Goal: Task Accomplishment & Management: Use online tool/utility

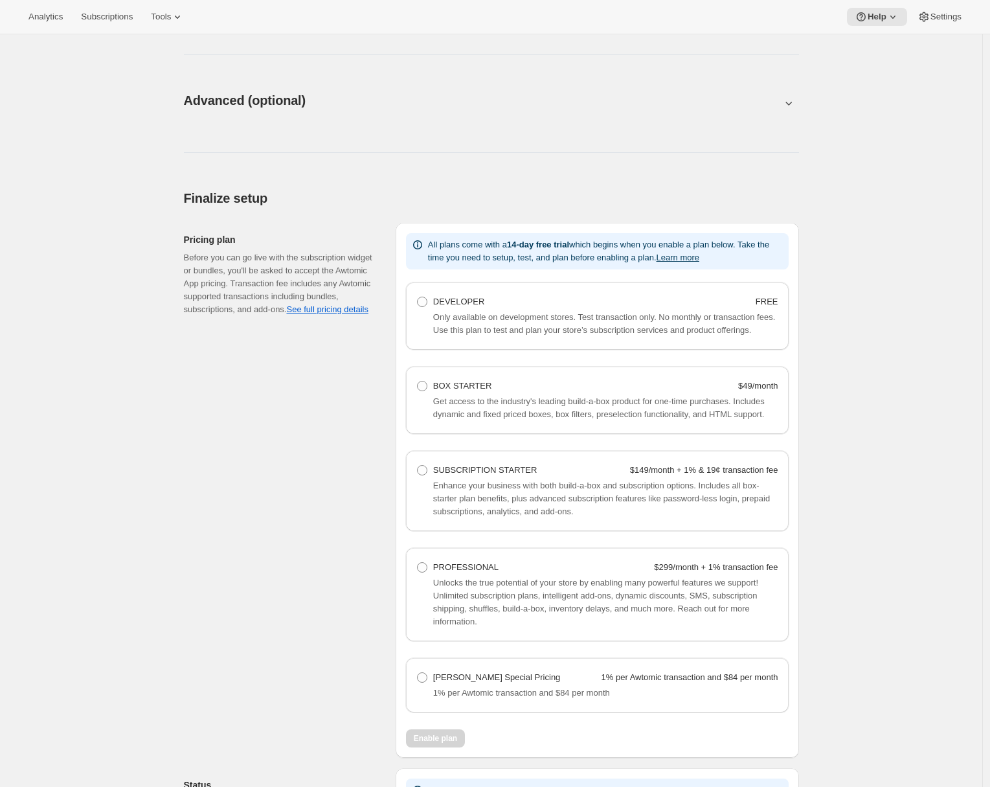
scroll to position [835, 0]
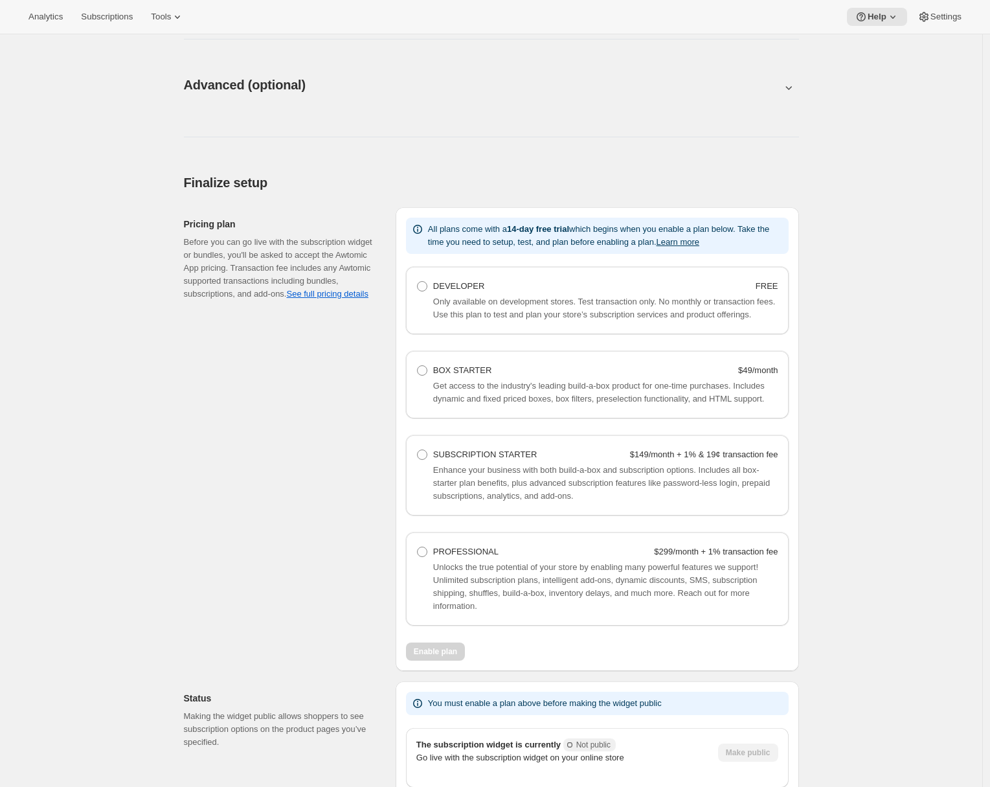
scroll to position [764, 0]
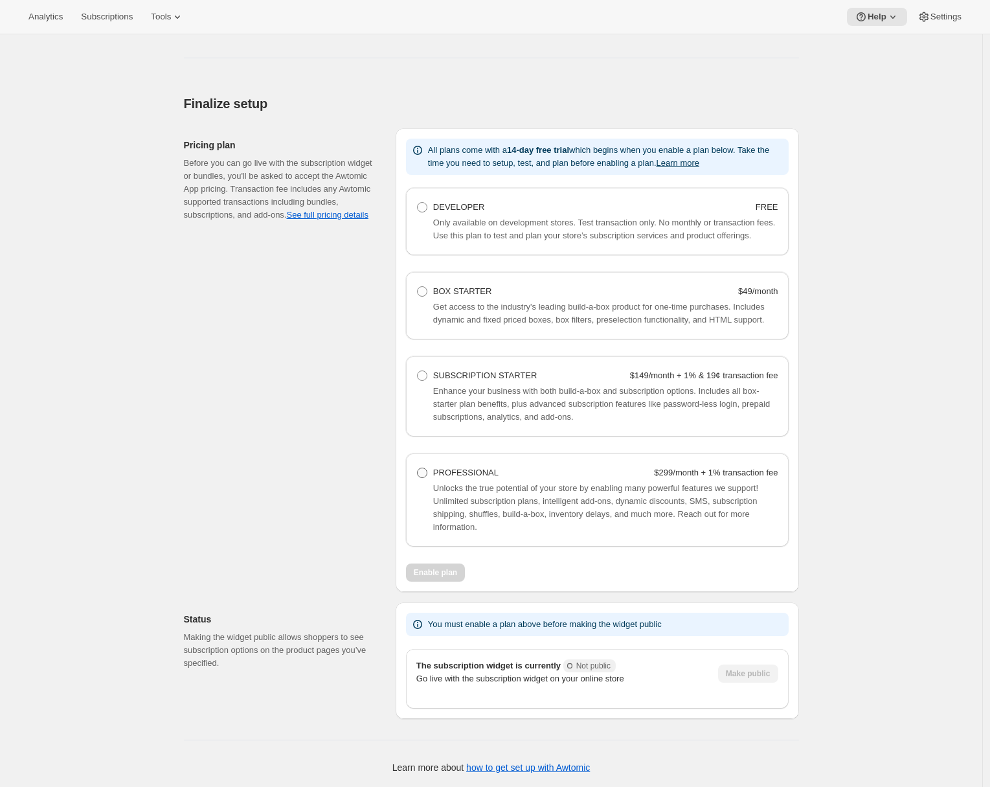
click at [427, 479] on label "PROFESSIONAL $299/month + 1% transaction fee" at bounding box center [597, 473] width 362 height 18
click at [418, 468] on Professional "PROFESSIONAL $299/month + 1% transaction fee" at bounding box center [417, 468] width 1 height 1
radio Professional "true"
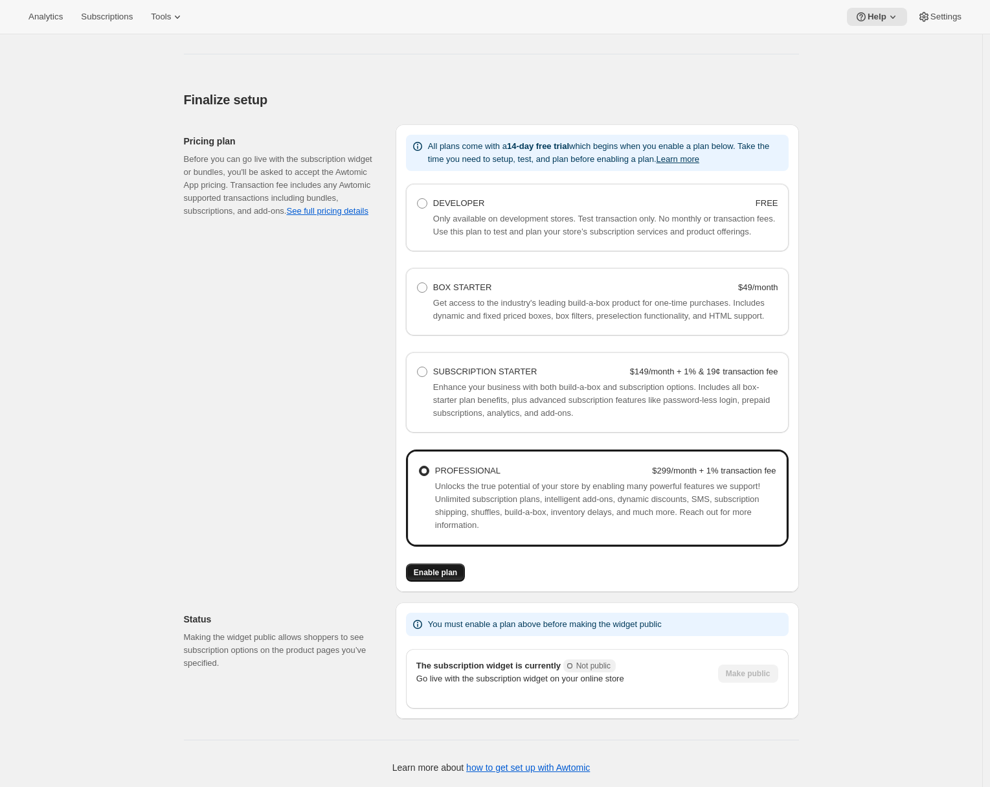
click at [434, 577] on span "Enable plan" at bounding box center [435, 572] width 43 height 10
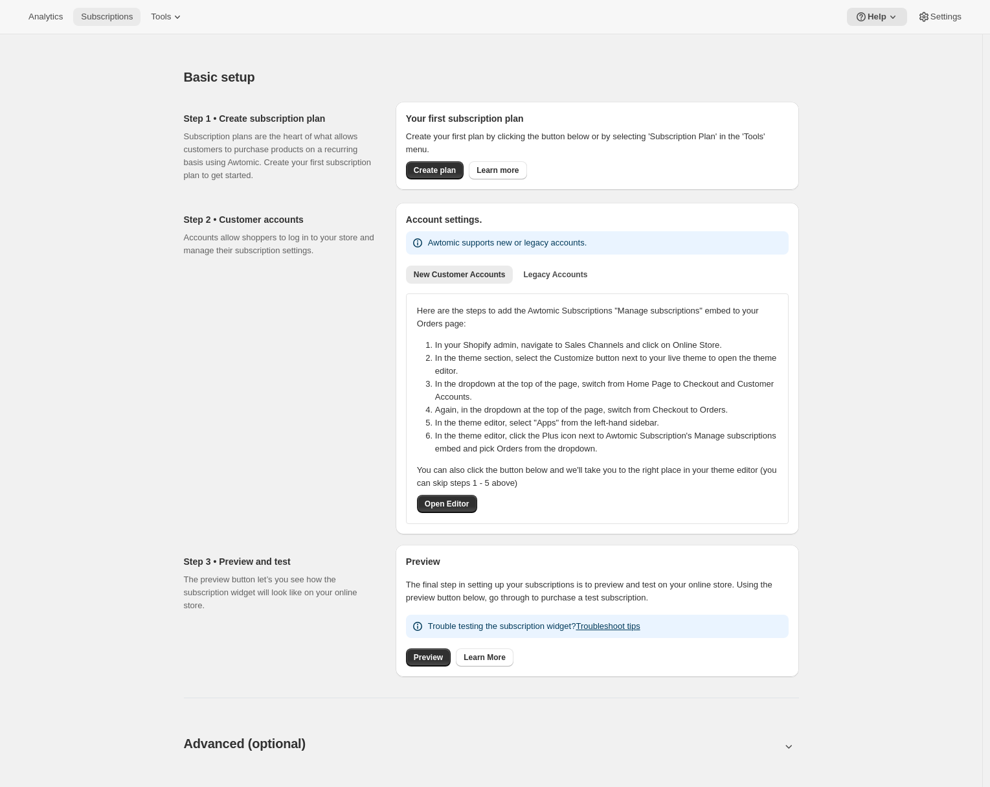
click at [111, 24] on button "Subscriptions" at bounding box center [106, 17] width 67 height 18
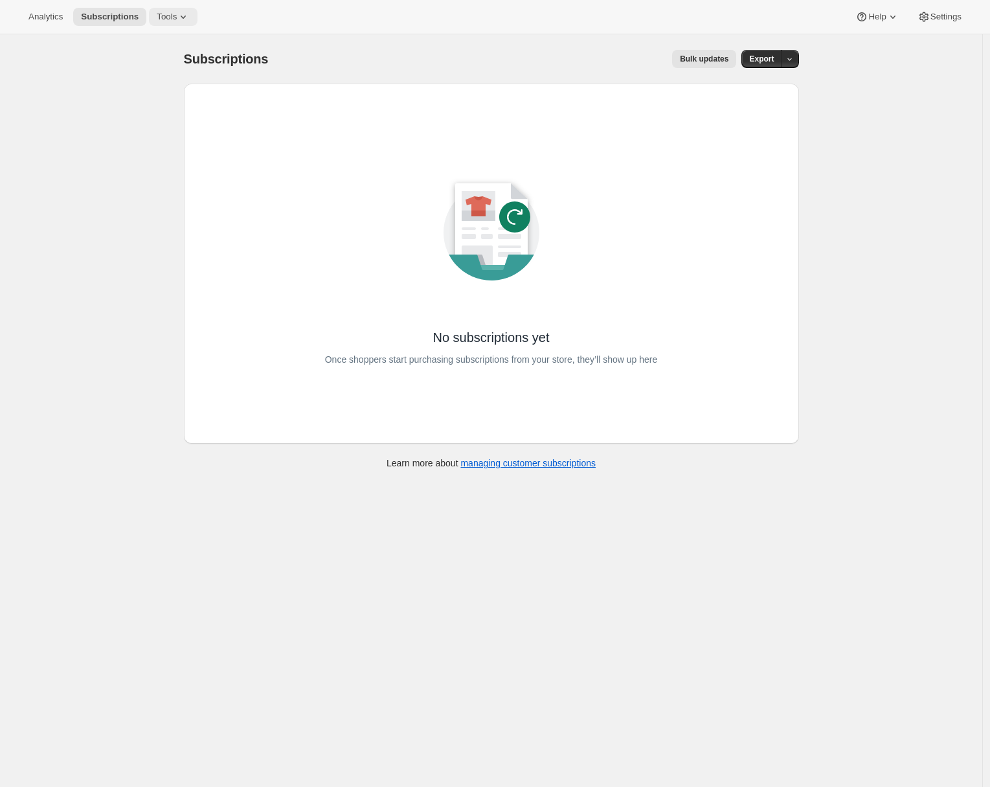
click at [185, 15] on icon at bounding box center [183, 16] width 13 height 13
click at [176, 42] on span "Subscription Plans" at bounding box center [159, 44] width 70 height 10
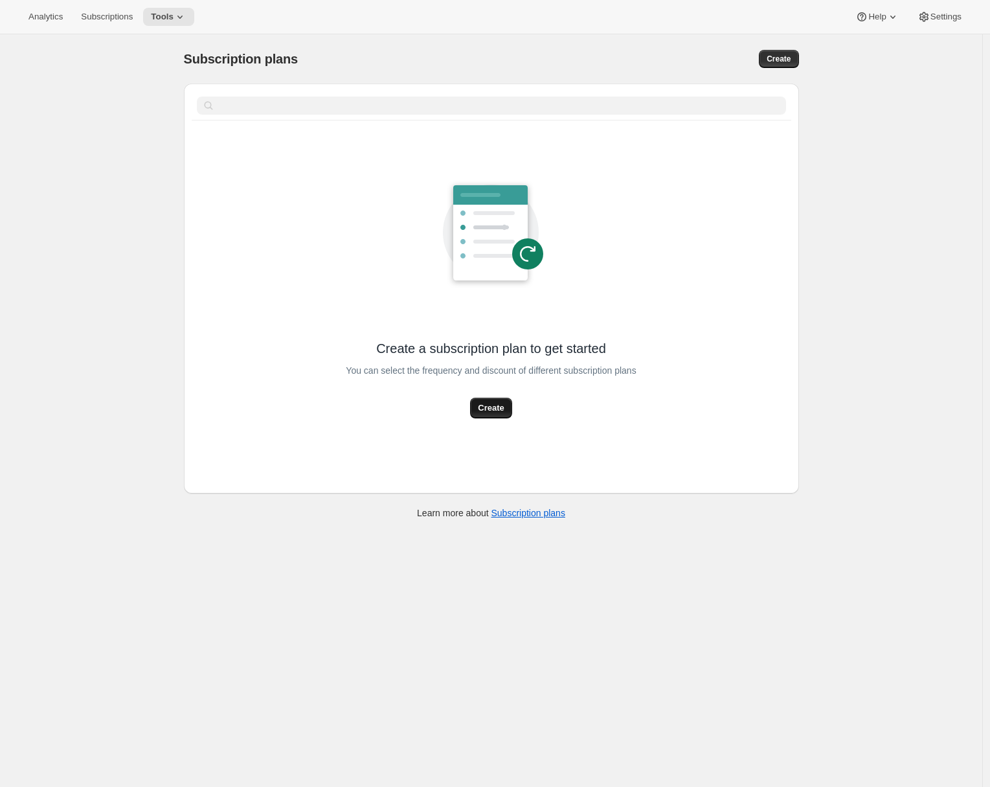
click at [475, 406] on button "Create" at bounding box center [490, 408] width 41 height 21
select select "WEEK"
select select "MONTH"
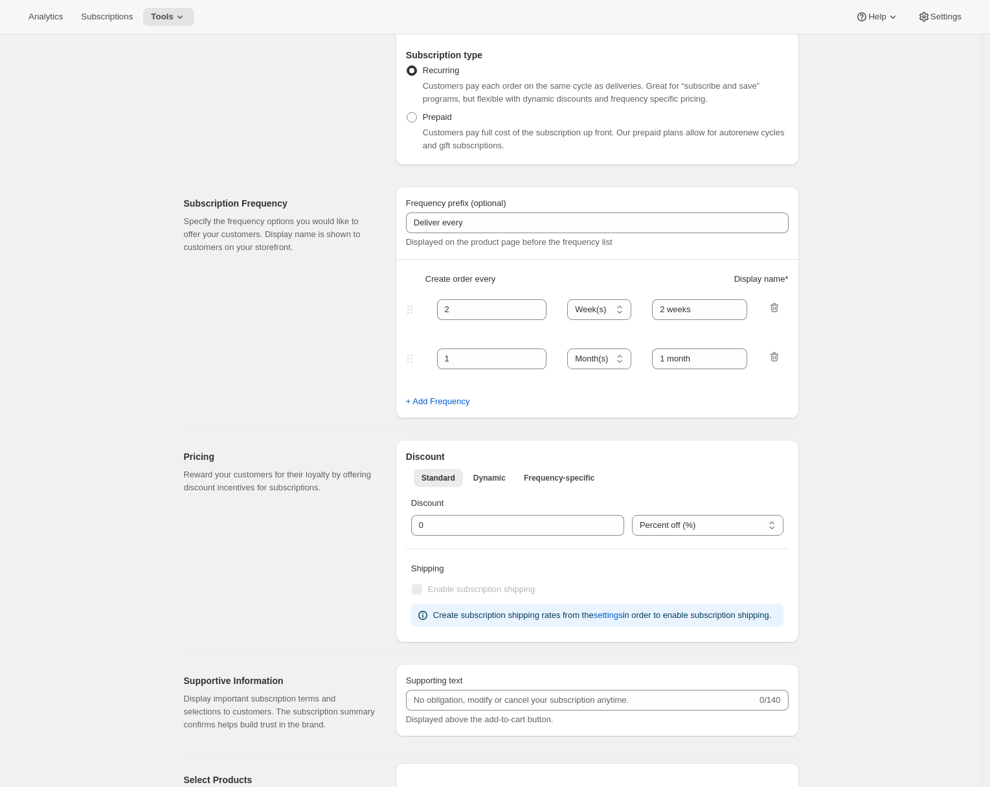
scroll to position [269, 0]
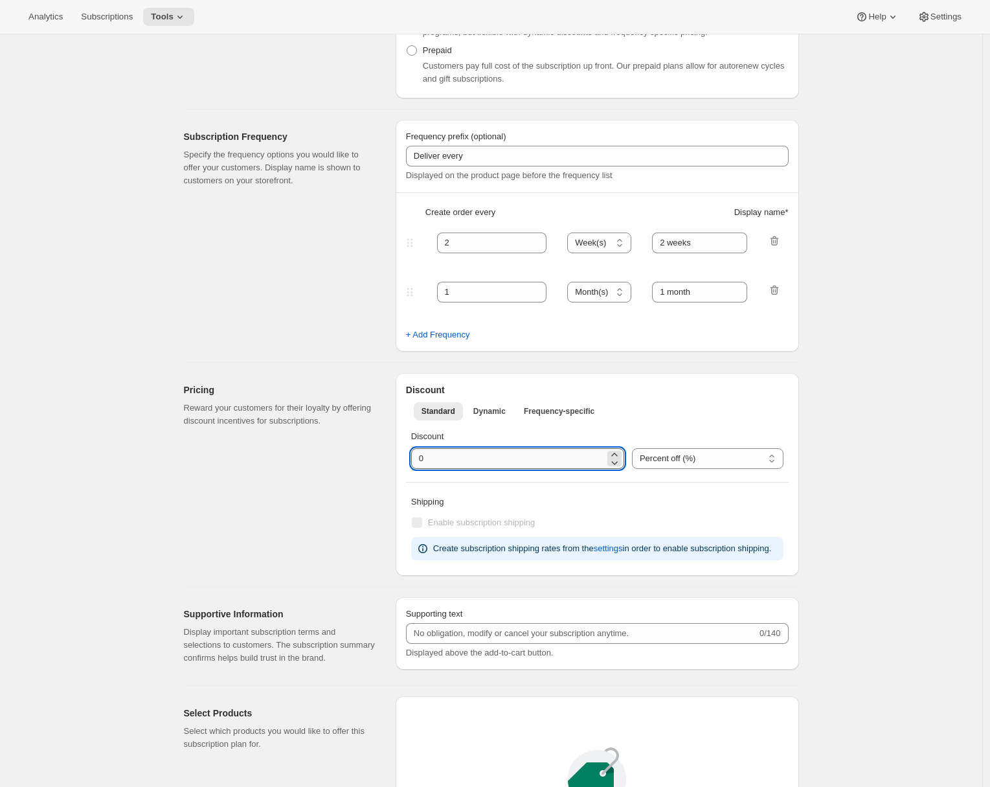
click at [422, 460] on input "integer" at bounding box center [508, 458] width 194 height 21
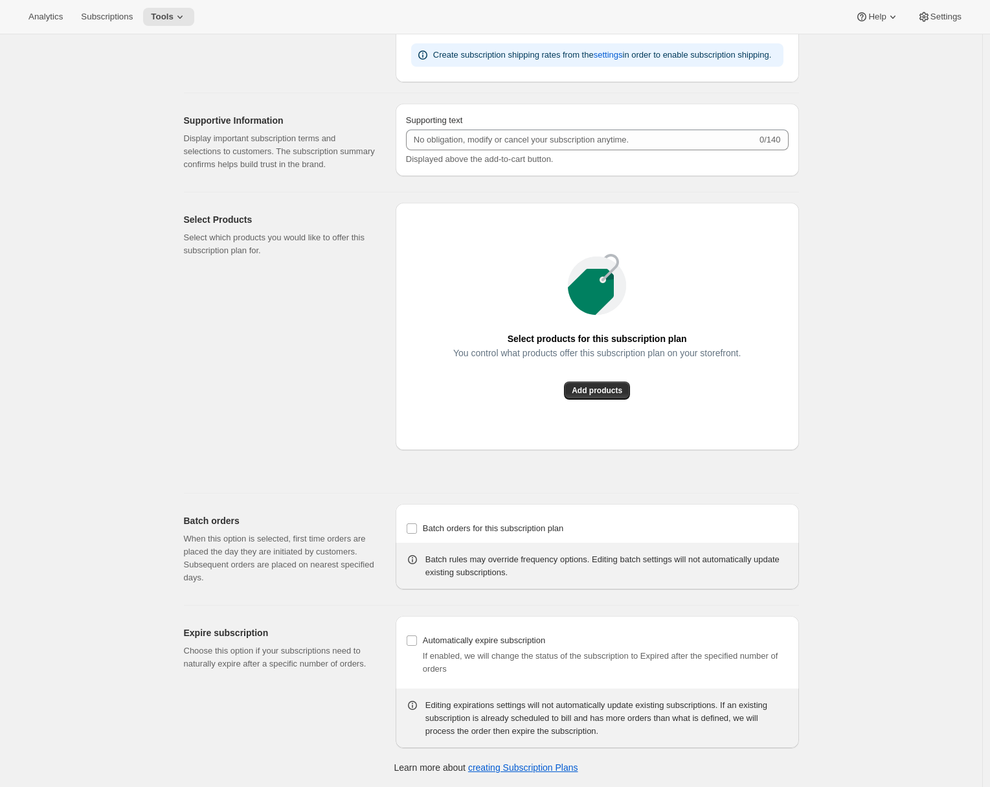
scroll to position [807, 0]
type input "10"
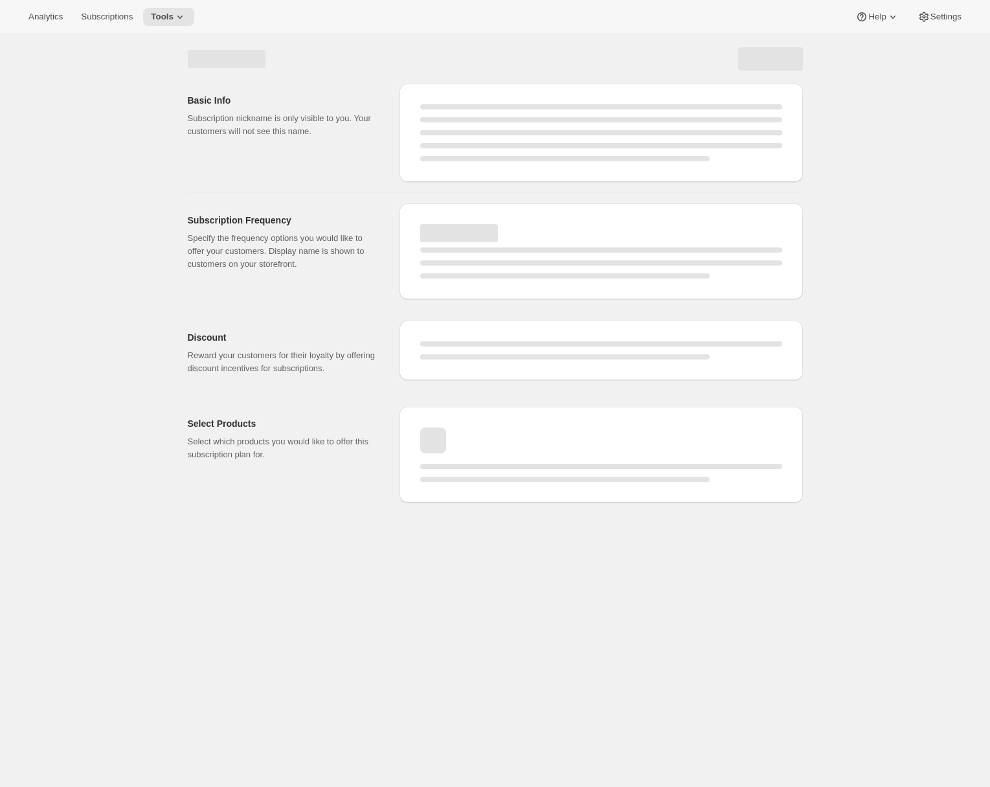
scroll to position [0, 0]
select select "WEEK"
select select "MONTH"
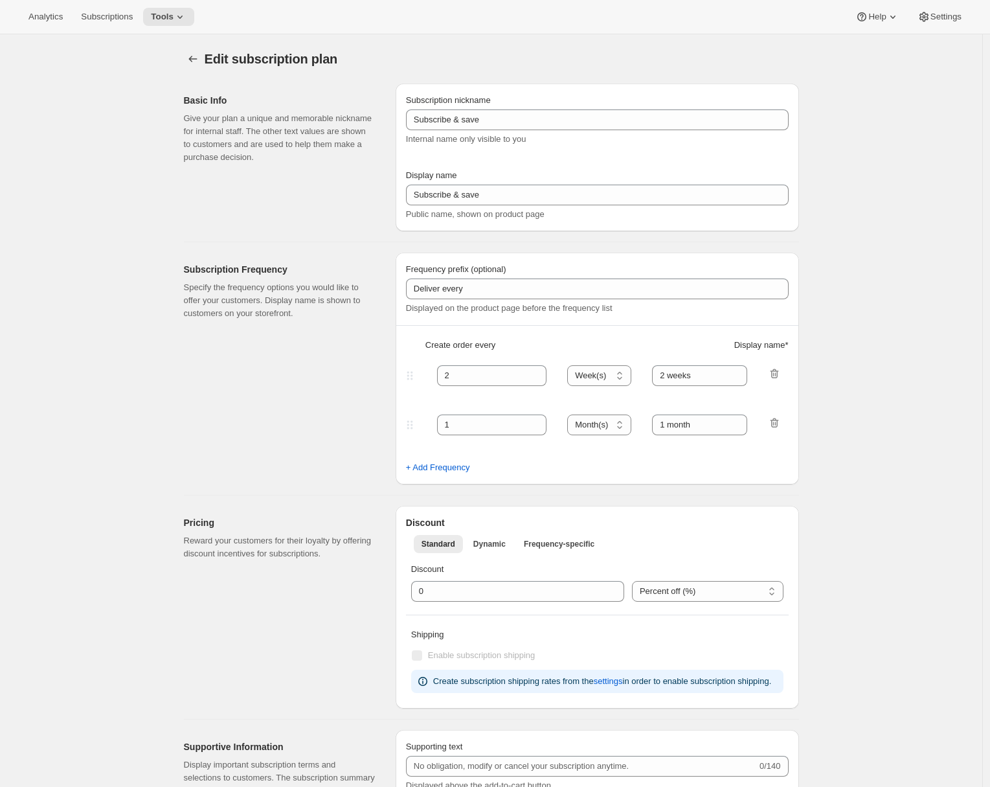
type input "10"
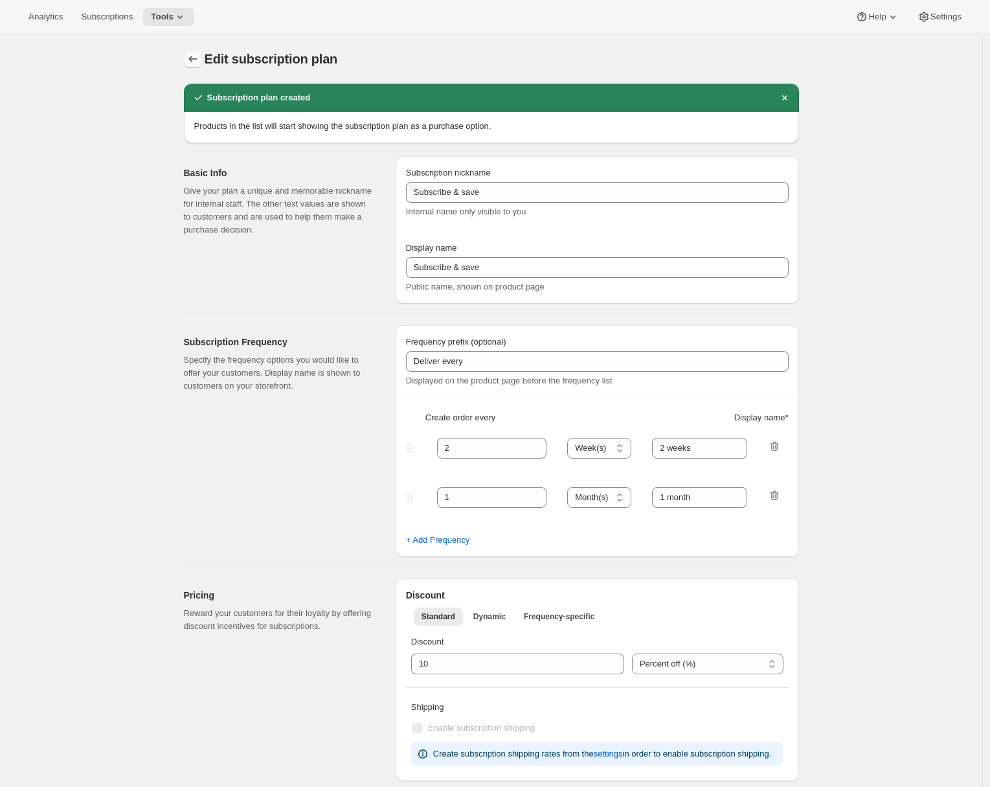
click at [199, 57] on icon "Subscription plans" at bounding box center [193, 58] width 13 height 13
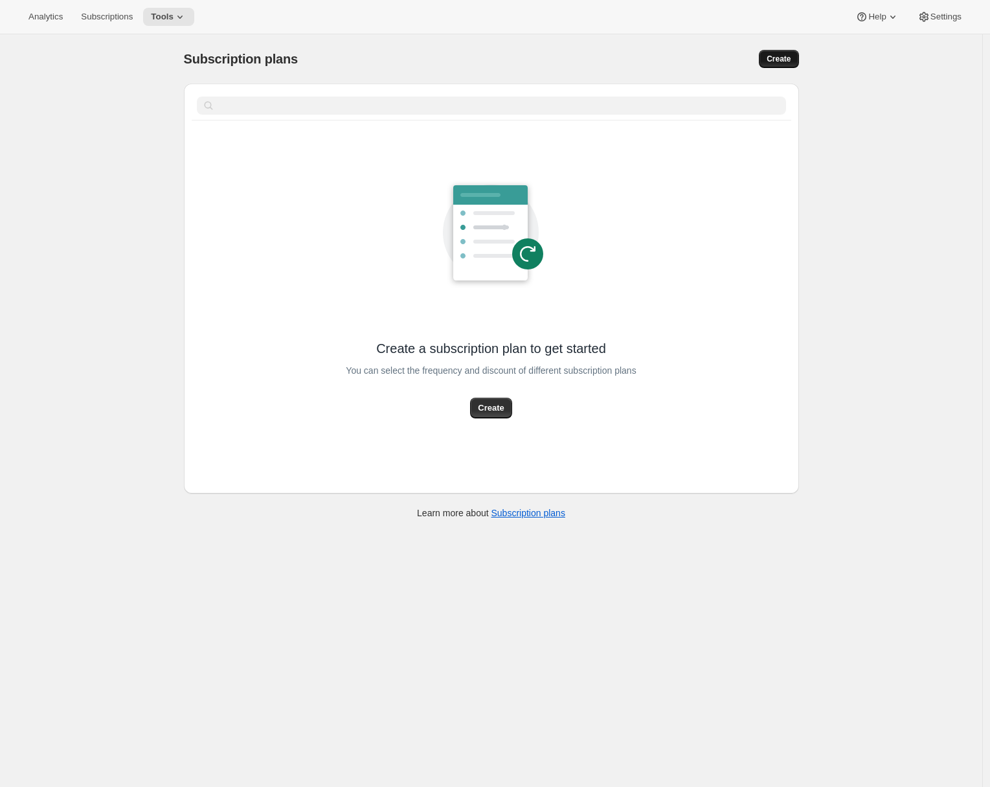
click at [788, 62] on span "Create" at bounding box center [779, 59] width 24 height 10
select select "WEEK"
select select "MONTH"
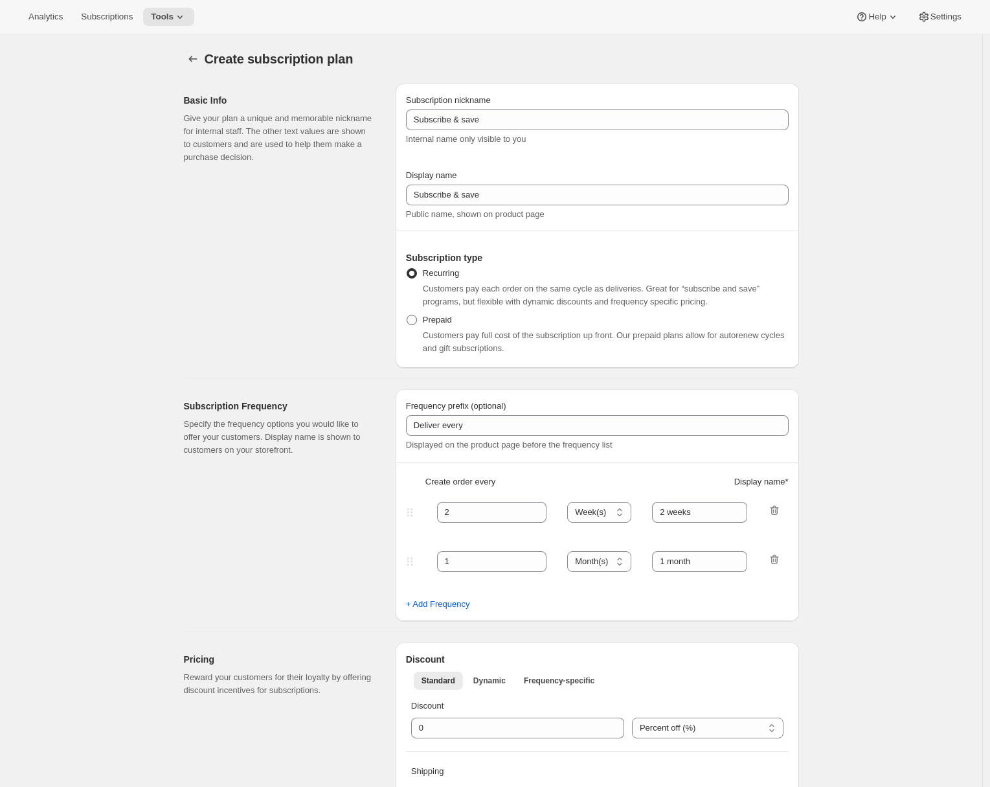
click at [414, 319] on span at bounding box center [412, 320] width 10 height 10
click at [407, 315] on input "Prepaid" at bounding box center [407, 315] width 1 height 1
radio input "true"
select select "MONTH"
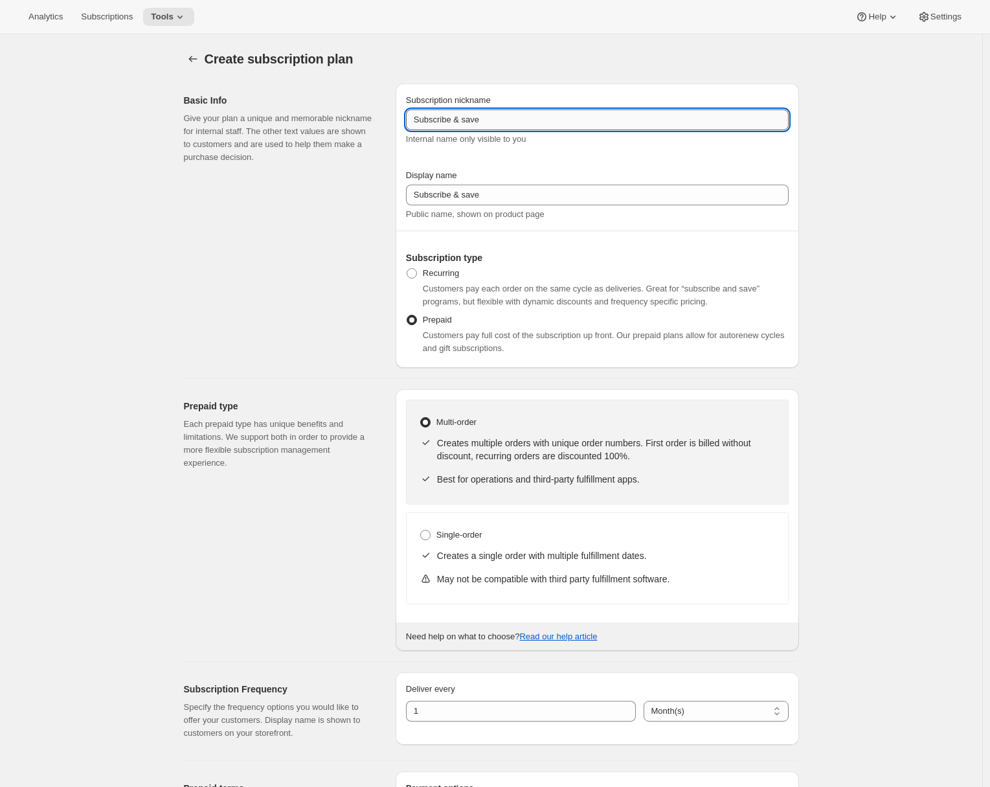
click at [461, 119] on input "Subscribe & save" at bounding box center [597, 119] width 383 height 21
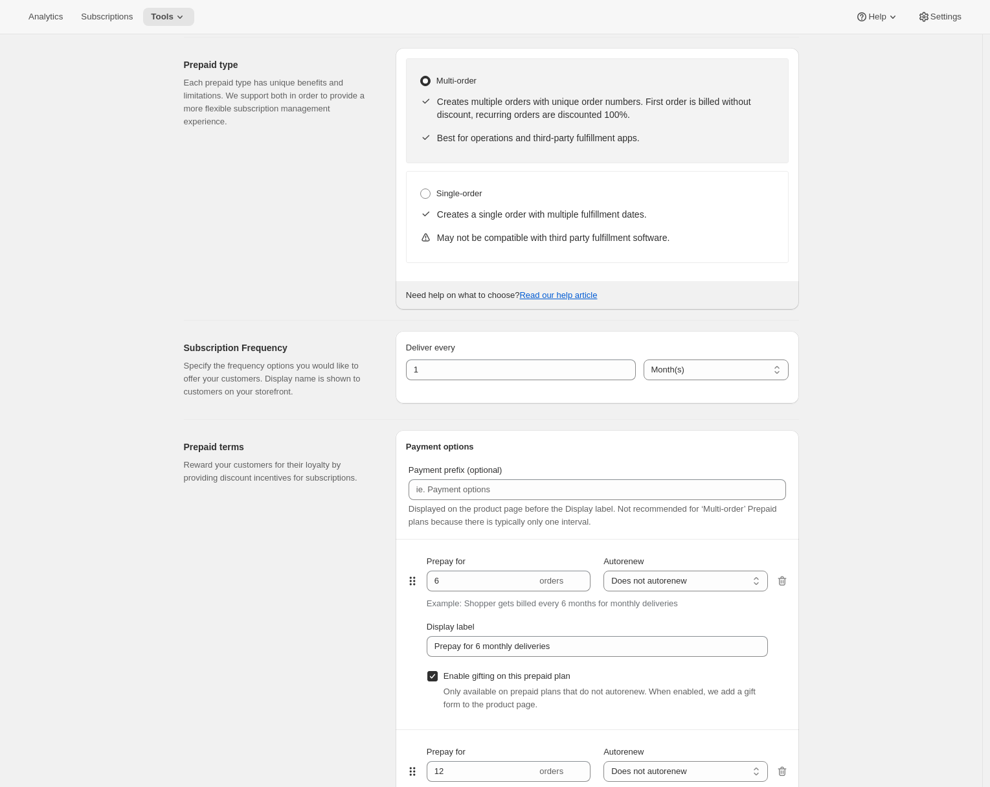
scroll to position [699, 0]
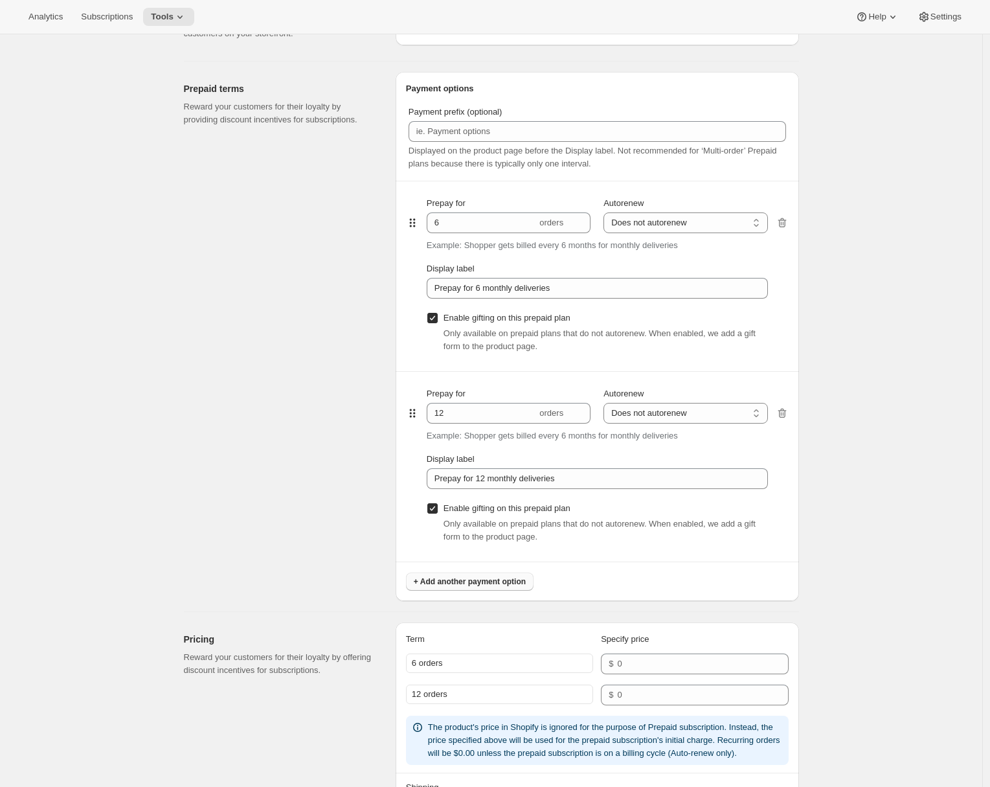
click at [474, 585] on span "+ Add another payment option" at bounding box center [470, 581] width 112 height 10
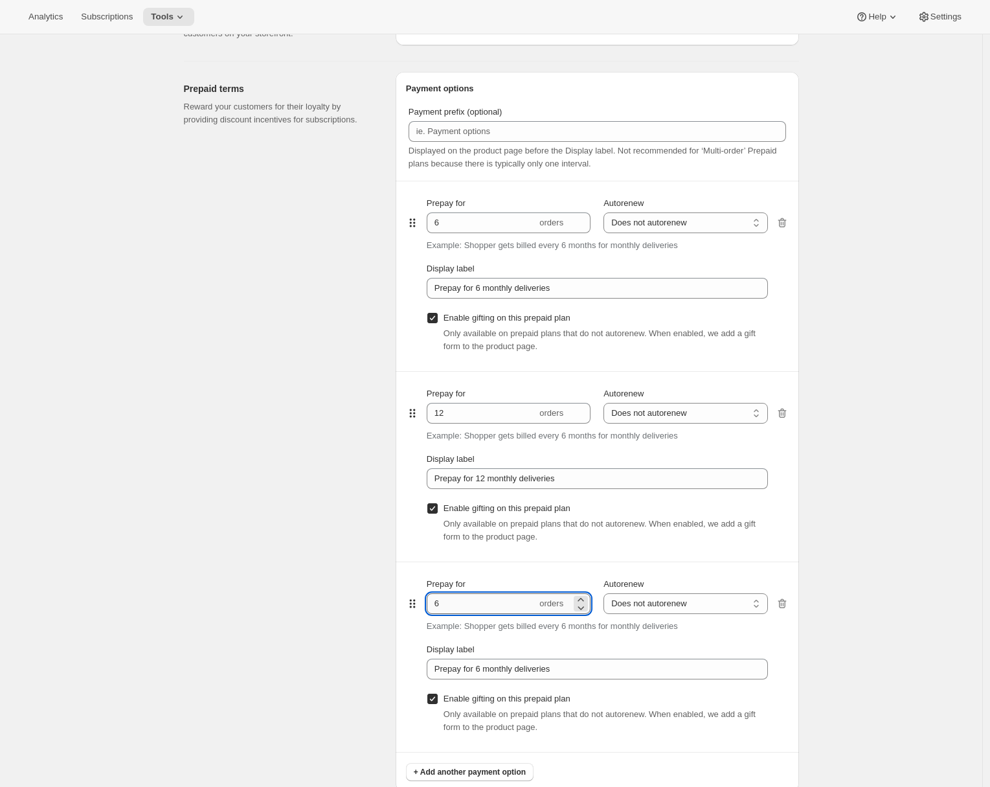
drag, startPoint x: 442, startPoint y: 607, endPoint x: 430, endPoint y: 605, distance: 11.8
click at [430, 605] on input "6" at bounding box center [482, 603] width 110 height 21
type input "3"
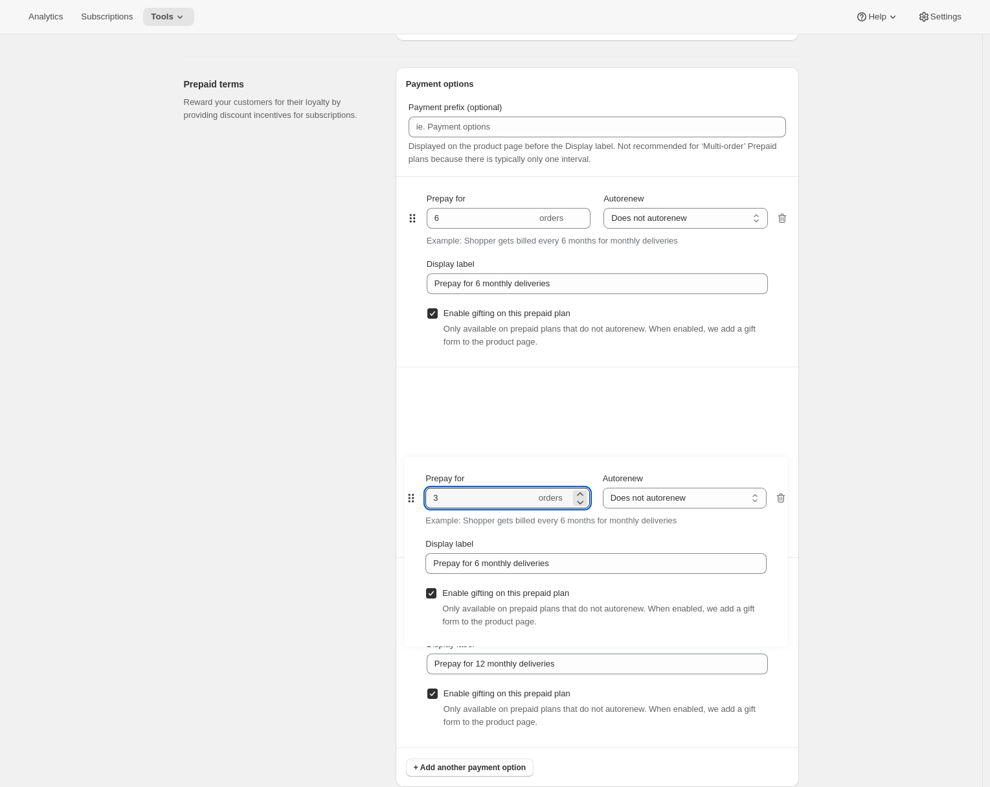
scroll to position [706, 0]
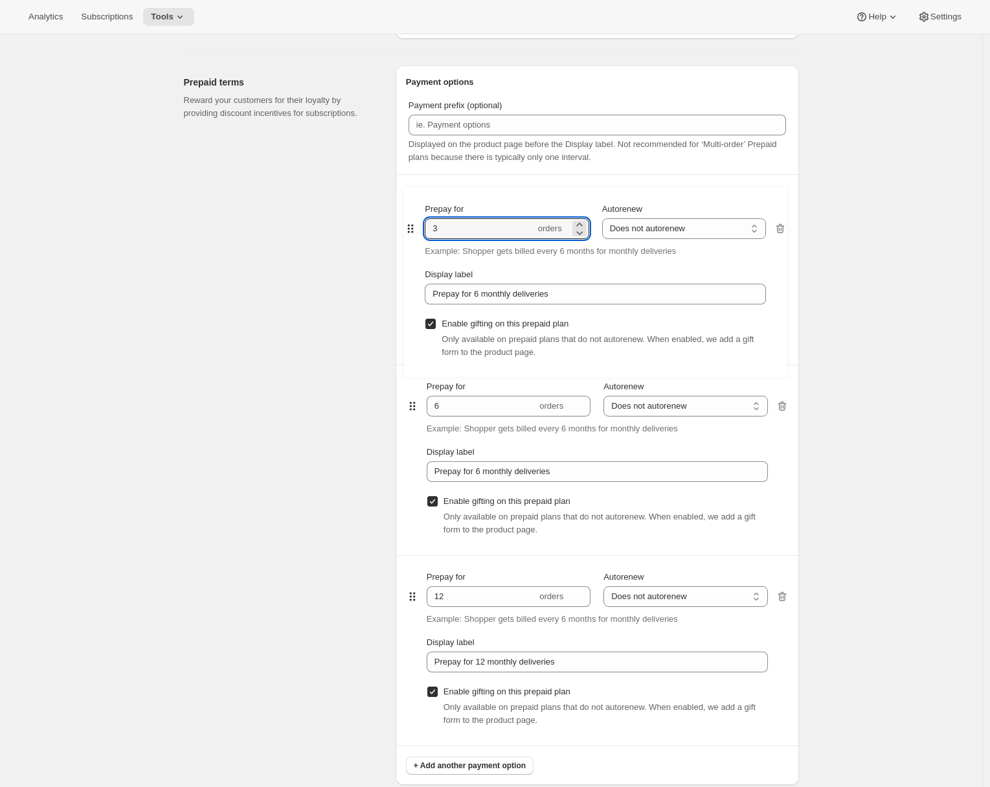
drag, startPoint x: 414, startPoint y: 607, endPoint x: 409, endPoint y: 229, distance: 377.6
click at [409, 229] on div "Prepay for 6 orders Autorenew Does not autorenew Renews after prepaid period Do…" at bounding box center [597, 459] width 383 height 571
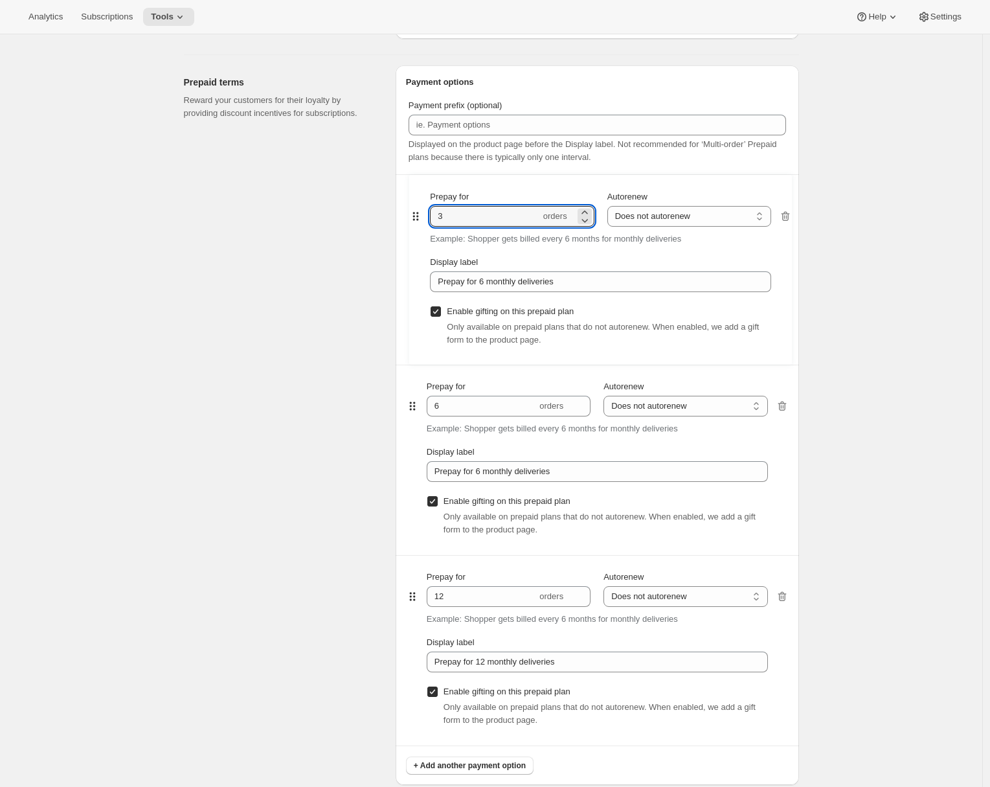
type input "3"
type input "6"
type input "Prepay for 6 monthly deliveries"
type input "12"
type input "Prepay for 12 monthly deliveries"
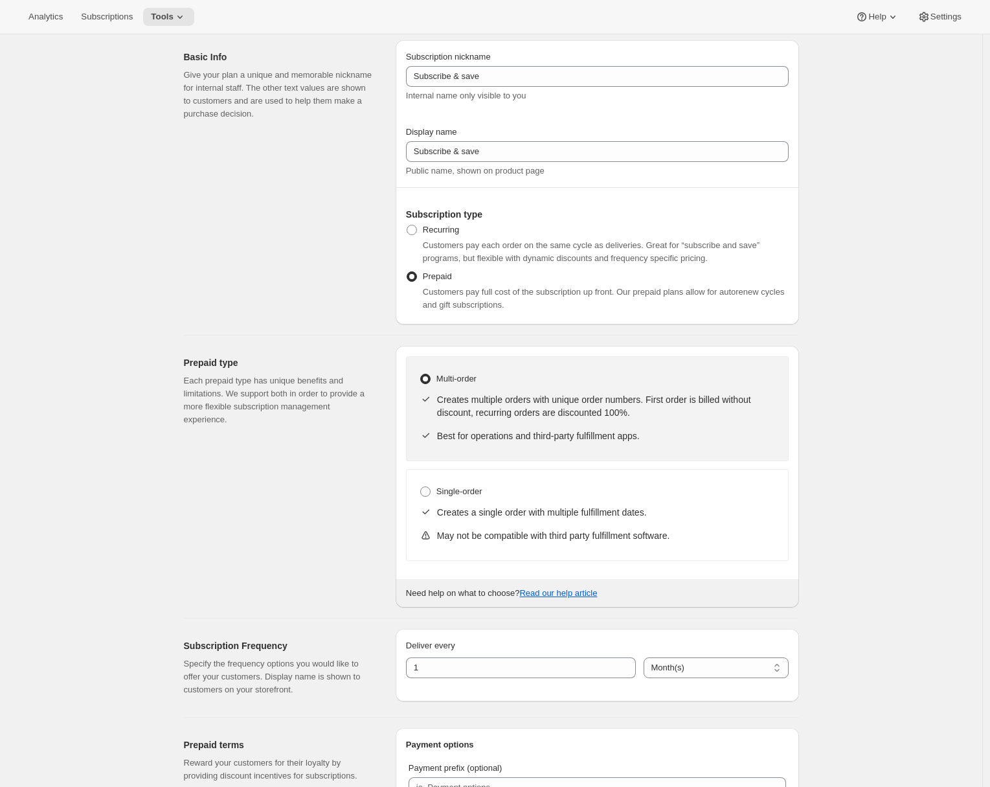
scroll to position [0, 0]
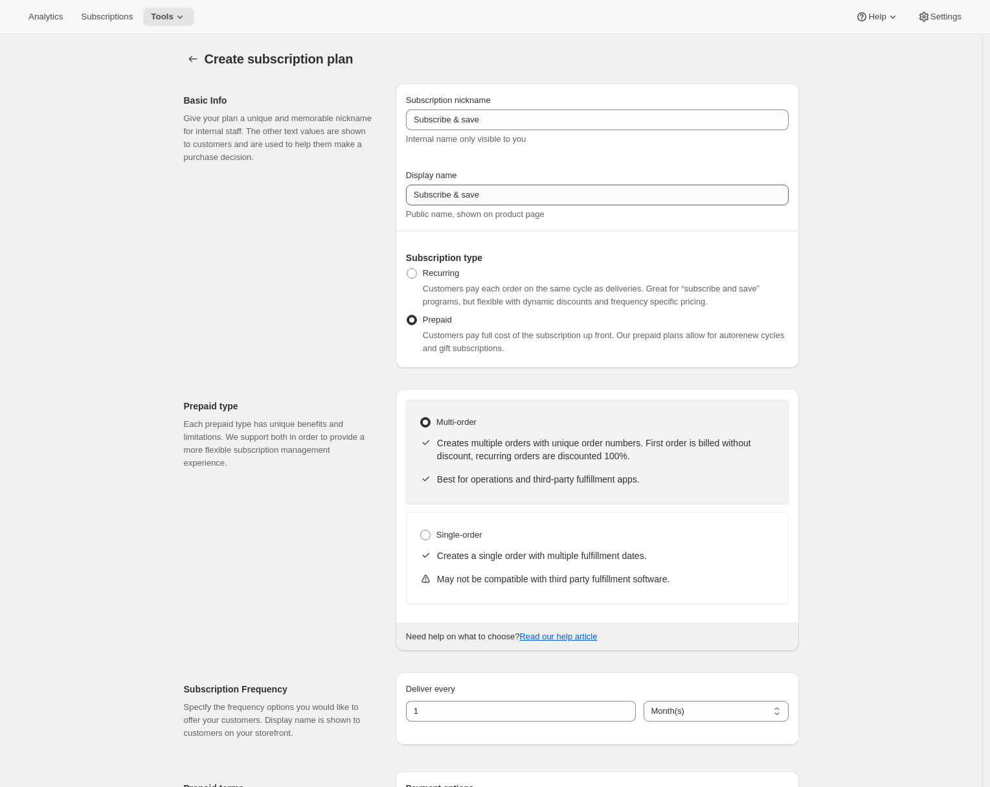
type input "12"
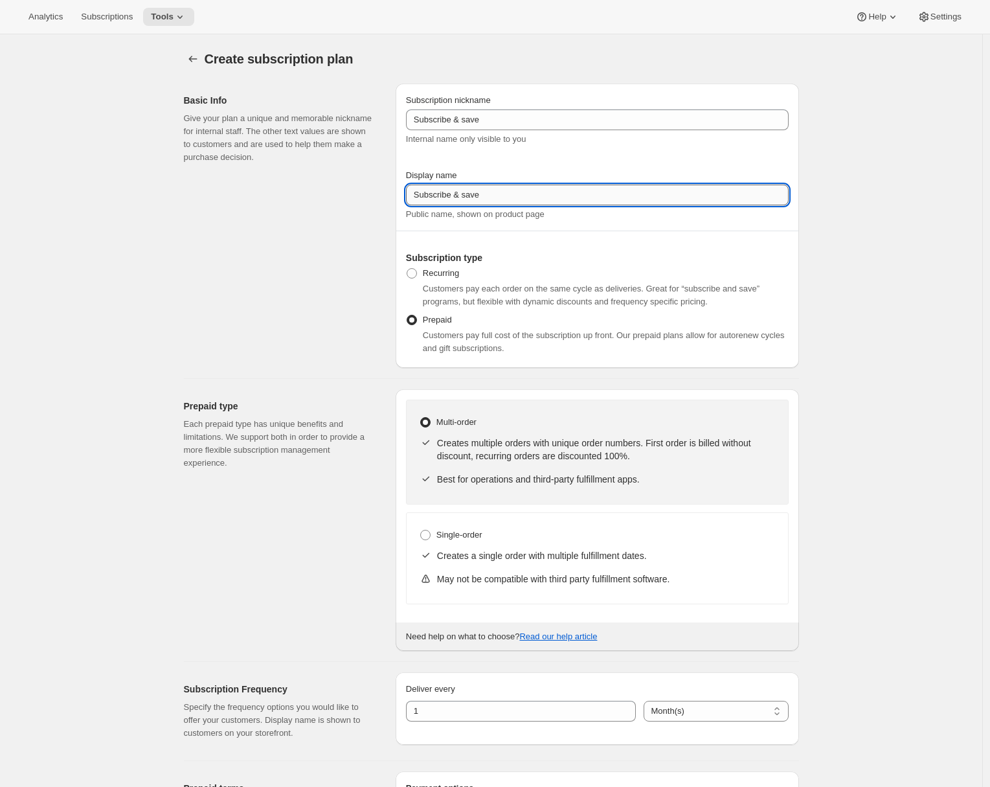
click at [469, 194] on input "Subscribe & save" at bounding box center [597, 195] width 383 height 21
click at [512, 193] on input "Subscribe & save" at bounding box center [597, 195] width 383 height 21
click at [424, 199] on input "Prepaid" at bounding box center [597, 195] width 383 height 21
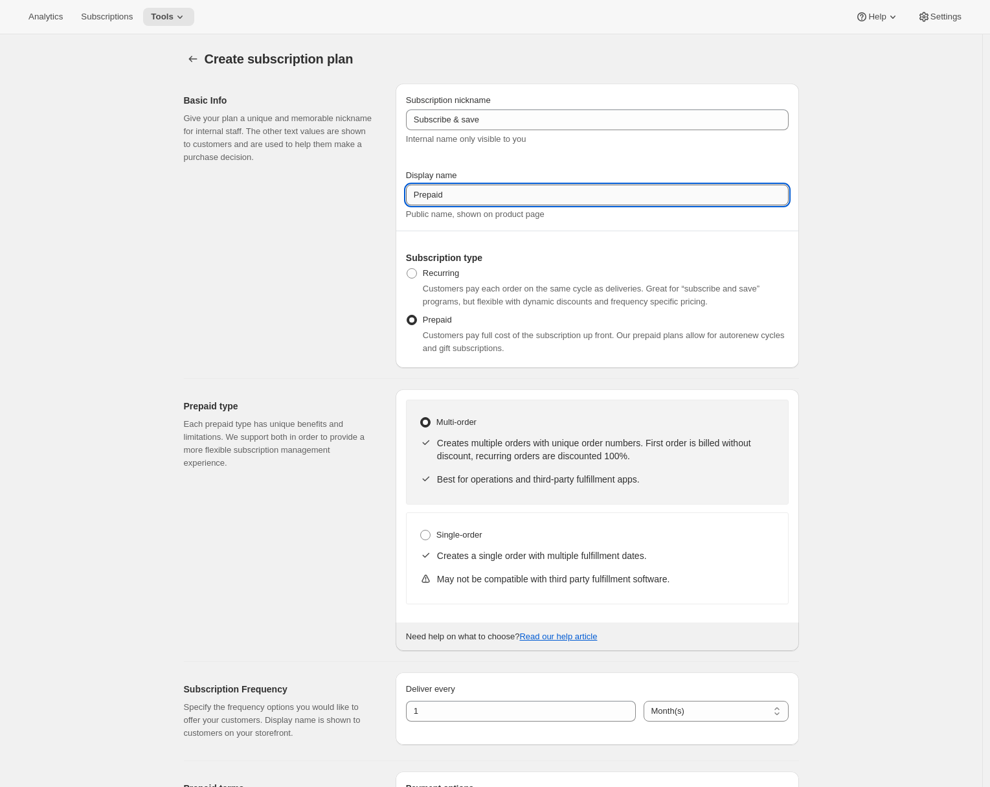
click at [424, 199] on input "Prepaid" at bounding box center [597, 195] width 383 height 21
type input "Prepaid"
click at [480, 114] on input "Subscribe & save" at bounding box center [597, 119] width 383 height 21
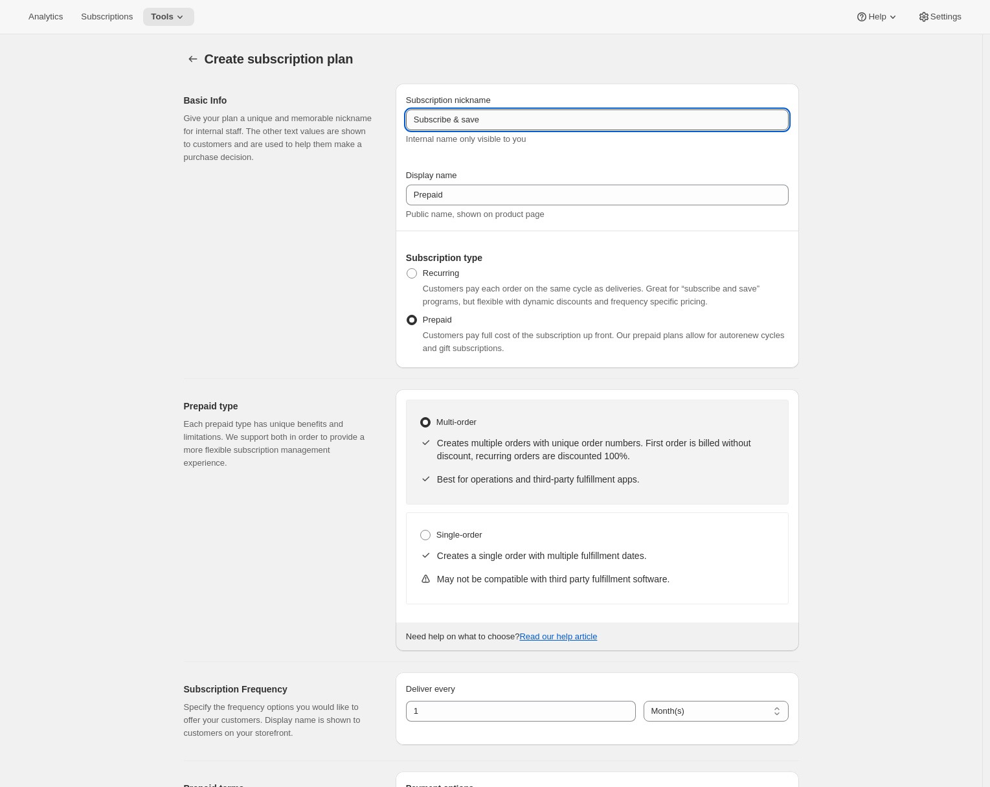
click at [480, 114] on input "Subscribe & save" at bounding box center [597, 119] width 383 height 21
paste input "Prepaid"
type input "Prepaid"
click at [311, 260] on div "Basic Info Give your plan a unique and memorable nickname for internal staff. T…" at bounding box center [284, 226] width 201 height 284
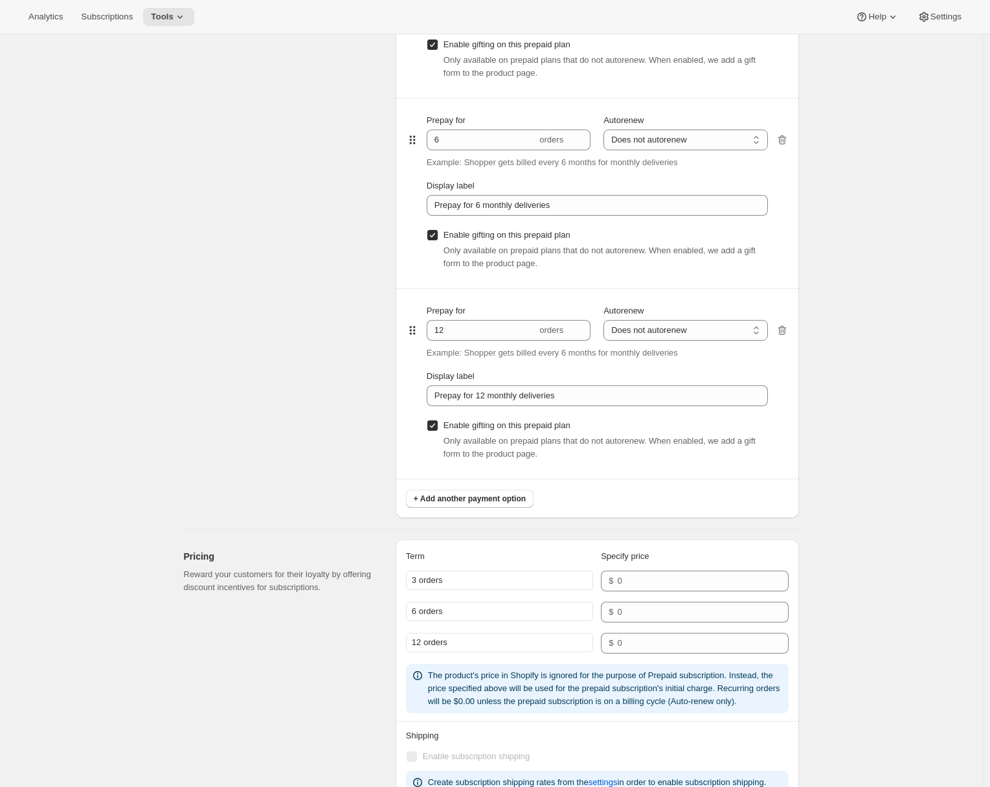
scroll to position [1287, 0]
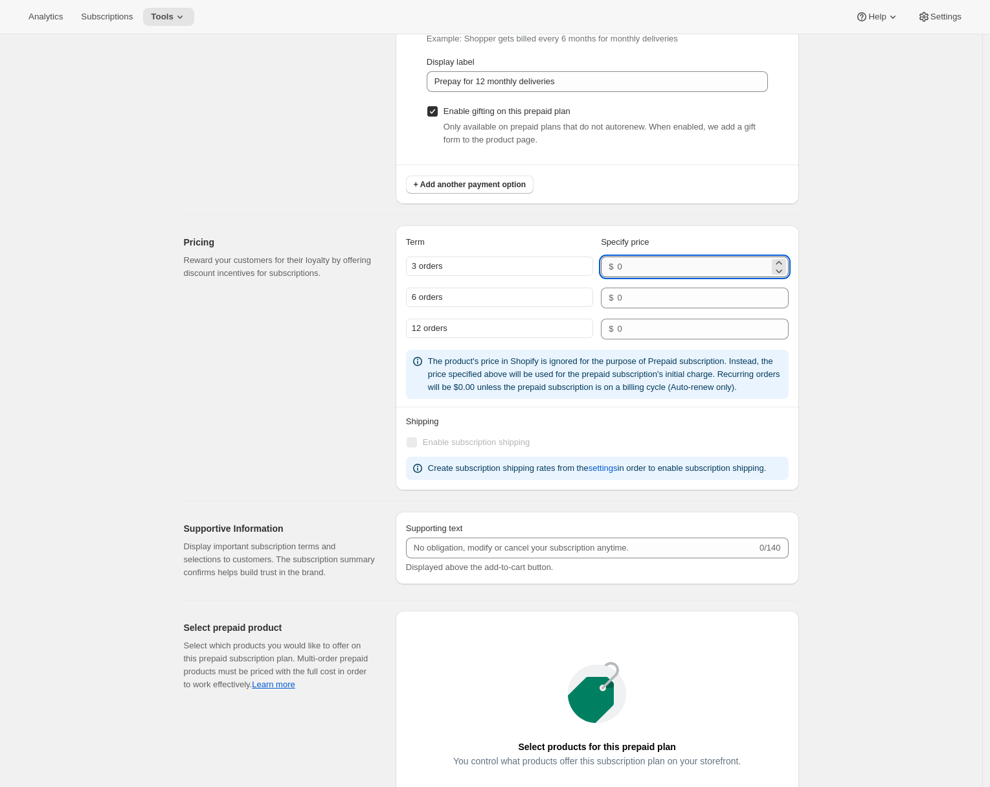
click at [650, 269] on input "number" at bounding box center [693, 266] width 152 height 21
type input "137.85"
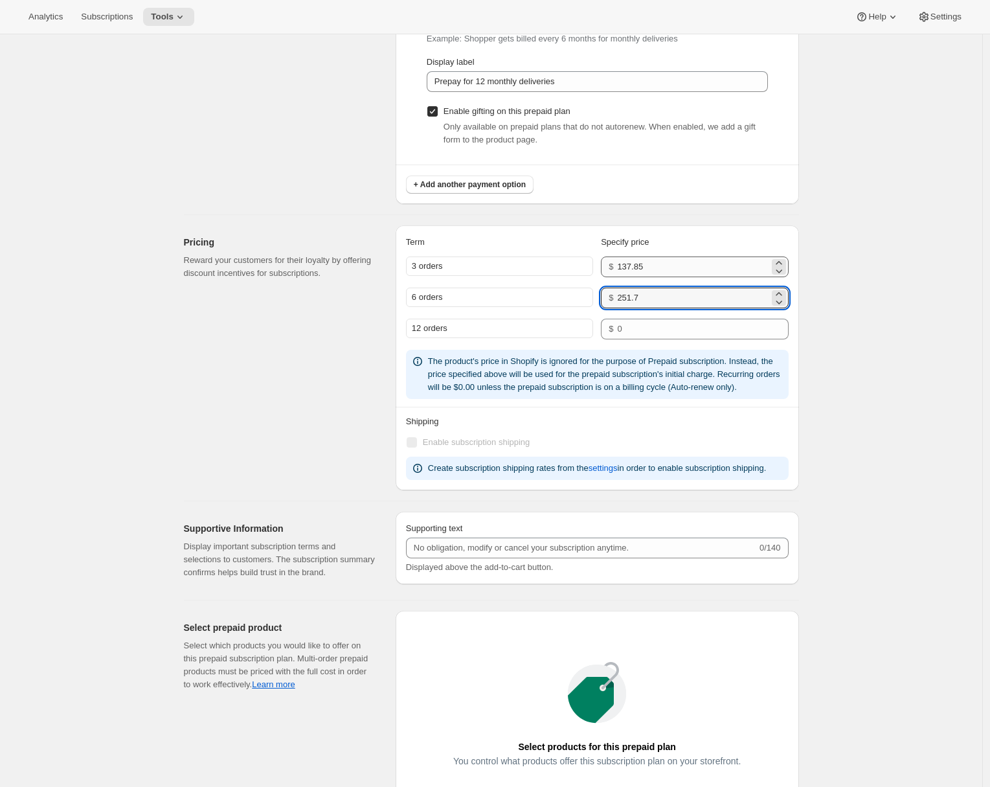
type input "251.7"
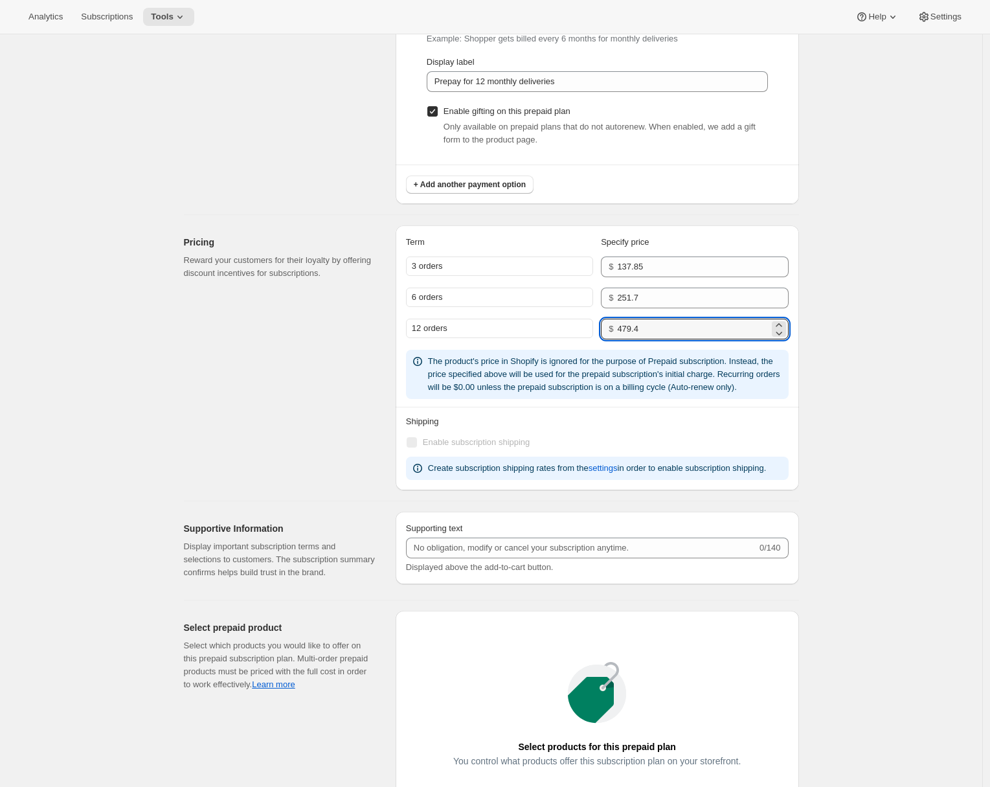
type input "479.4"
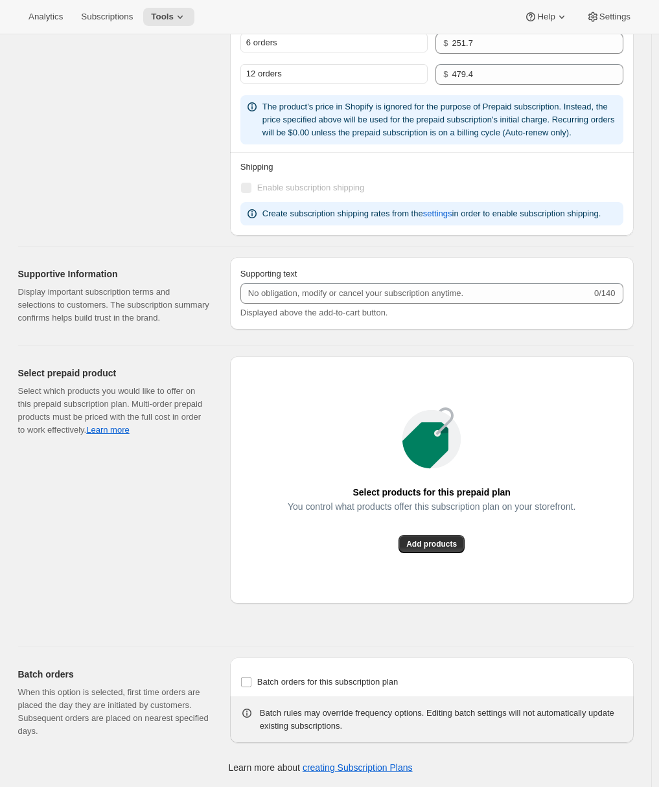
scroll to position [973, 0]
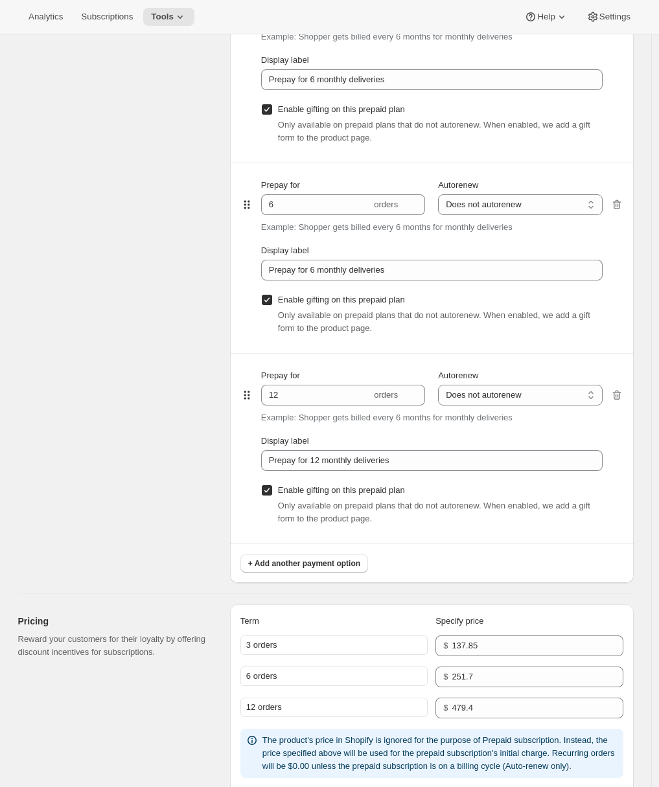
click at [135, 194] on div "Prepaid terms Reward your customers for their loyalty by providing discount inc…" at bounding box center [118, 223] width 201 height 720
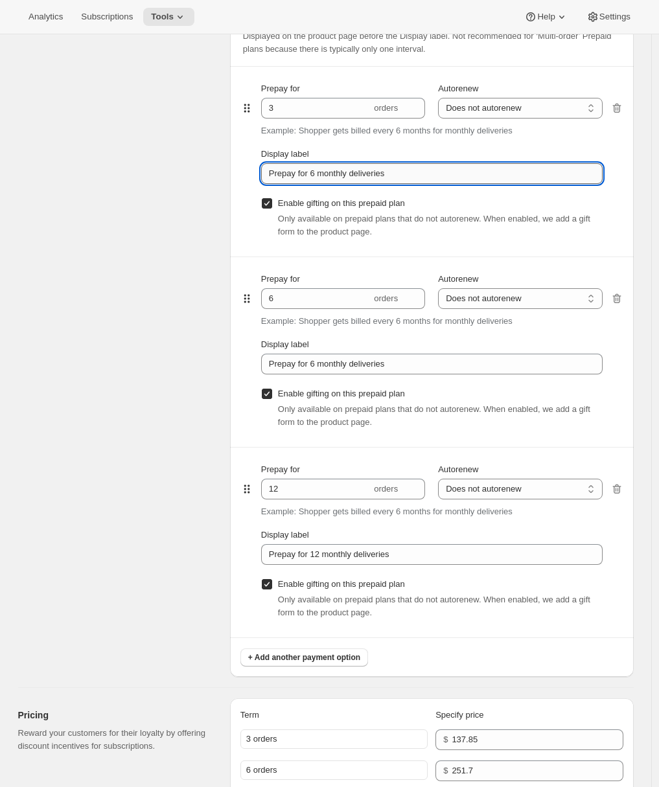
click at [319, 173] on input "Prepay for 6 monthly deliveries" at bounding box center [431, 173] width 341 height 21
type input "Prepay for 3 monthly deliveries"
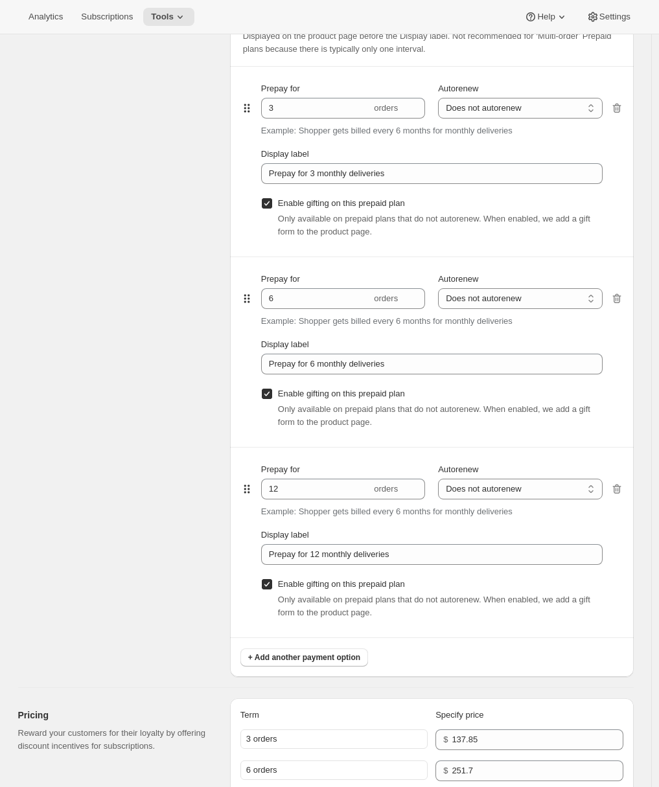
scroll to position [0, 0]
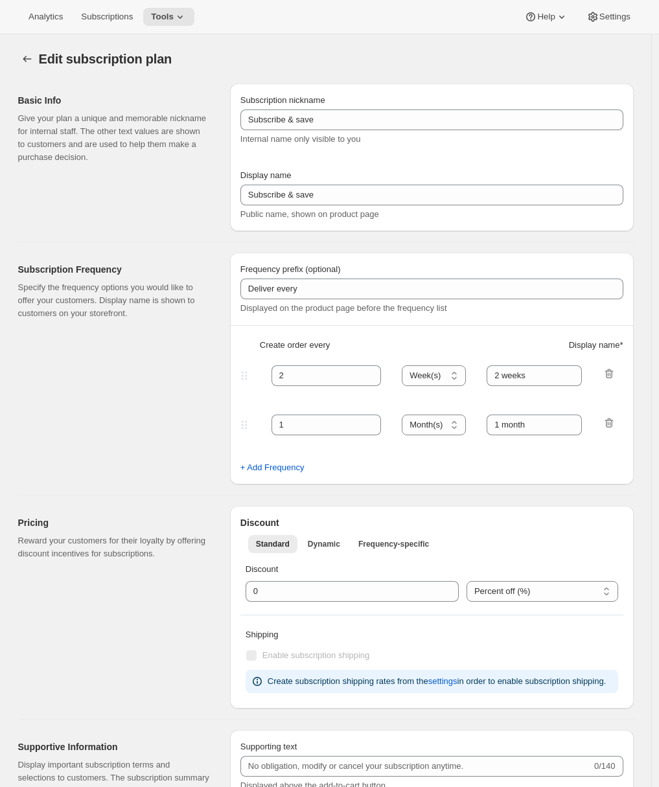
type input "Prepaid"
select select "MONTH"
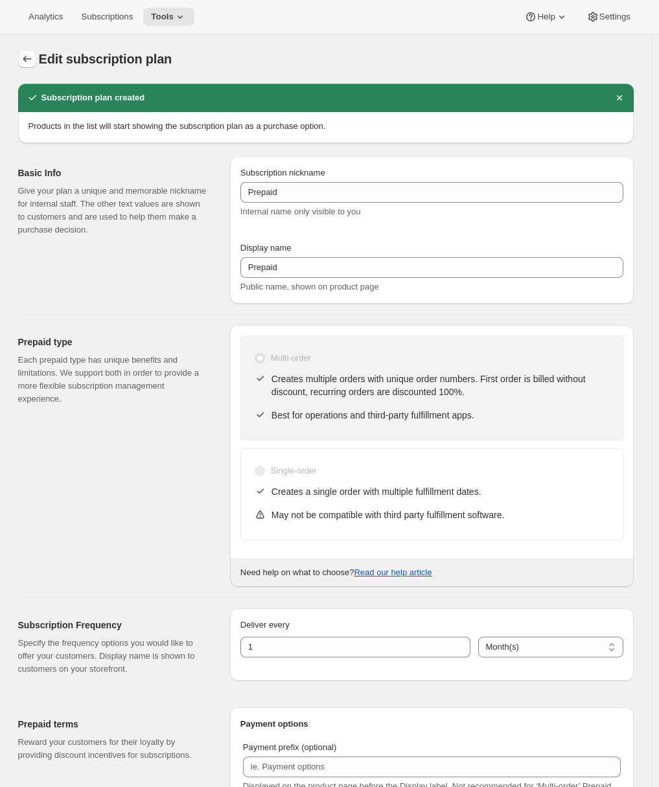
click at [28, 54] on icon "Subscription plans" at bounding box center [27, 58] width 13 height 13
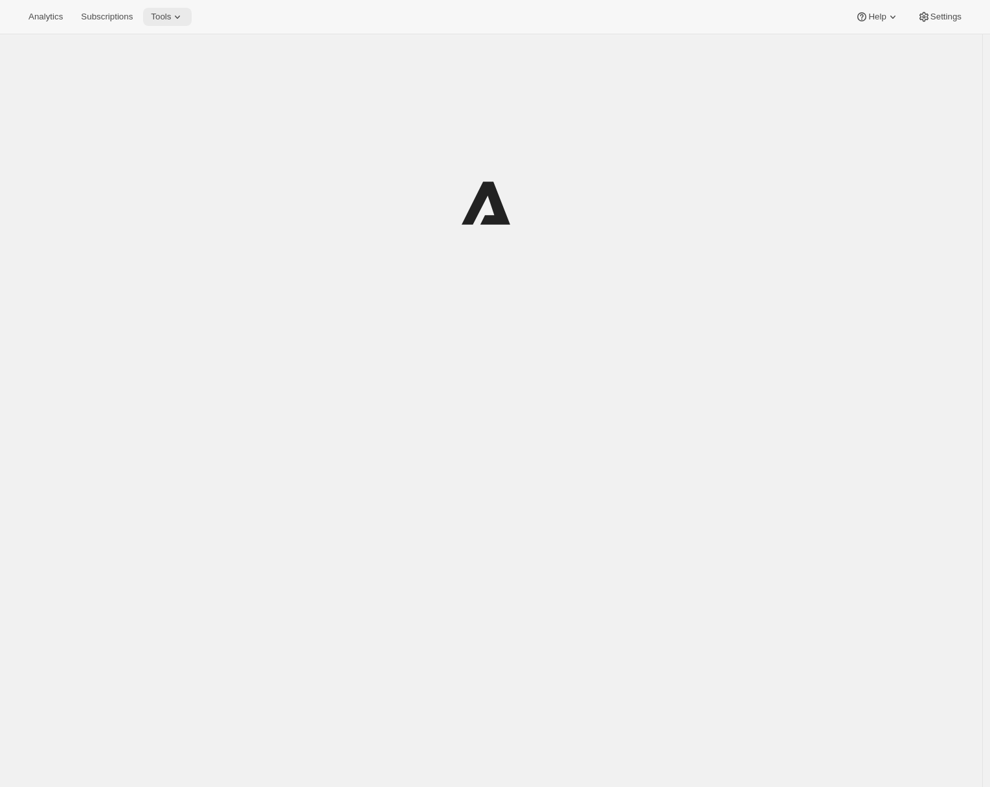
click at [163, 21] on span "Tools" at bounding box center [161, 17] width 20 height 10
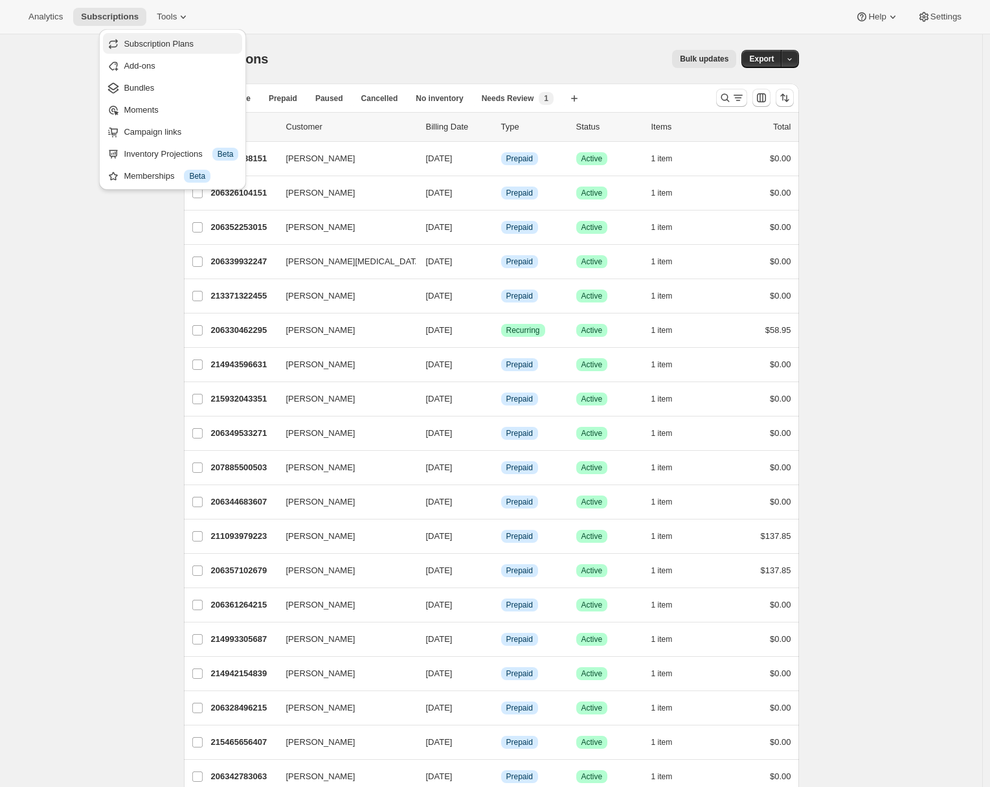
click at [155, 43] on span "Subscription Plans" at bounding box center [159, 44] width 70 height 10
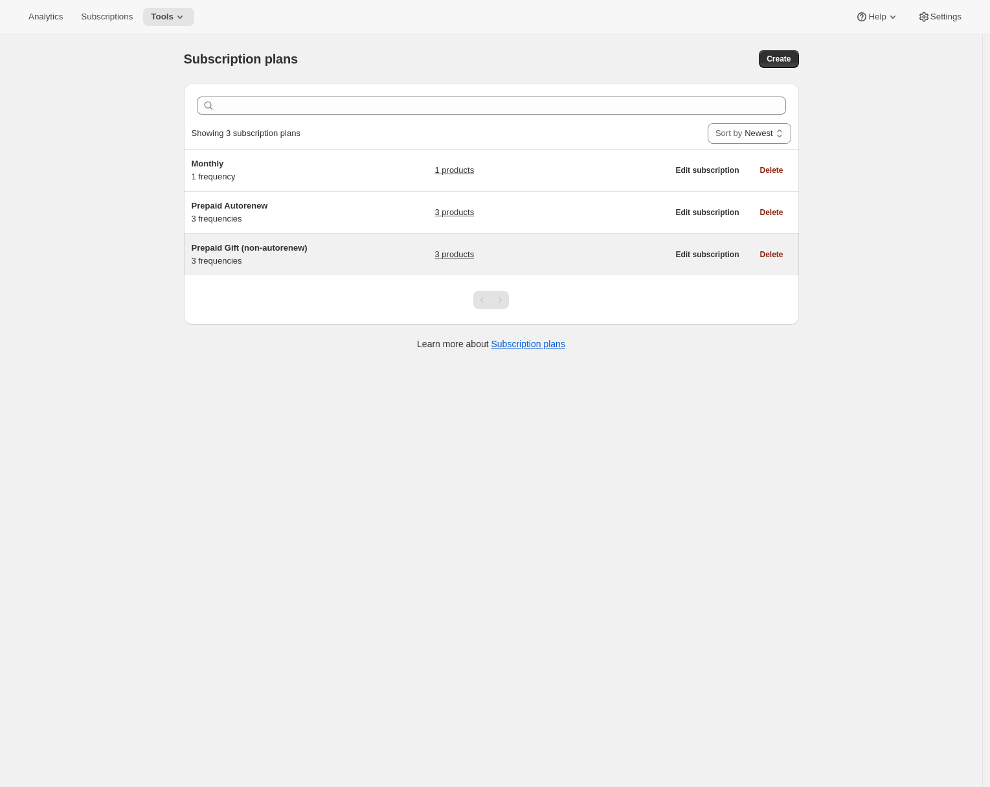
click at [248, 249] on span "Prepaid Gift (non-autorenew)" at bounding box center [250, 248] width 116 height 10
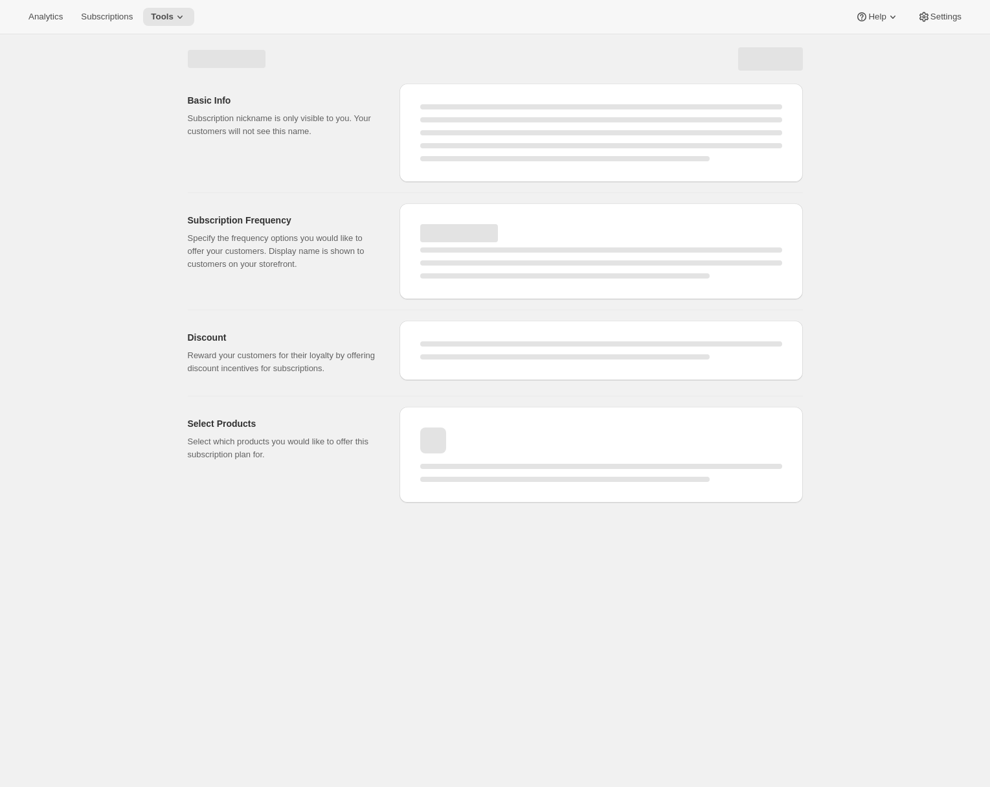
select select "WEEK"
select select "MONTH"
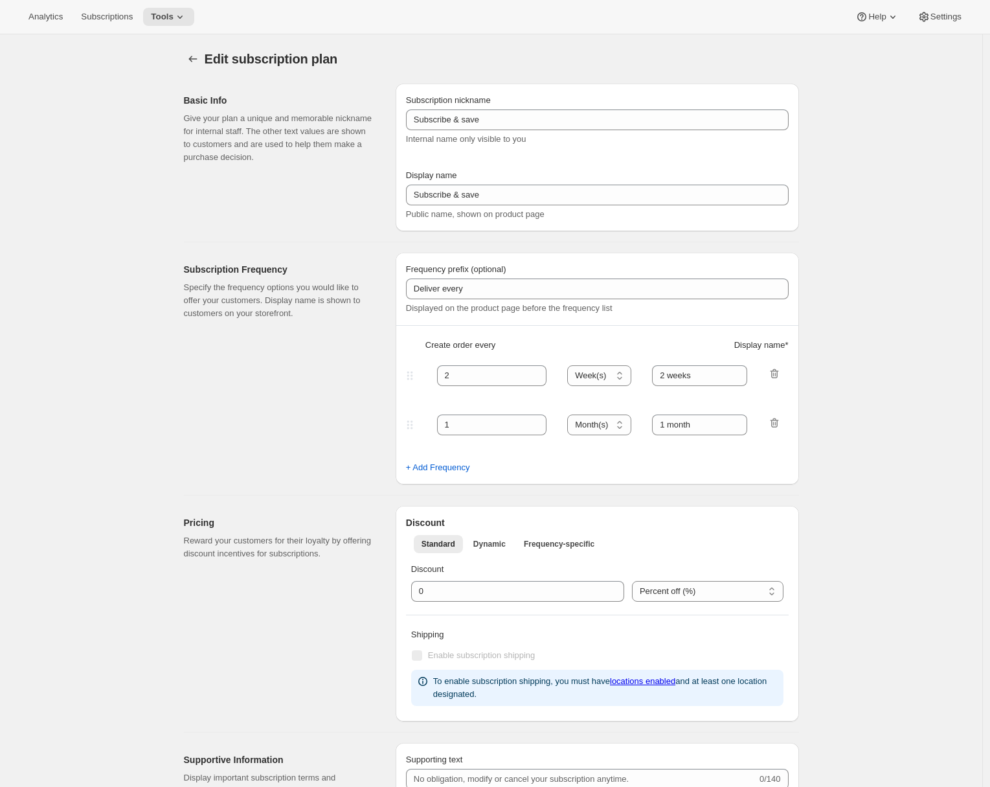
type input "Prepaid Gift (non-autorenew)"
type input "Gift Subscriptions Don't Automatically Renew"
checkbox input "true"
select select "MONTH"
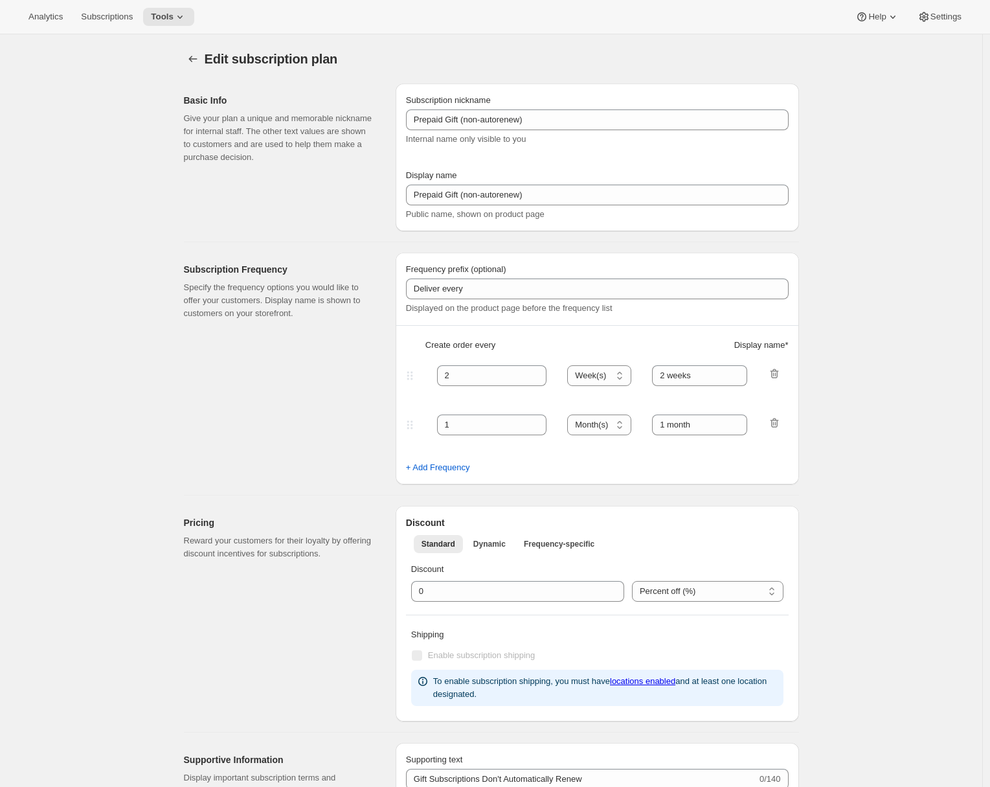
select select "MONTHDAY"
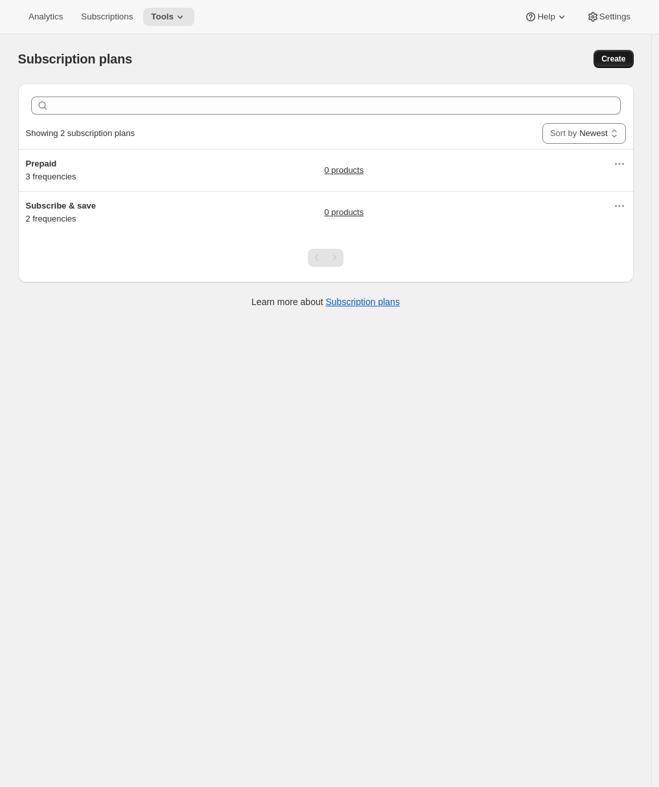
click at [609, 65] on button "Create" at bounding box center [613, 59] width 40 height 18
select select "WEEK"
select select "MONTH"
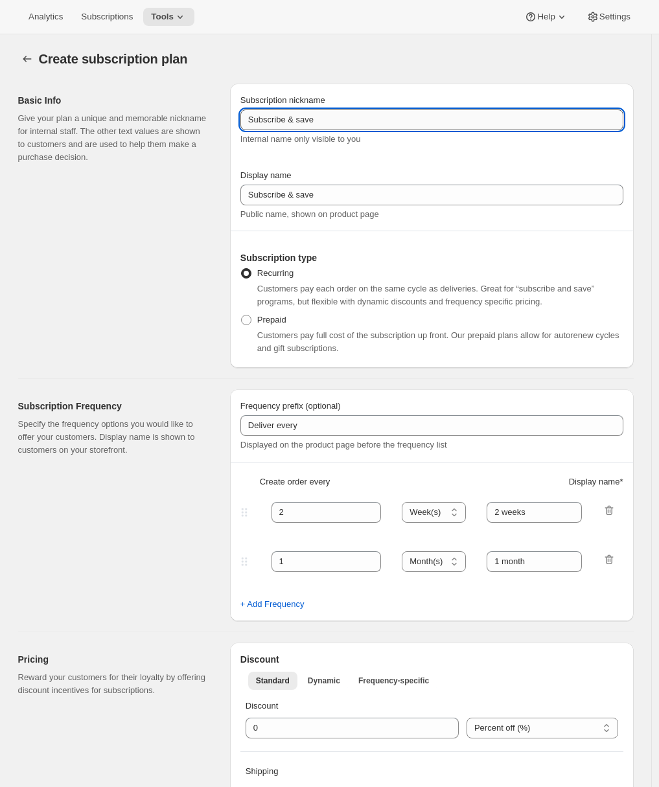
click at [317, 118] on input "Subscribe & save" at bounding box center [431, 119] width 383 height 21
type input "Prepaid gift (non-autorenew)"
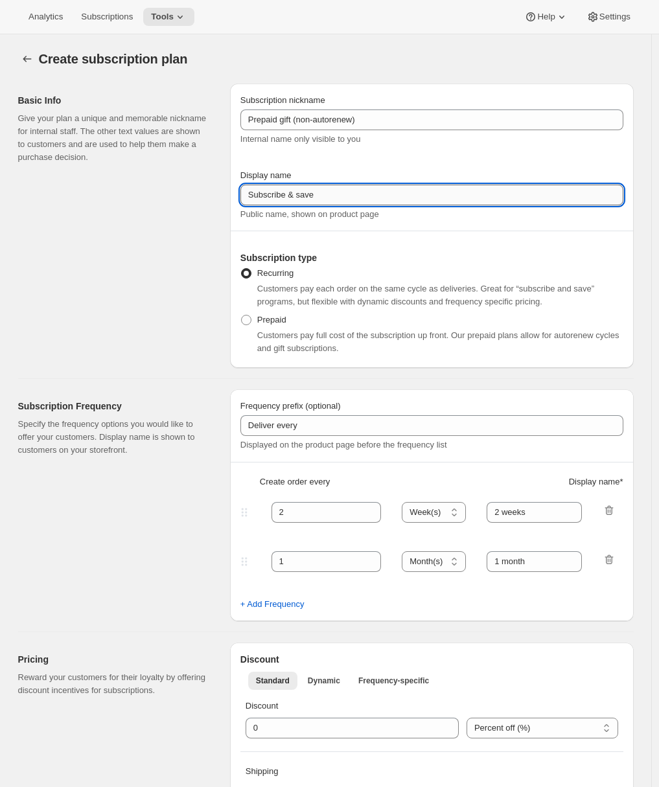
click at [297, 187] on input "Subscribe & save" at bounding box center [431, 195] width 383 height 21
paste input "Prepaid gift (non-autorenew)"
type input "Prepaid gift (non-autorenew)"
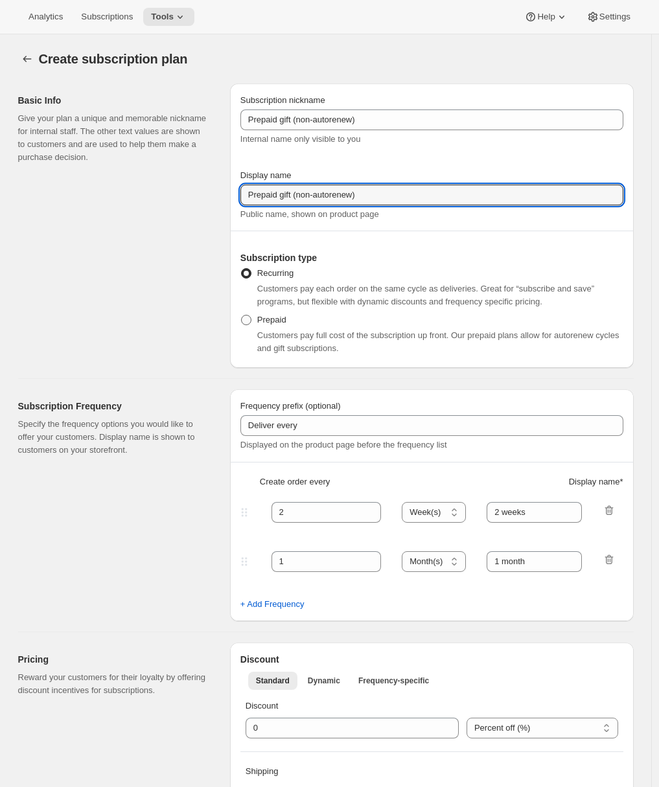
click at [251, 317] on span at bounding box center [246, 320] width 10 height 10
click at [242, 315] on input "Prepaid" at bounding box center [241, 315] width 1 height 1
radio input "true"
select select "MONTH"
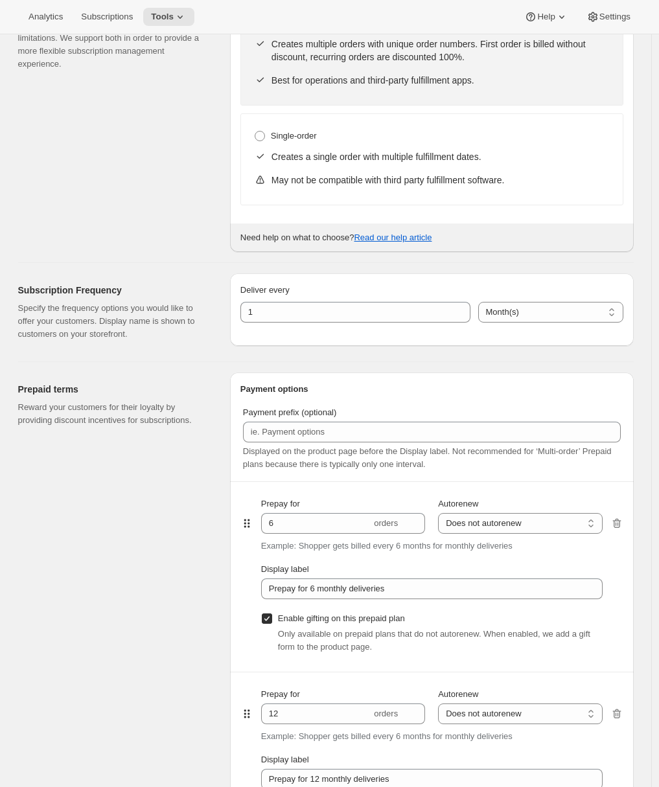
scroll to position [760, 0]
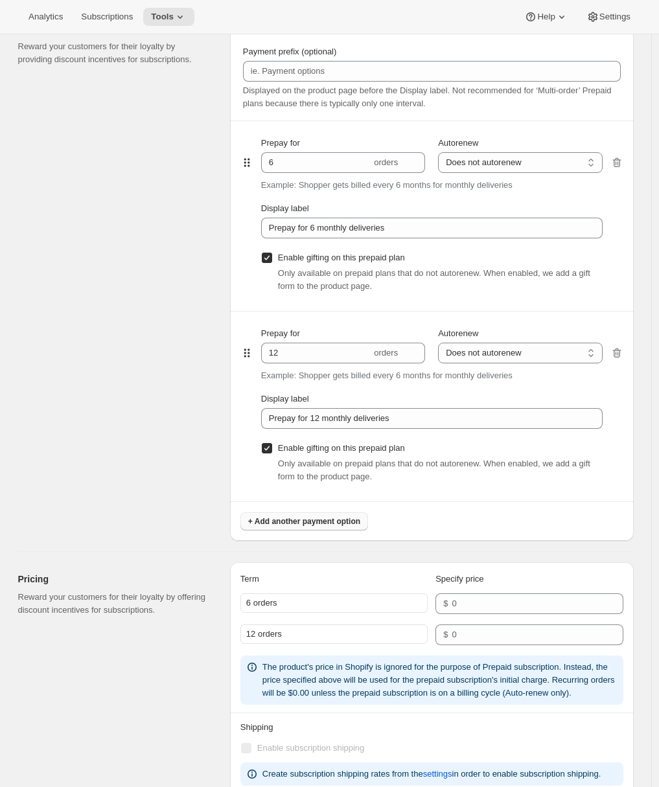
click at [280, 523] on span "+ Add another payment option" at bounding box center [304, 521] width 112 height 10
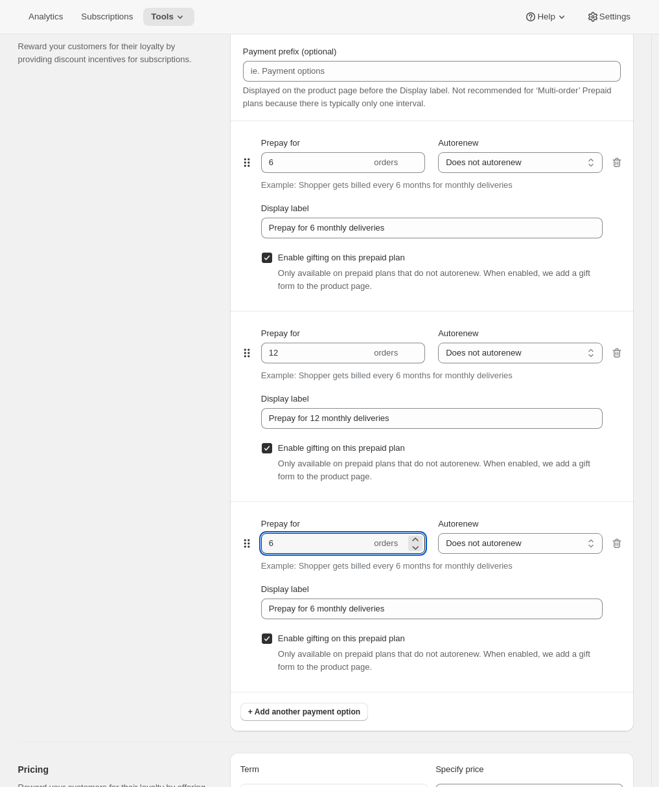
drag, startPoint x: 286, startPoint y: 539, endPoint x: 258, endPoint y: 537, distance: 27.9
click at [258, 537] on div "Prepay for 6 orders Autorenew Does not autorenew Renews after prepaid period Do…" at bounding box center [431, 597] width 383 height 190
type input "3"
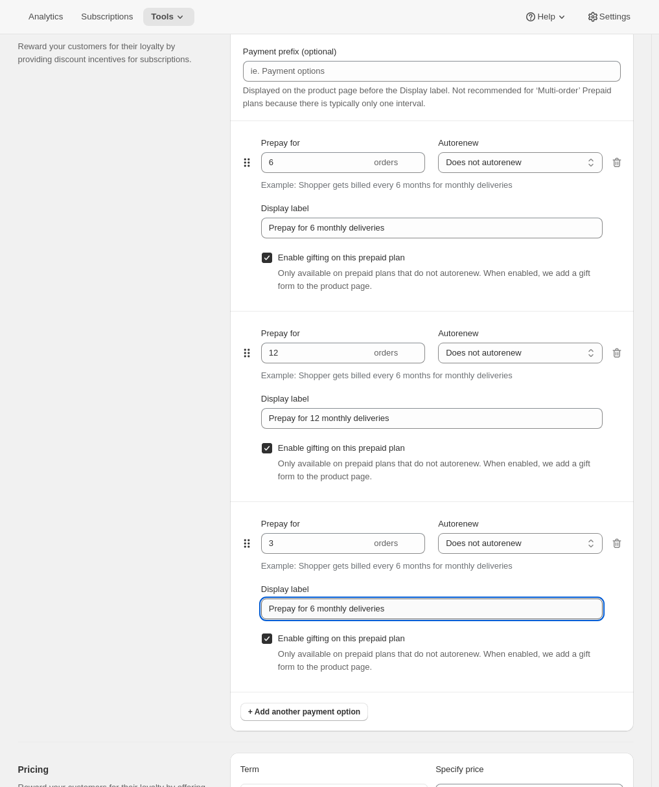
click at [322, 610] on input "Prepay for 6 monthly deliveries" at bounding box center [431, 608] width 341 height 21
type input "Prepay for 3 monthly deliveries"
click at [479, 547] on select "Does not autorenew Renews after prepaid period" at bounding box center [520, 543] width 164 height 21
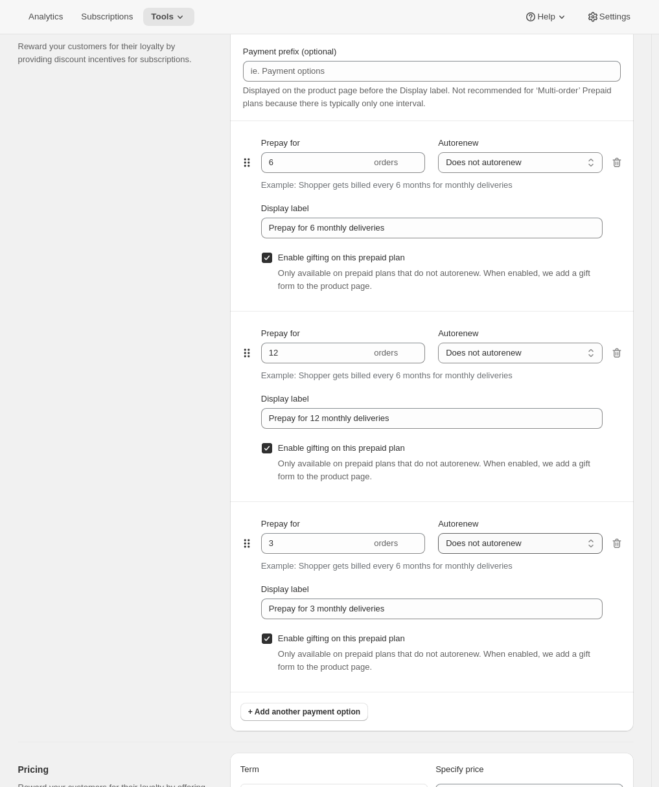
select select "ENABLED"
click at [441, 533] on select "Does not autorenew Renews after prepaid period" at bounding box center [520, 543] width 164 height 21
type input "Prepay for 3 monthly deliveries, Autorenews"
checkbox input "false"
click at [483, 354] on select "Does not autorenew Renews after prepaid period" at bounding box center [520, 353] width 164 height 21
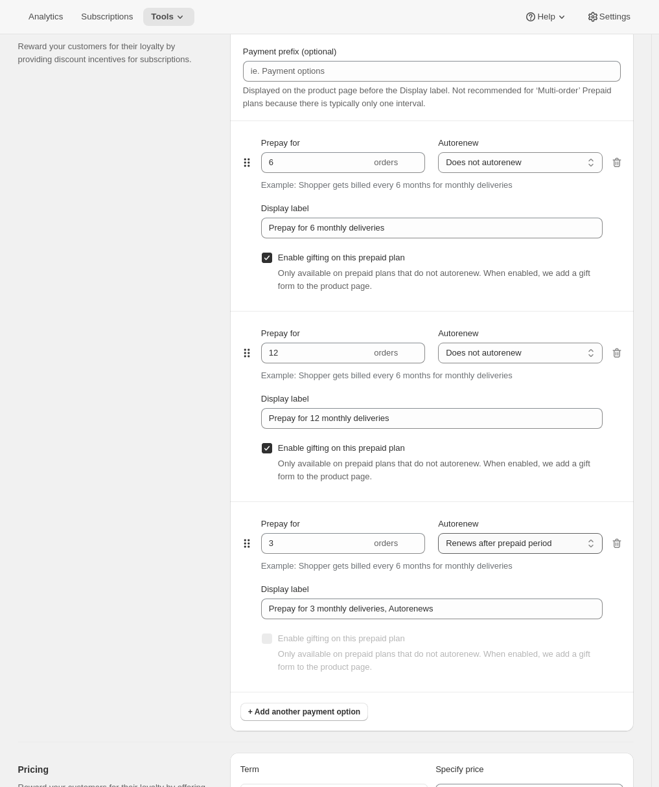
click at [490, 543] on select "Does not autorenew Renews after prepaid period" at bounding box center [520, 543] width 164 height 21
select select "DISABLED"
click at [441, 533] on select "Does not autorenew Renews after prepaid period" at bounding box center [520, 543] width 164 height 21
type input "Prepay for 3 monthly deliveries"
click at [163, 444] on div "Prepaid terms Reward your customers for their loyalty by providing discount inc…" at bounding box center [118, 372] width 201 height 720
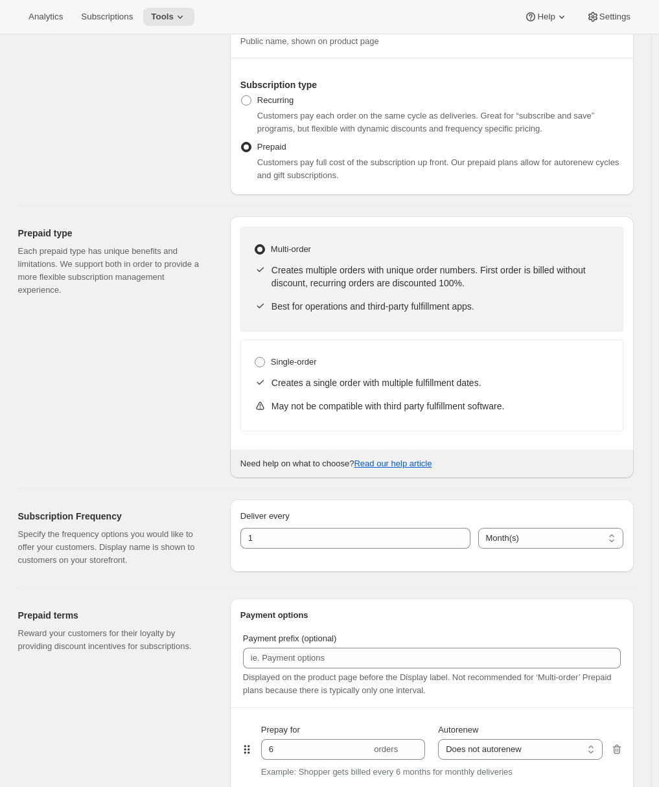
scroll to position [0, 0]
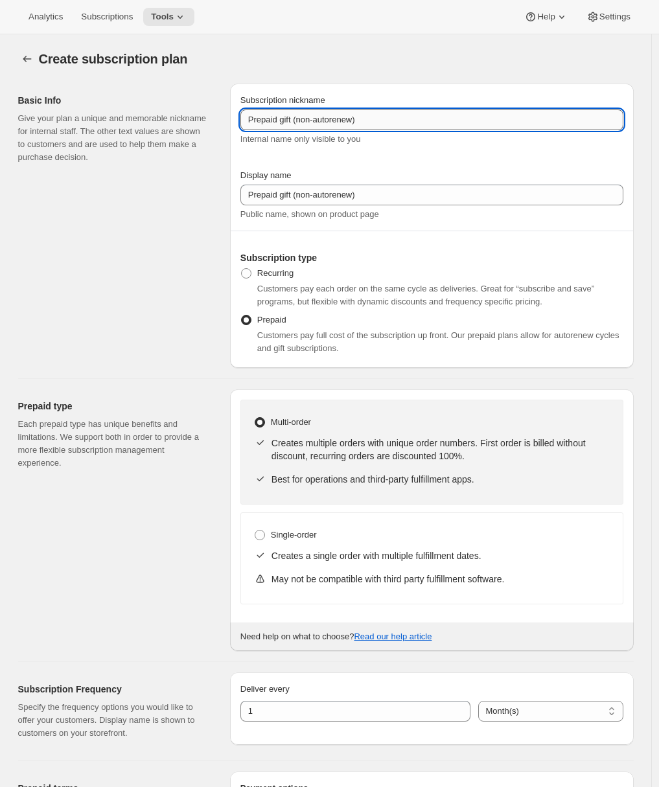
drag, startPoint x: 297, startPoint y: 118, endPoint x: 382, endPoint y: 122, distance: 85.0
click at [382, 122] on input "Prepaid gift (non-autorenew)" at bounding box center [431, 119] width 383 height 21
type input "Prepaid gift"
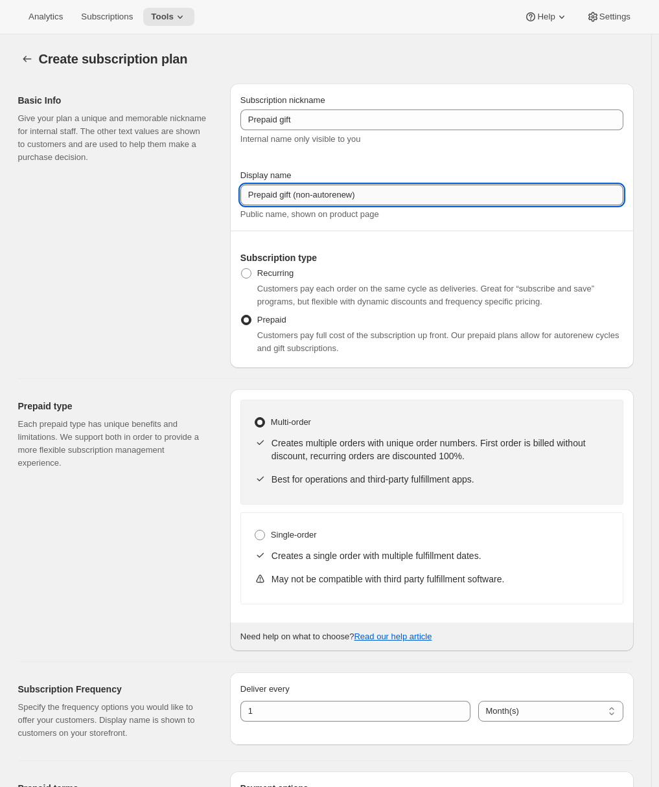
drag, startPoint x: 298, startPoint y: 190, endPoint x: 436, endPoint y: 204, distance: 138.6
click at [431, 204] on input "Prepaid gift (non-autorenew)" at bounding box center [431, 195] width 383 height 21
type input "Prepaid gift"
click at [149, 250] on div "Basic Info Give your plan a unique and memorable nickname for internal staff. T…" at bounding box center [118, 226] width 201 height 284
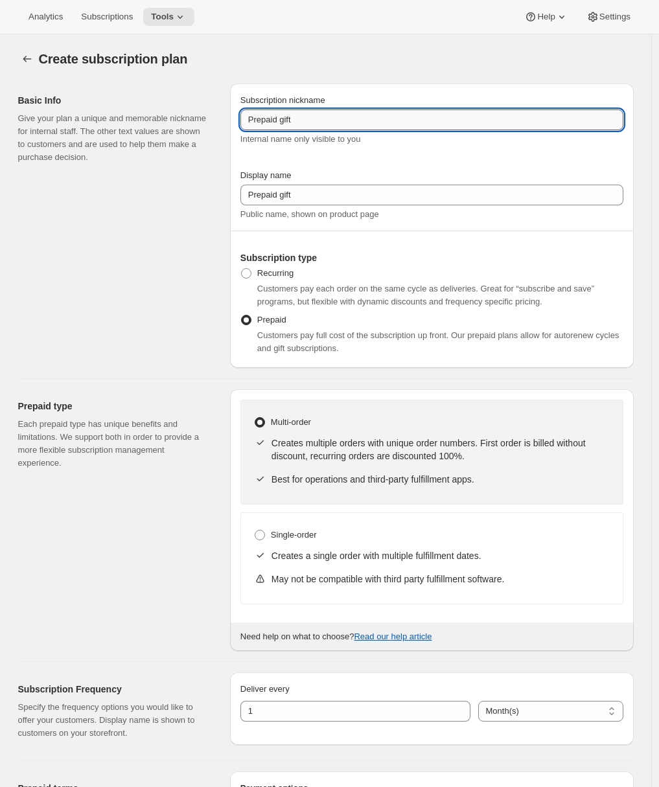
click at [325, 117] on input "Prepaid gift" at bounding box center [431, 119] width 383 height 21
drag, startPoint x: 301, startPoint y: 120, endPoint x: 396, endPoint y: 124, distance: 95.3
click at [396, 124] on input "Prepaid gift (non-autorenew)" at bounding box center [431, 119] width 383 height 21
drag, startPoint x: 396, startPoint y: 124, endPoint x: 297, endPoint y: 119, distance: 99.3
click at [297, 119] on input "Prepaid gift (non-autorenew)" at bounding box center [431, 119] width 383 height 21
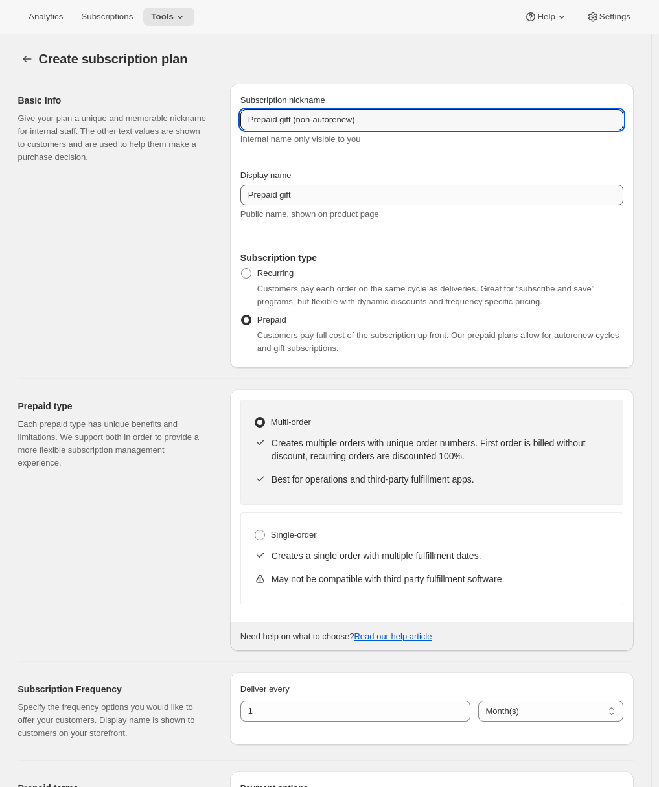
type input "Prepaid gift (non-autorenew)"
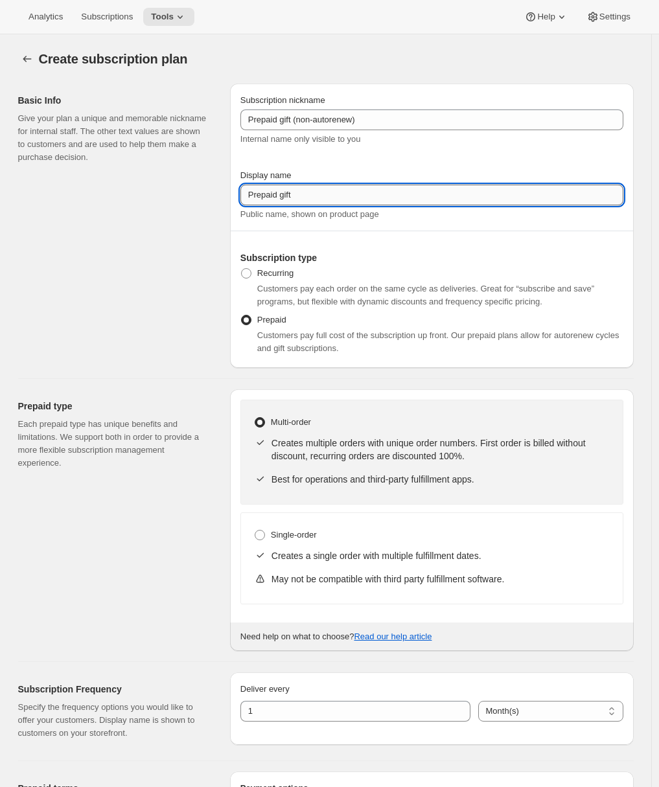
click at [321, 194] on input "Prepaid gift" at bounding box center [431, 195] width 383 height 21
paste input "(non-autorenew)"
type input "Prepaid gift (non-autorenew)"
click at [188, 330] on div "Basic Info Give your plan a unique and memorable nickname for internal staff. T…" at bounding box center [118, 226] width 201 height 284
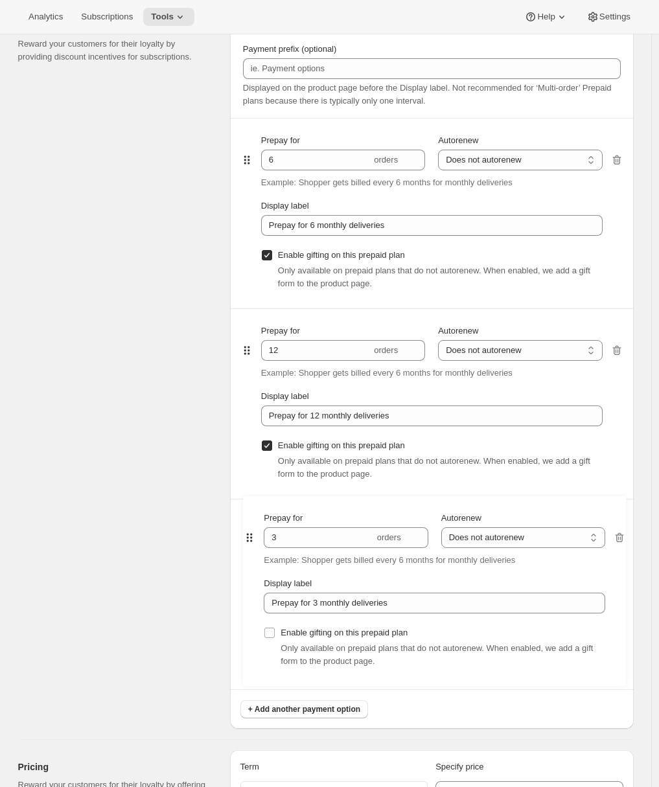
scroll to position [764, 0]
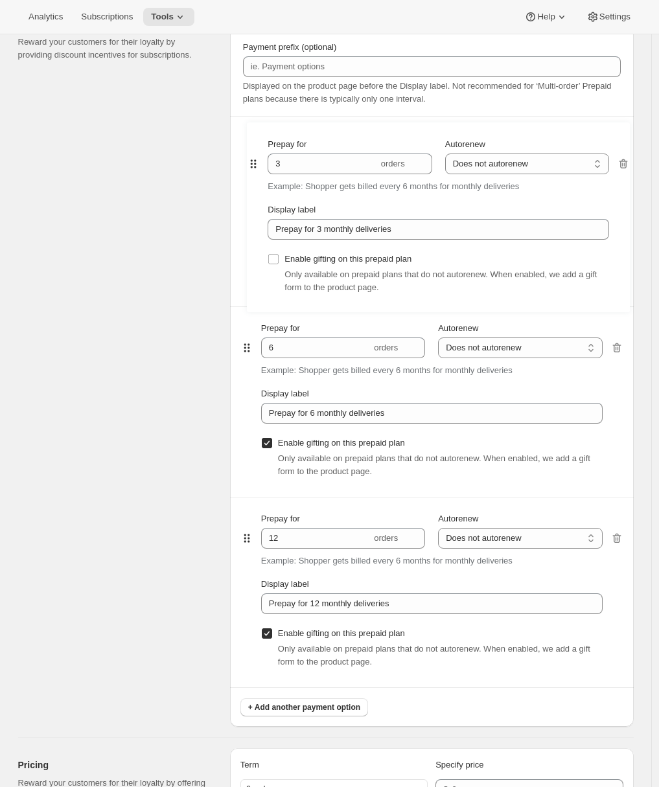
drag, startPoint x: 253, startPoint y: 537, endPoint x: 256, endPoint y: 166, distance: 371.1
click at [256, 165] on div "Prepay for 6 orders Autorenew Does not autorenew Renews after prepaid period Do…" at bounding box center [431, 401] width 383 height 571
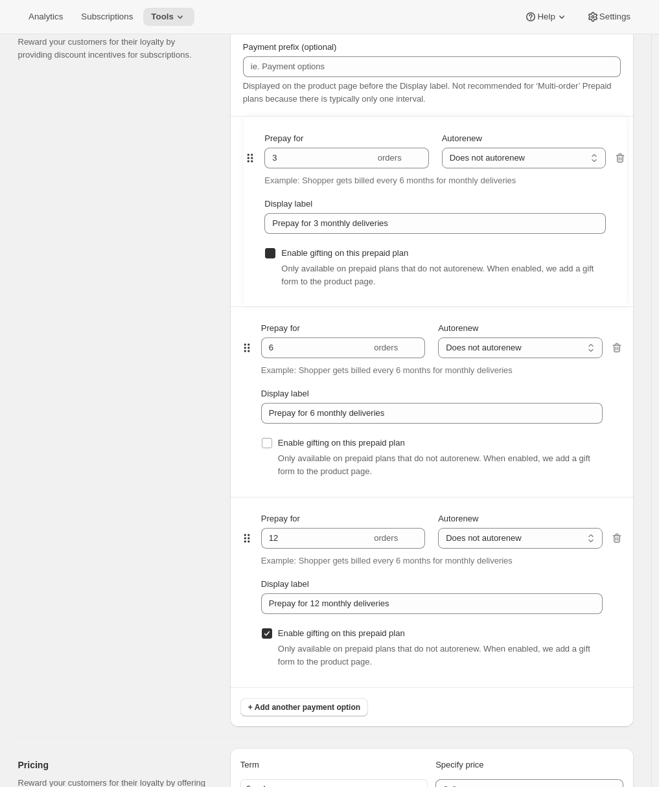
type input "3"
type input "Prepay for 3 monthly deliveries"
checkbox input "false"
type input "6"
type input "Prepay for 6 monthly deliveries"
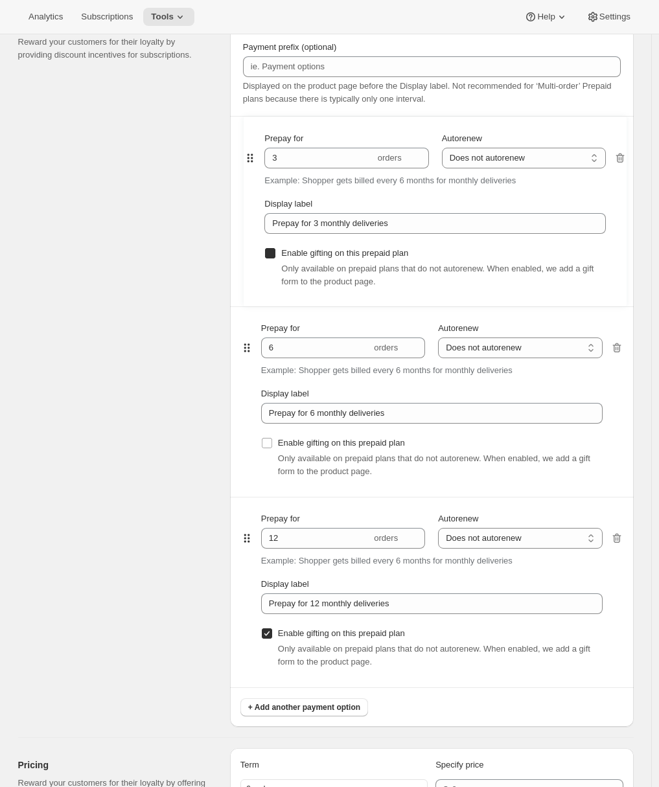
type input "12"
type input "Prepay for 12 monthly deliveries"
checkbox input "true"
click at [269, 259] on label "Enable gifting on this prepaid plan" at bounding box center [333, 253] width 144 height 18
click at [269, 258] on input "Enable gifting on this prepaid plan" at bounding box center [267, 253] width 10 height 10
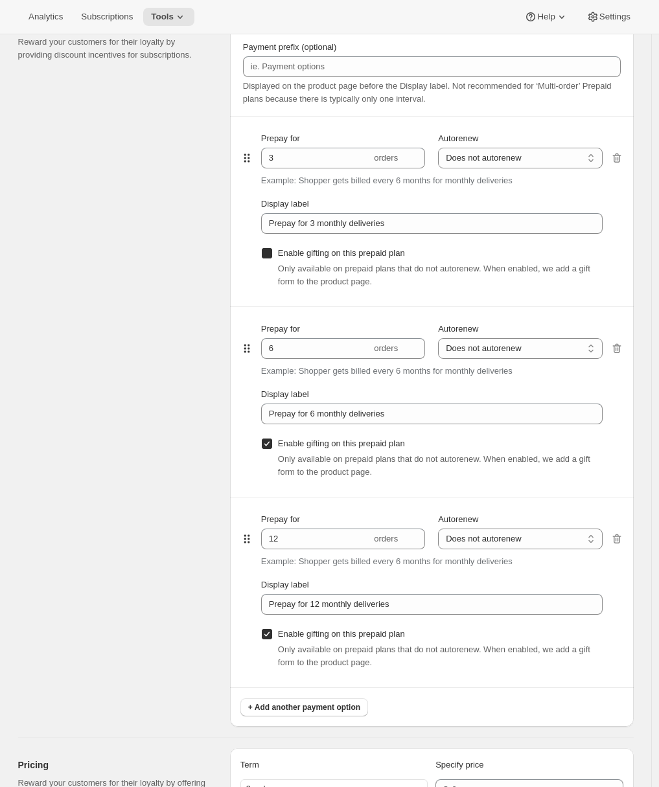
checkbox input "true"
click at [146, 307] on div "Prepaid terms Reward your customers for their loyalty by providing discount inc…" at bounding box center [118, 367] width 201 height 720
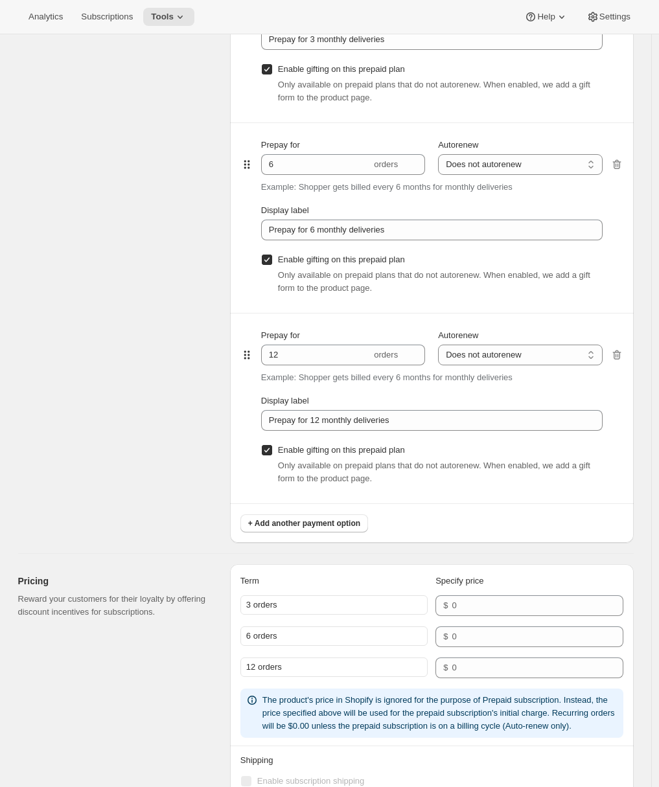
scroll to position [1231, 0]
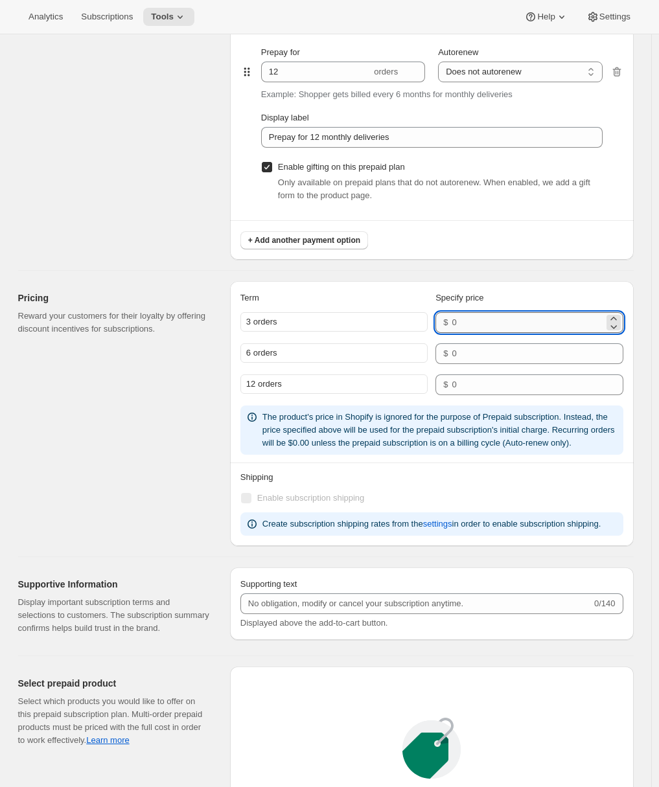
click at [486, 324] on input "number" at bounding box center [527, 322] width 152 height 21
type input "137.85"
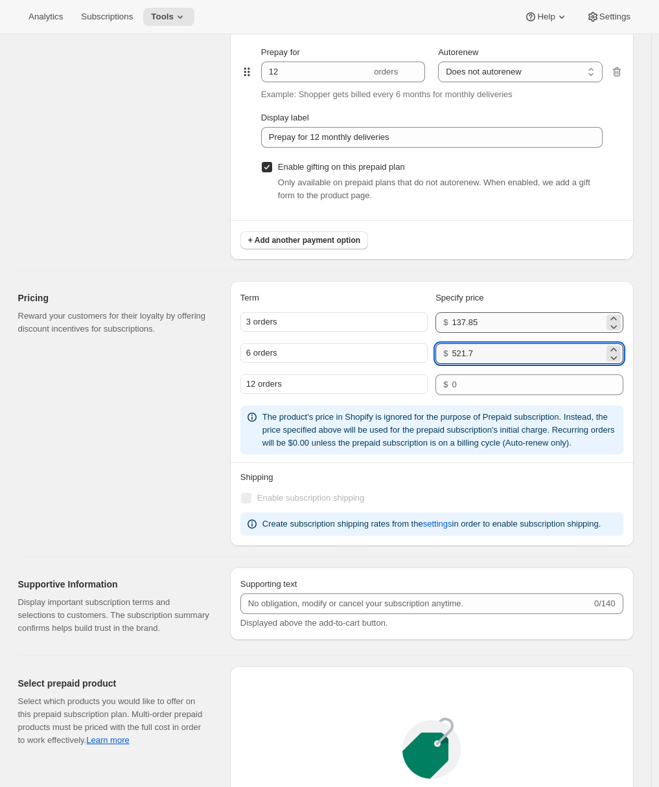
type input "521.7"
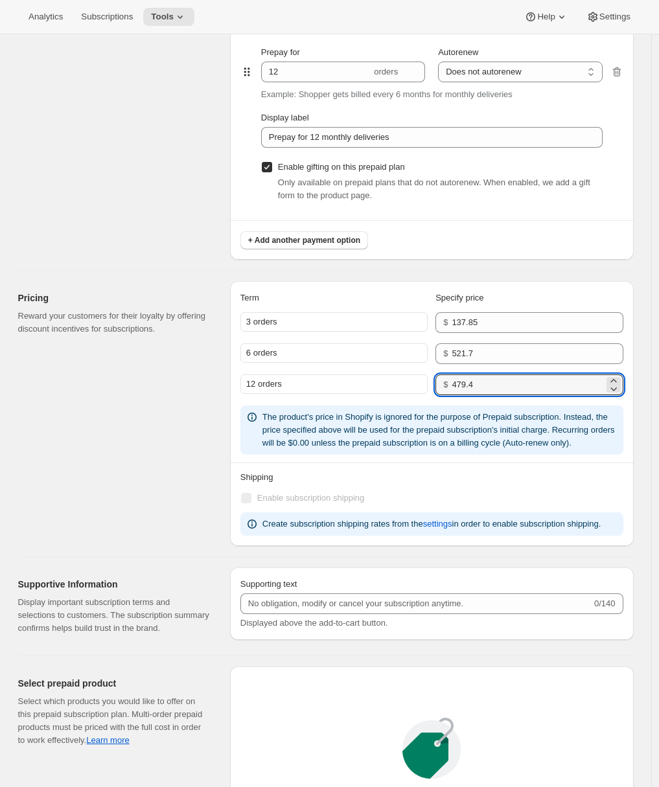
type input "479.4"
click at [136, 492] on div "Pricing Reward your customers for their loyalty by offering discount incentives…" at bounding box center [118, 413] width 201 height 265
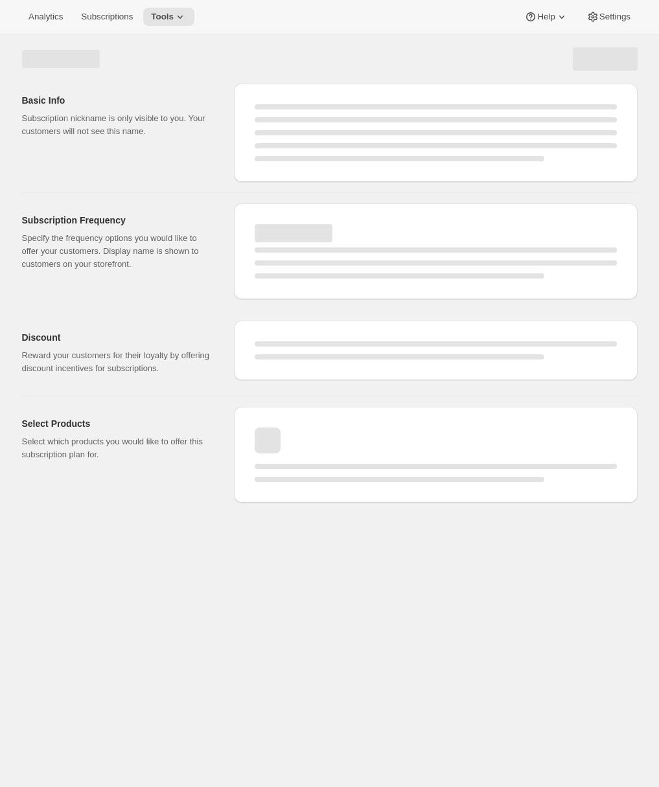
scroll to position [0, 0]
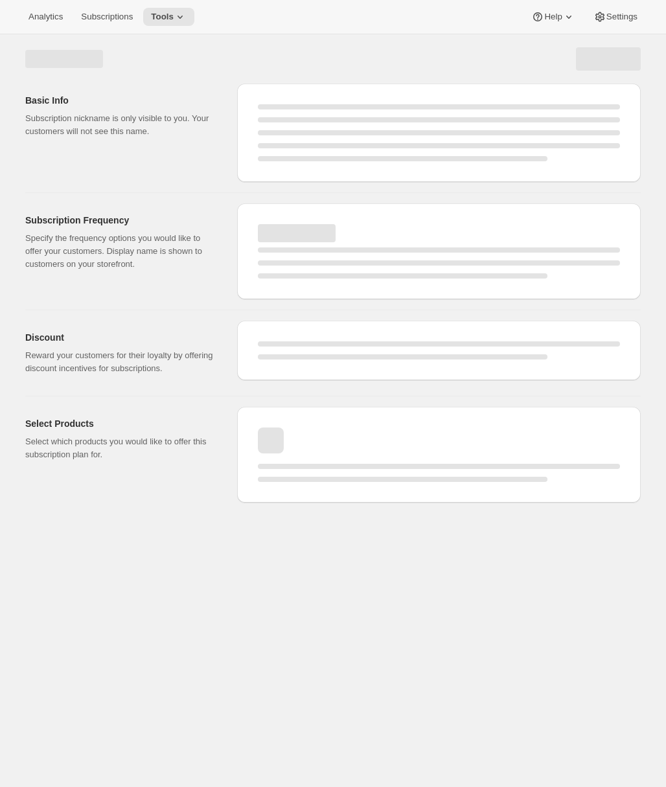
select select "MONTH"
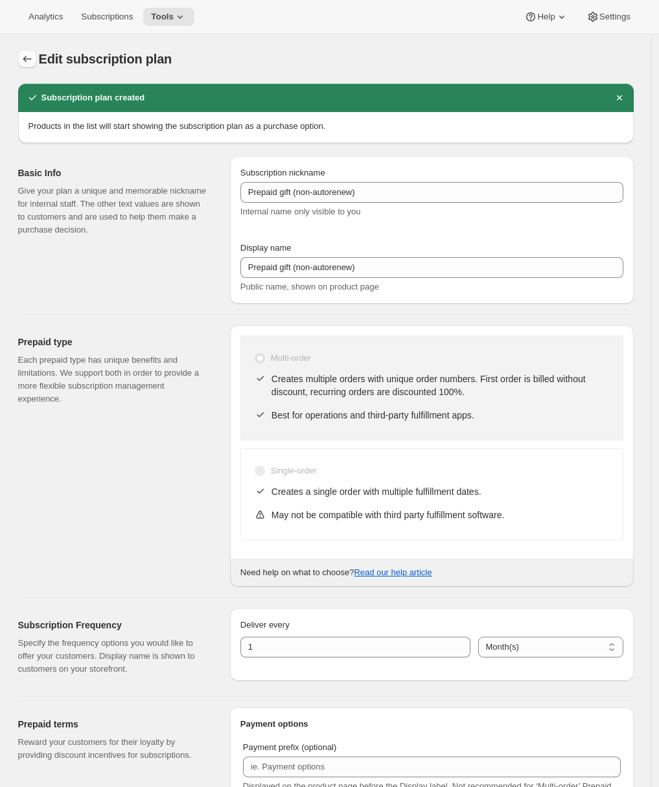
click at [28, 59] on icon "Subscription plans" at bounding box center [27, 58] width 13 height 13
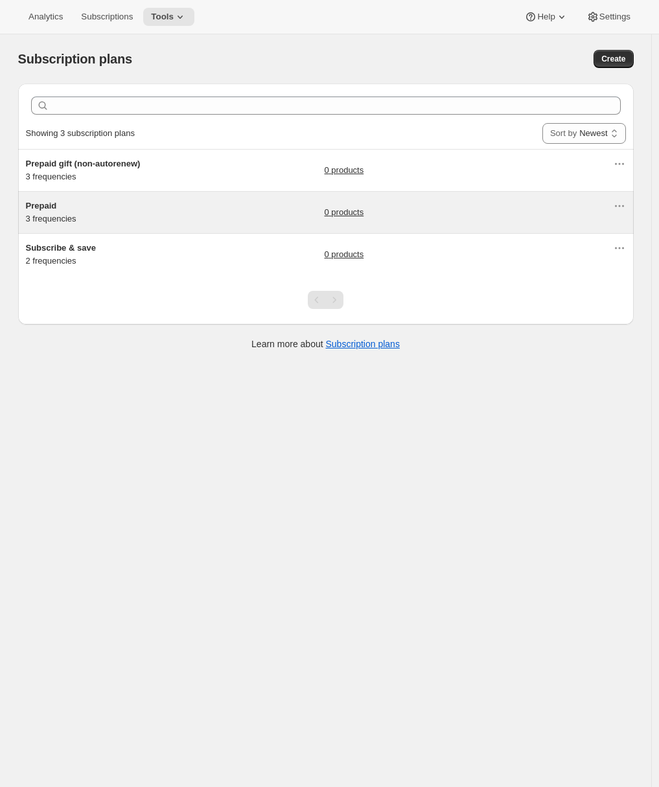
click at [146, 217] on div "Prepaid 3 frequencies" at bounding box center [107, 212] width 162 height 26
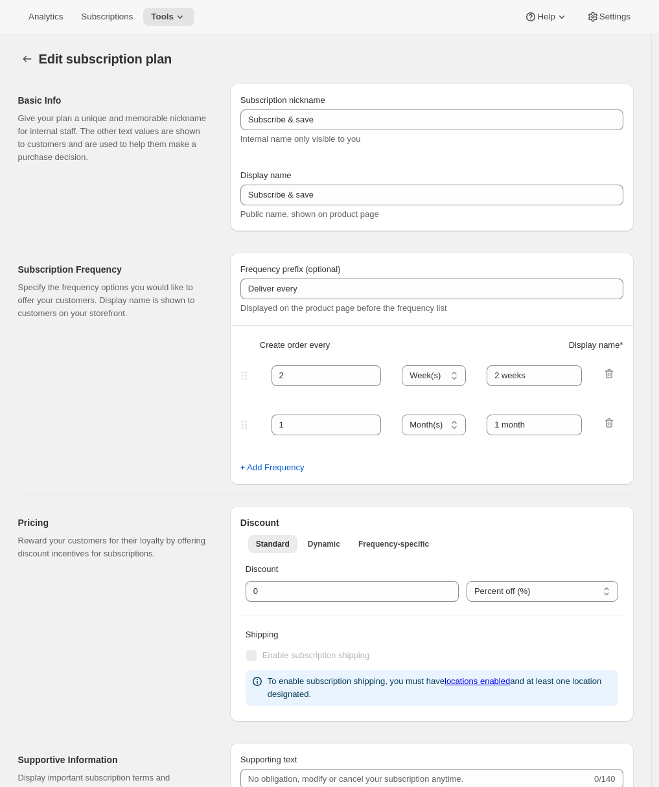
type input "Prepaid"
select select "MONTH"
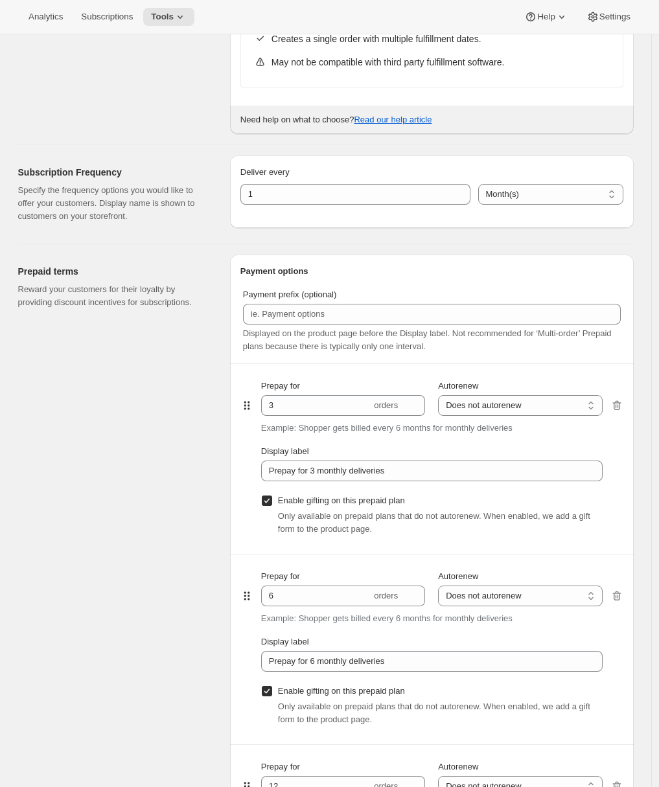
scroll to position [627, 0]
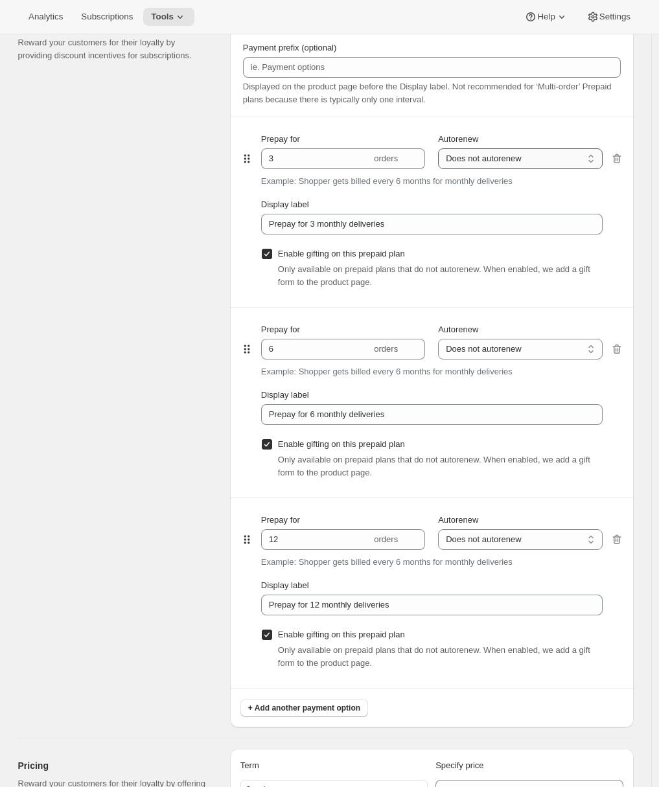
click at [523, 160] on select "Does not autorenew Renews after prepaid period" at bounding box center [520, 158] width 164 height 21
select select "ENABLED"
click at [441, 148] on select "Does not autorenew Renews after prepaid period" at bounding box center [520, 158] width 164 height 21
type input "Prepay for 3 monthly deliveries, Autorenews"
checkbox input "false"
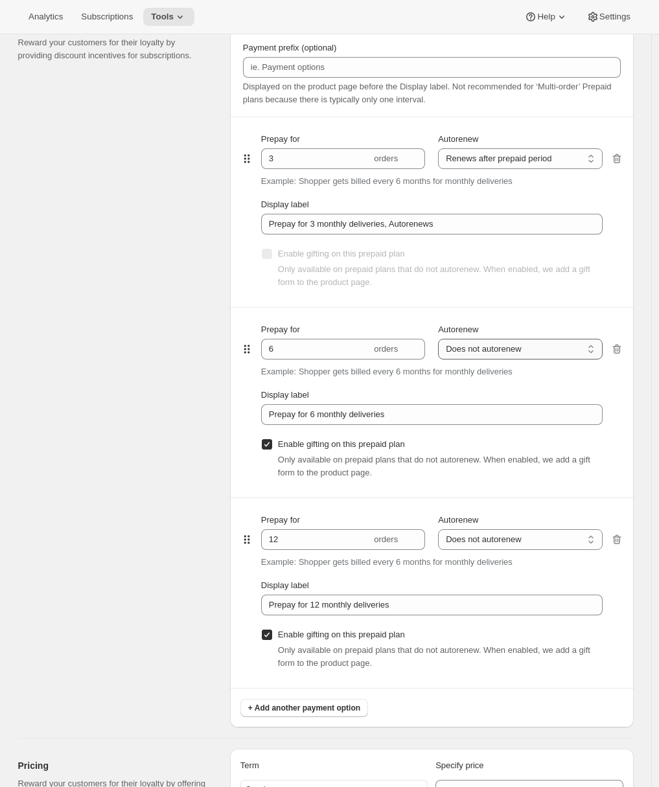
click at [501, 348] on select "Does not autorenew Renews after prepaid period" at bounding box center [520, 349] width 164 height 21
select select "ENABLED"
click at [441, 339] on select "Does not autorenew Renews after prepaid period" at bounding box center [520, 349] width 164 height 21
type input "Prepay for 6 monthly deliveries, Autorenews"
checkbox input "false"
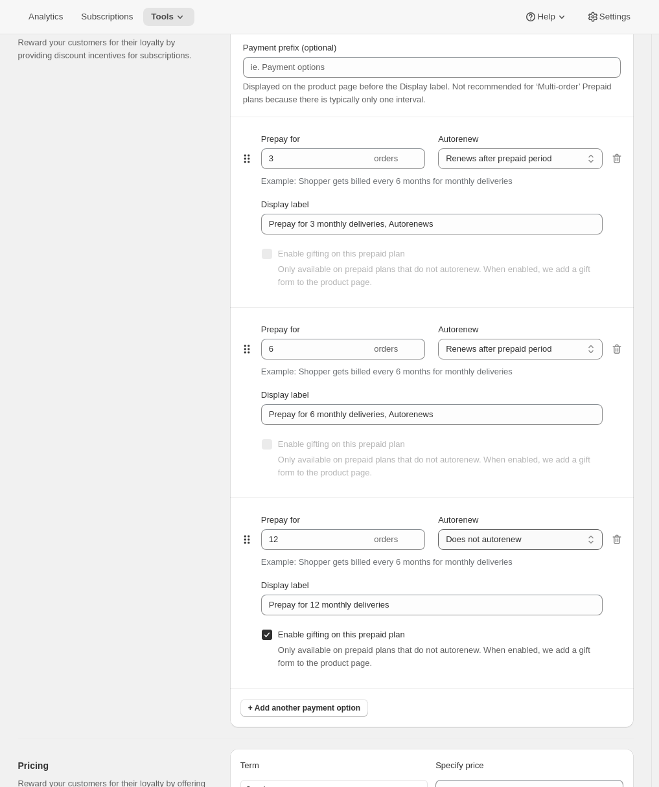
click at [486, 540] on select "Does not autorenew Renews after prepaid period" at bounding box center [520, 539] width 164 height 21
select select "ENABLED"
click at [441, 529] on select "Does not autorenew Renews after prepaid period" at bounding box center [520, 539] width 164 height 21
type input "Prepay for 12 monthly deliveries, Autorenews"
checkbox input "false"
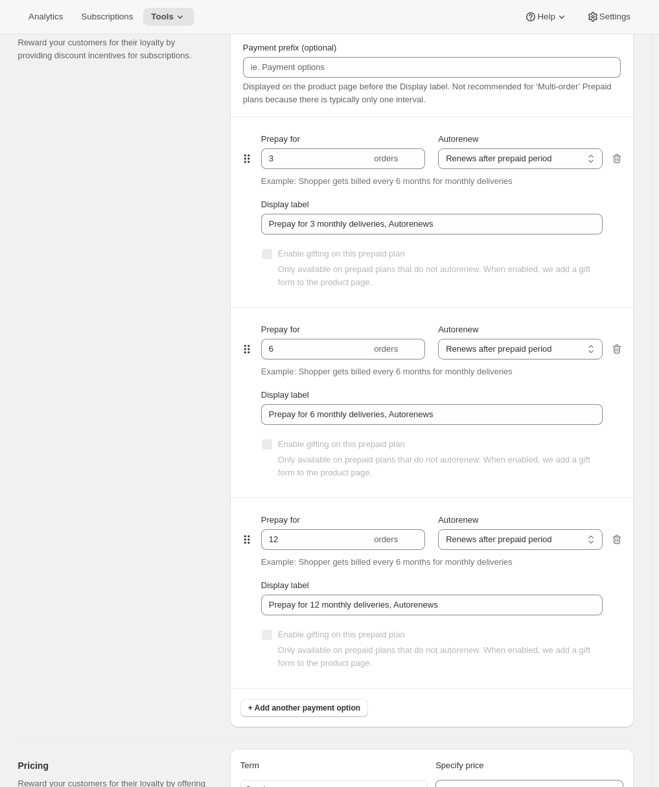
scroll to position [0, 0]
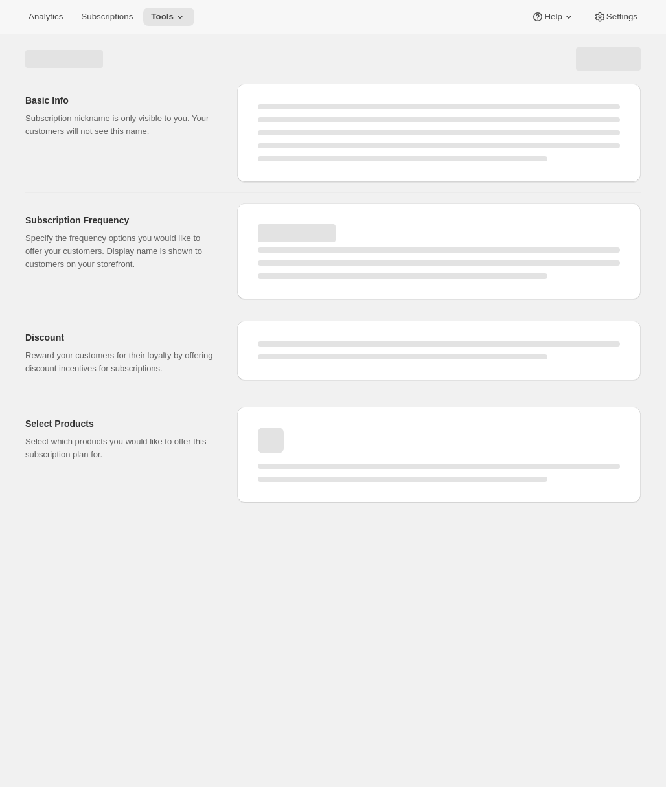
select select "MONTH"
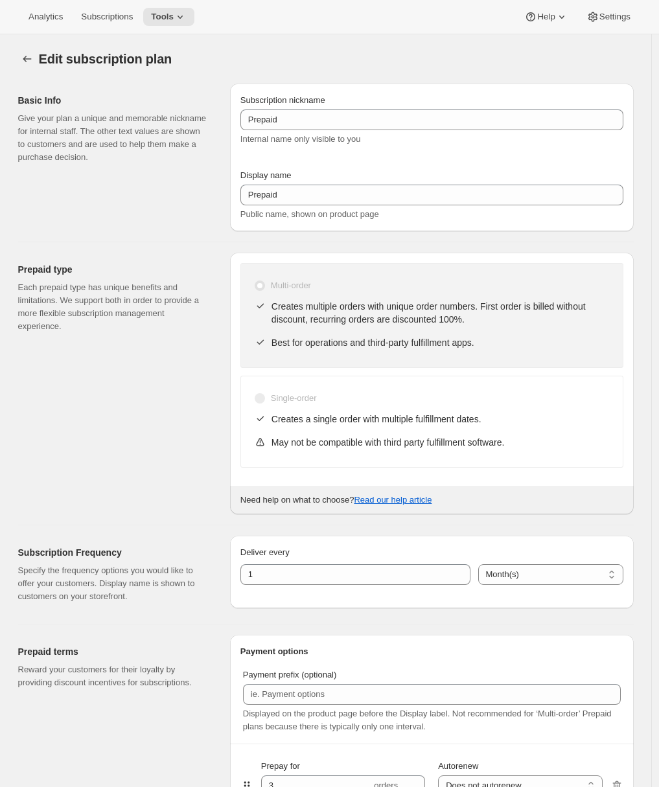
select select "ENABLED"
type input "Prepay for 3 monthly deliveries, Autorenews"
select select "ENABLED"
type input "Prepay for 6 monthly deliveries, Autorenews"
select select "ENABLED"
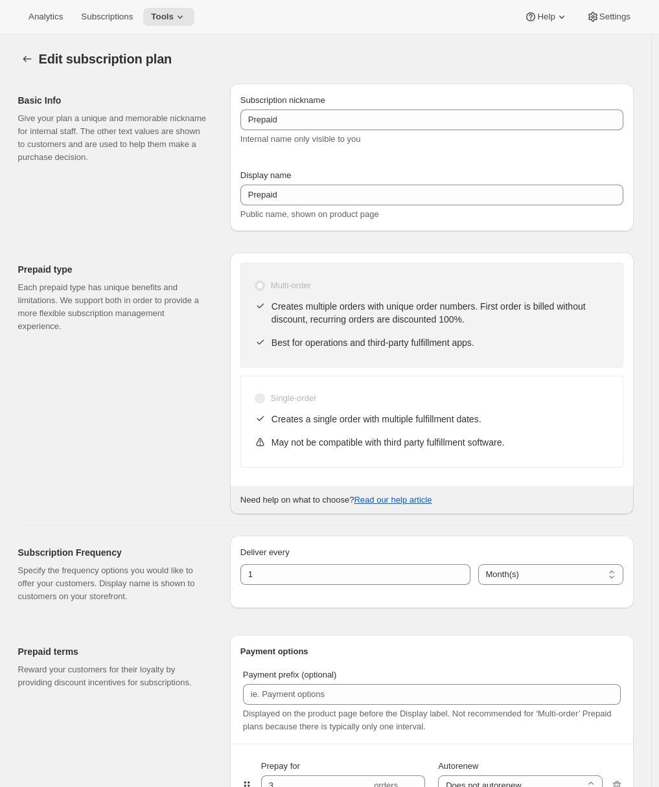
type input "Prepay for 12 monthly deliveries, Autorenews"
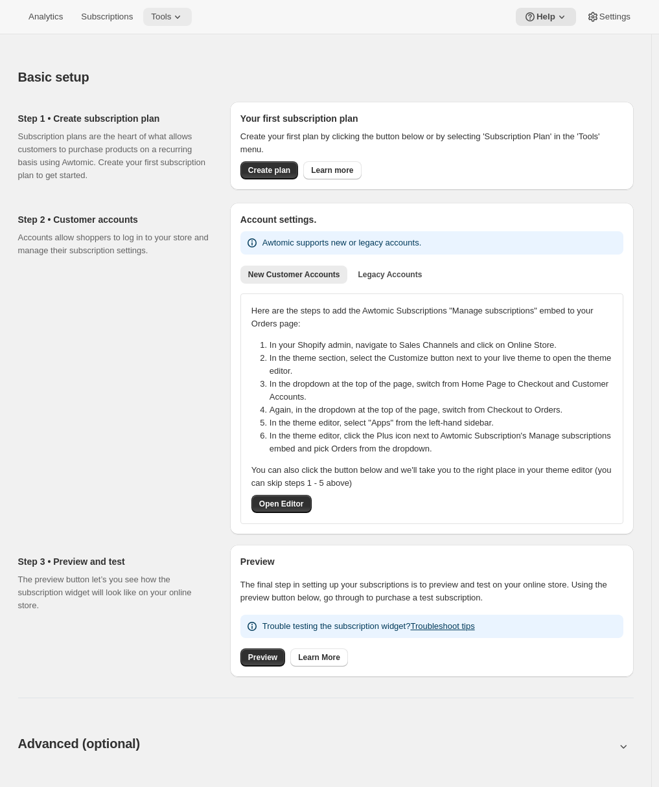
click at [170, 20] on span "Tools" at bounding box center [161, 17] width 20 height 10
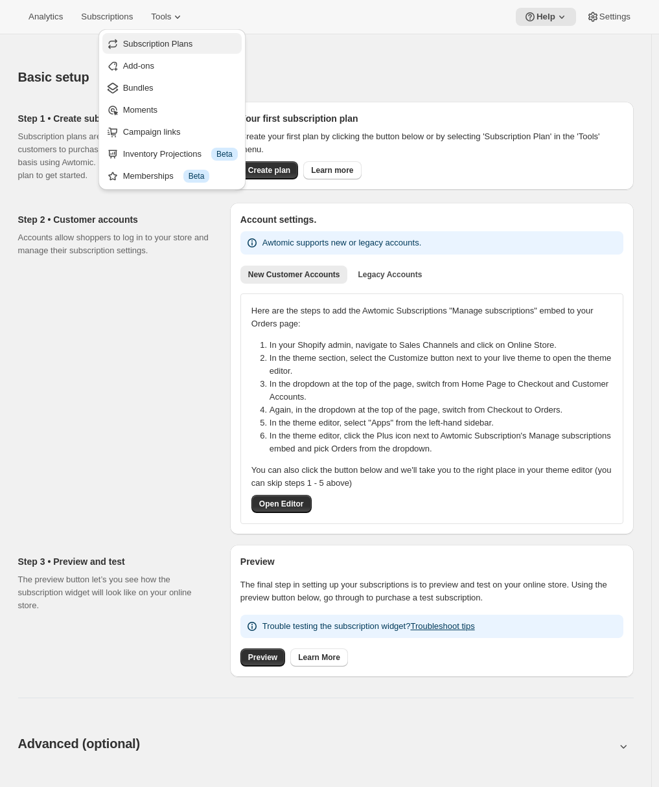
click at [151, 43] on span "Subscription Plans" at bounding box center [158, 44] width 70 height 10
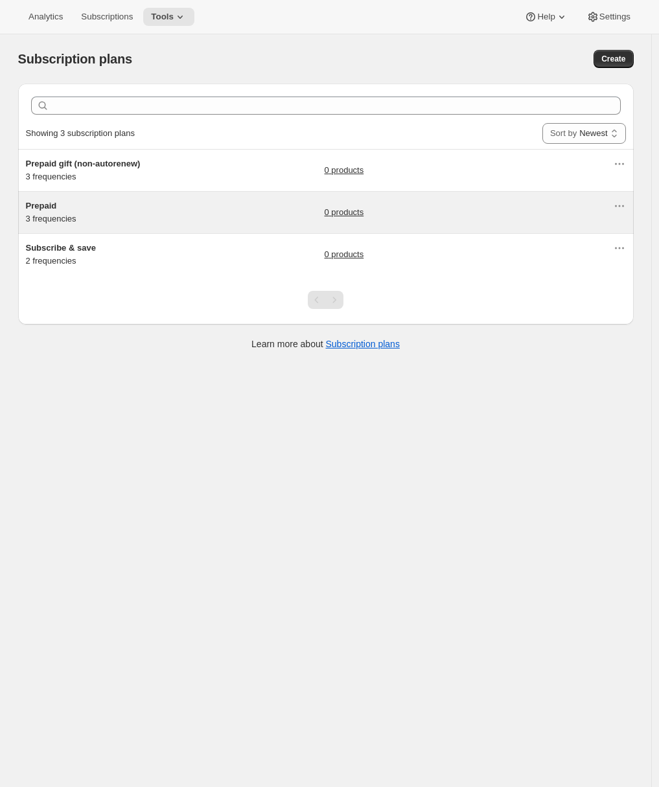
click at [131, 212] on div "Prepaid 3 frequencies" at bounding box center [107, 212] width 162 height 26
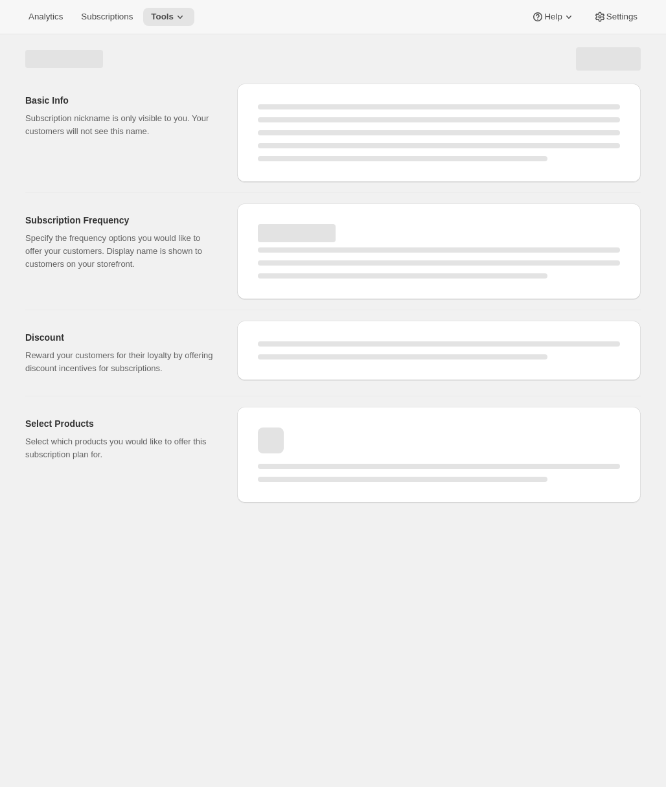
select select "WEEK"
select select "MONTH"
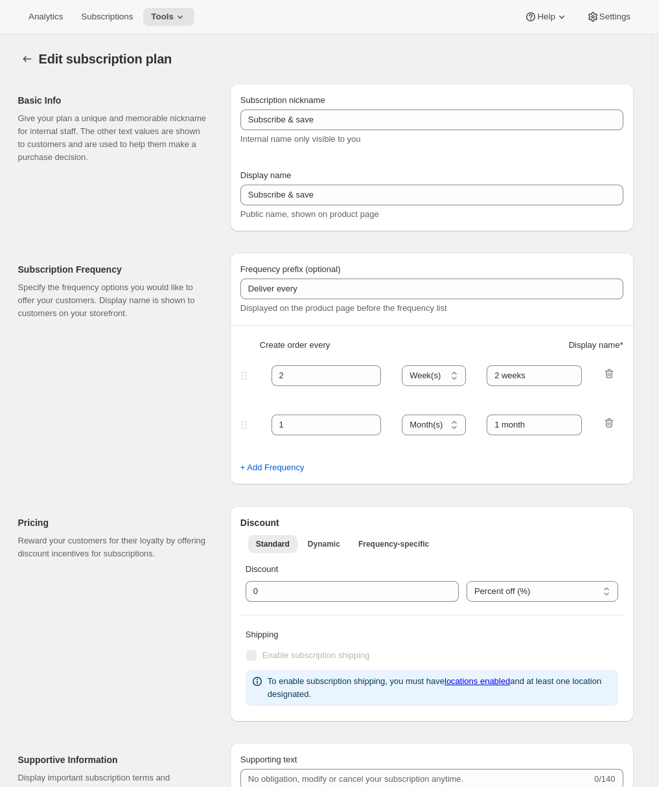
type input "Prepaid"
select select "ENABLED"
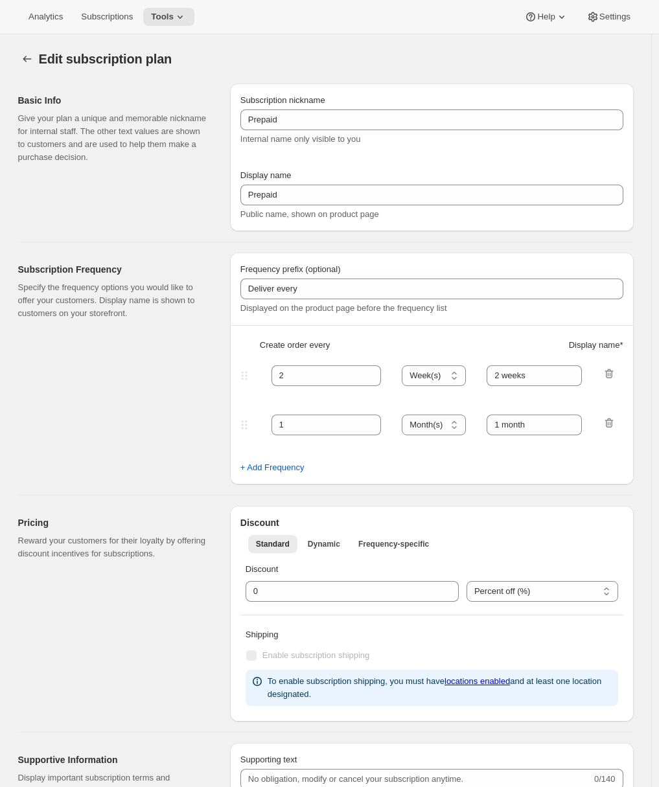
select select "MONTH"
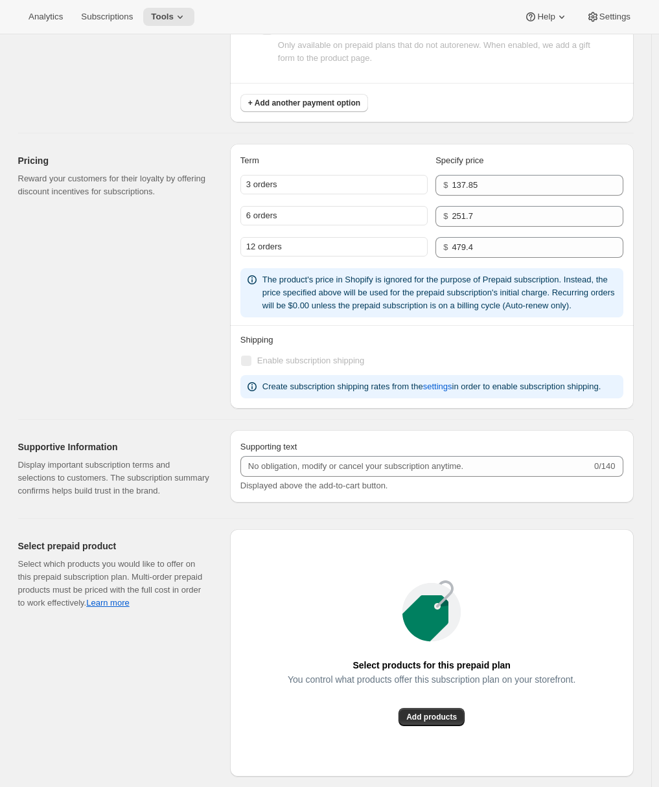
scroll to position [1462, 0]
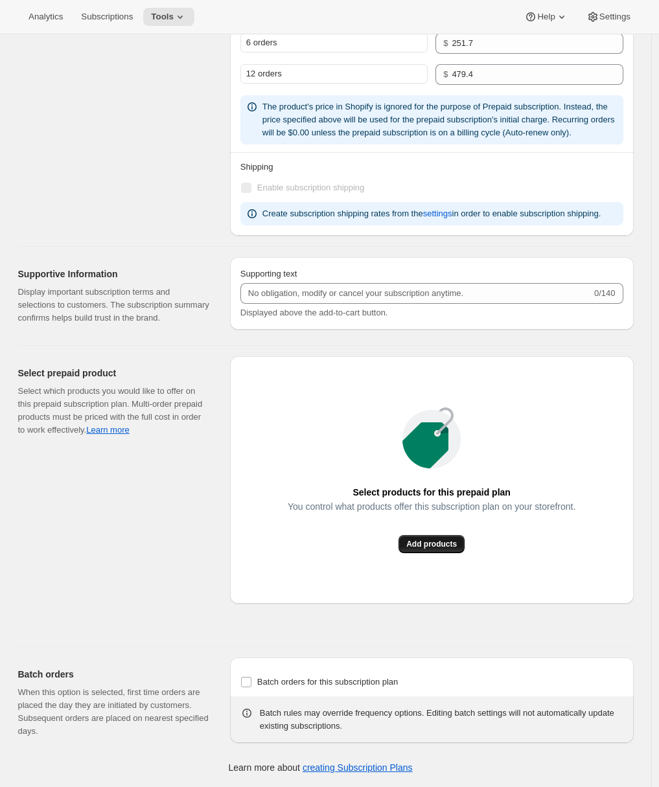
click at [423, 547] on span "Add products" at bounding box center [431, 544] width 51 height 10
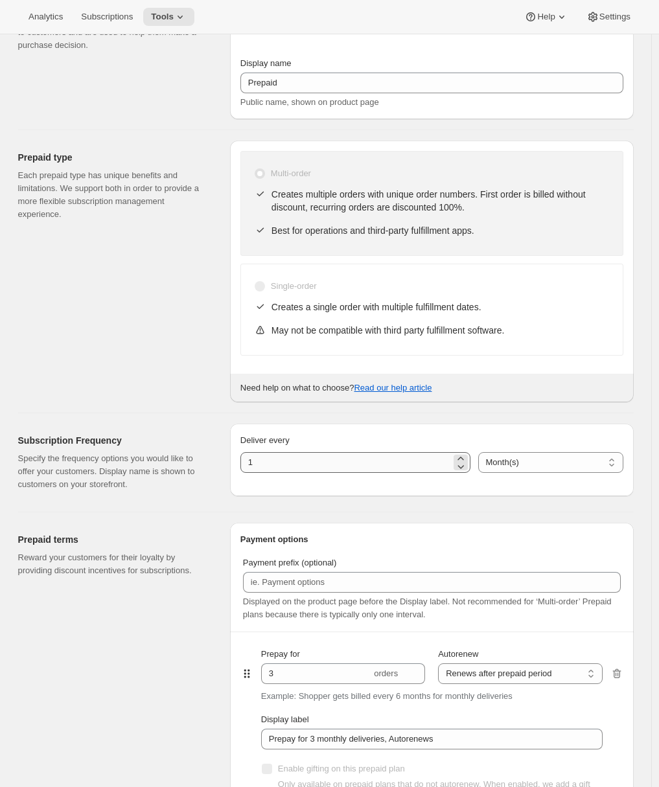
scroll to position [0, 0]
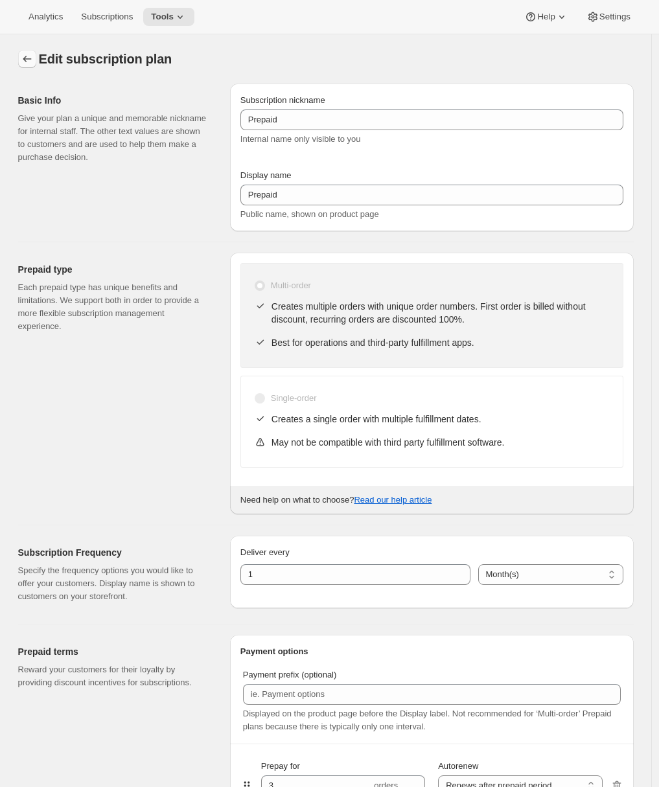
click at [35, 66] on button "Subscription plans" at bounding box center [27, 59] width 18 height 18
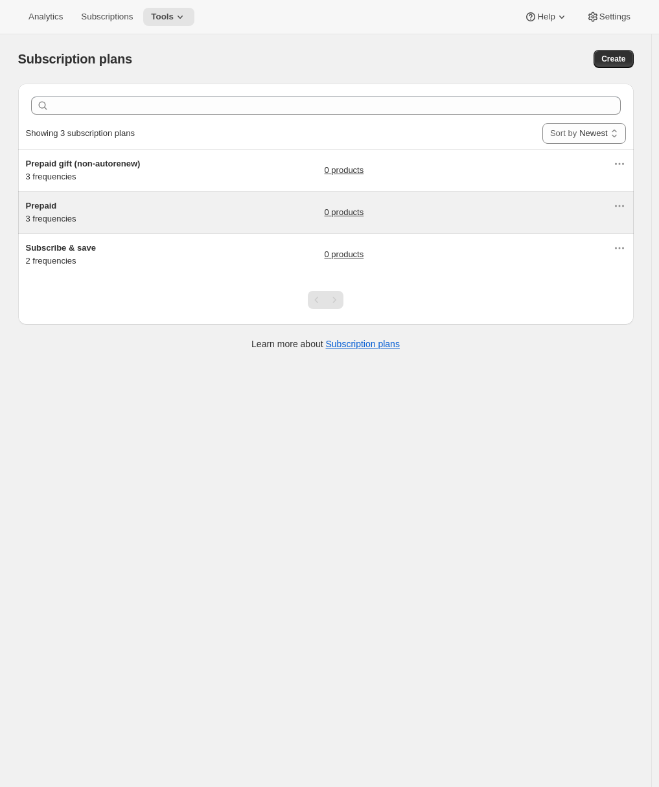
click at [185, 214] on div "Prepaid 3 frequencies" at bounding box center [107, 212] width 162 height 26
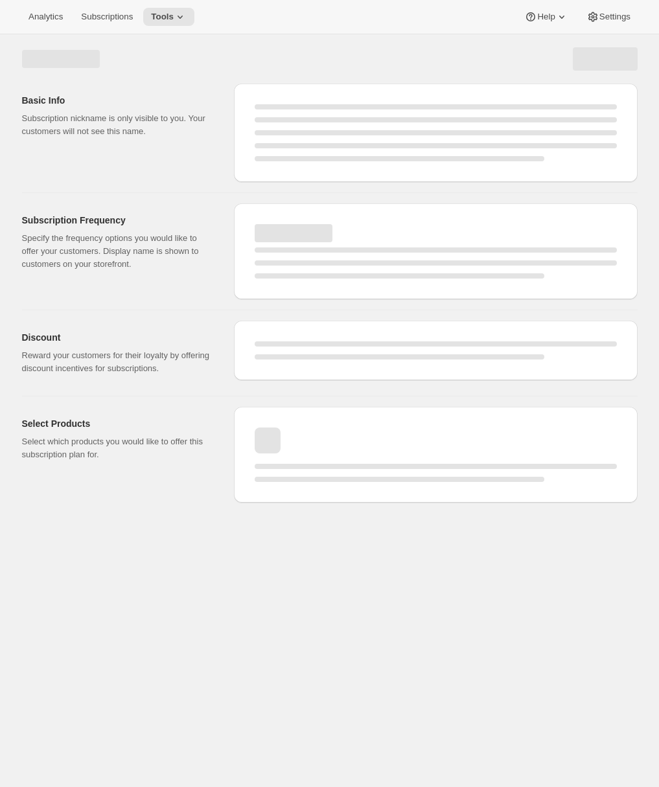
select select "WEEK"
select select "MONTH"
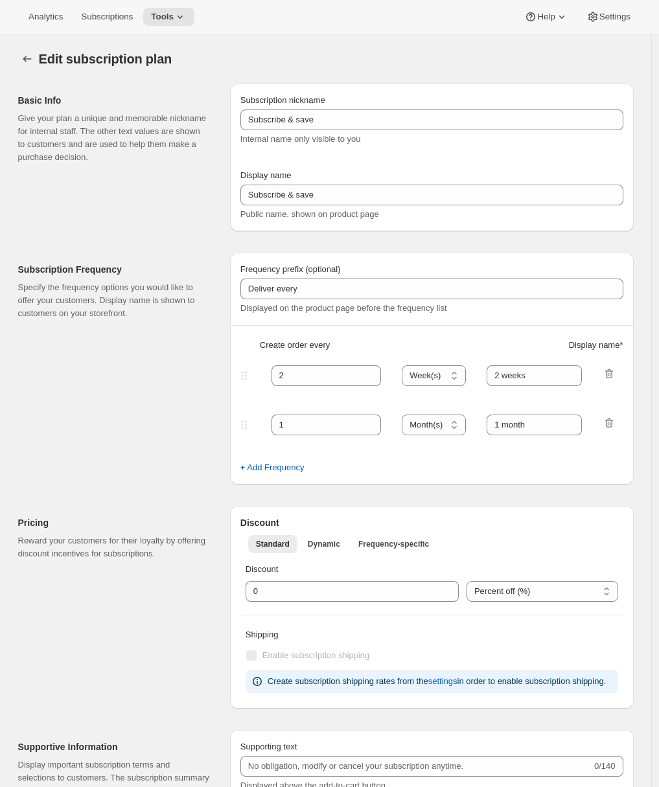
type input "Prepaid"
select select "ENABLED"
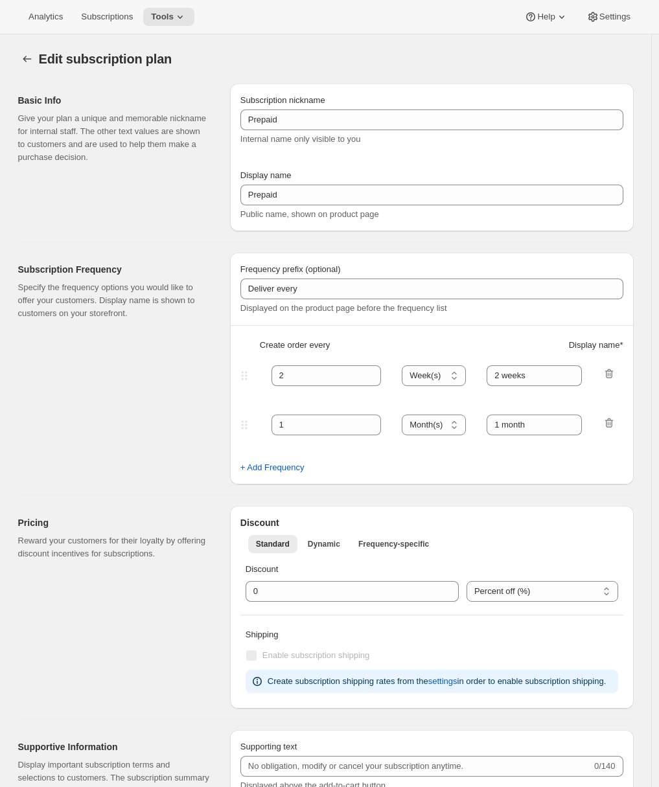
select select "MONTH"
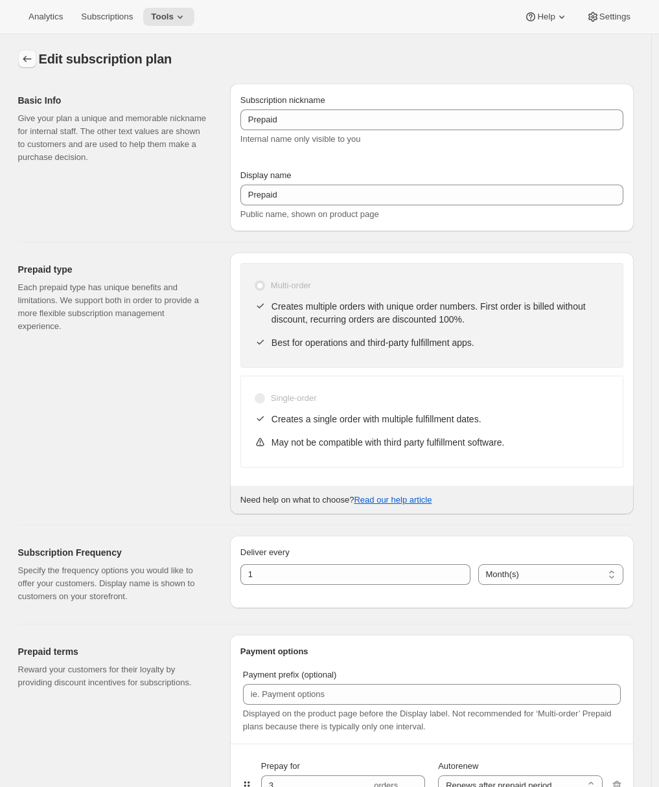
click at [30, 66] on button "Subscription plans" at bounding box center [27, 59] width 18 height 18
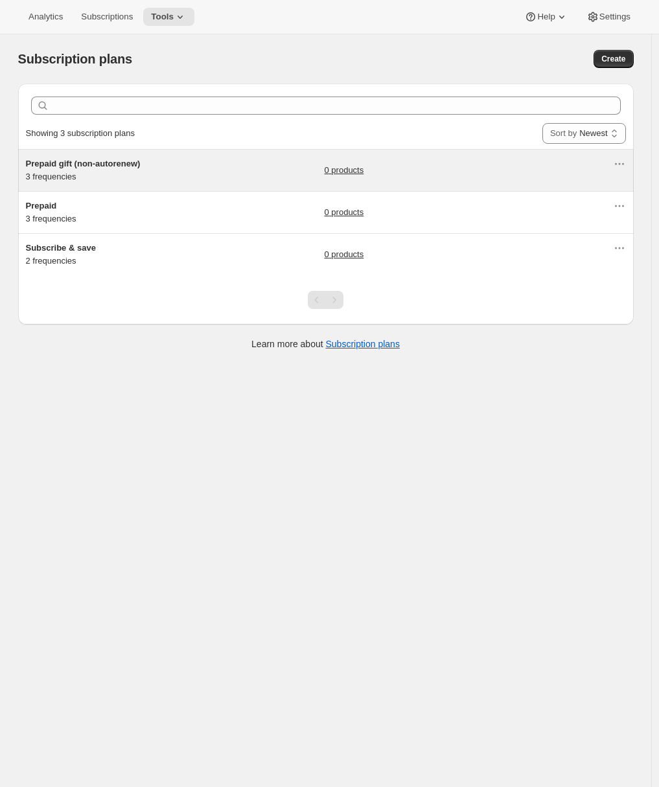
click at [236, 178] on div "Prepaid gift (non-autorenew) 3 frequencies 0 products" at bounding box center [319, 170] width 587 height 26
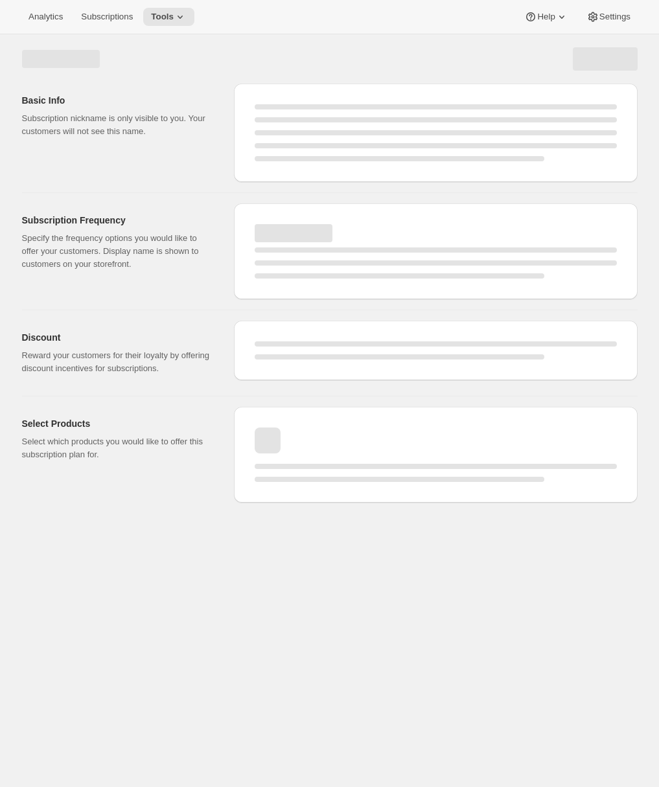
select select "WEEK"
select select "MONTH"
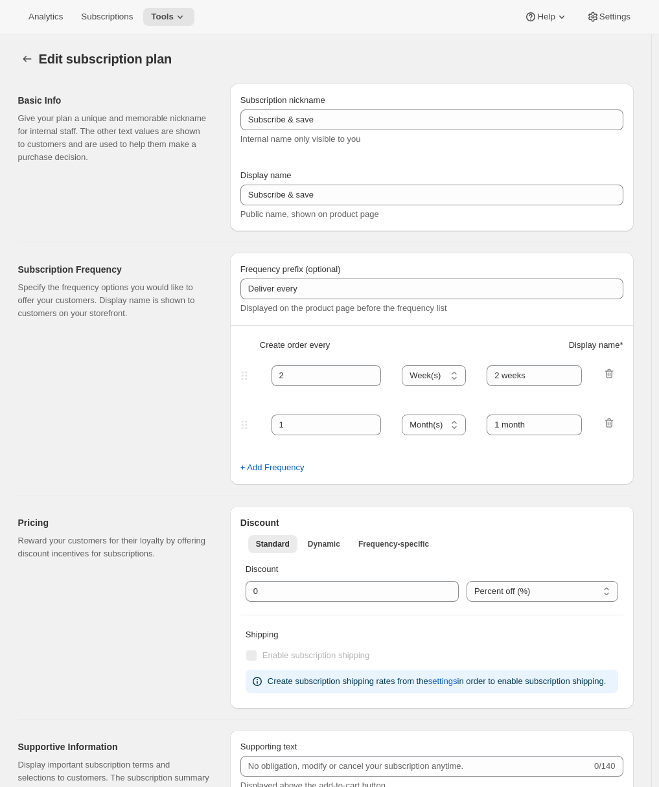
type input "Prepaid gift (non-autorenew)"
select select "MONTH"
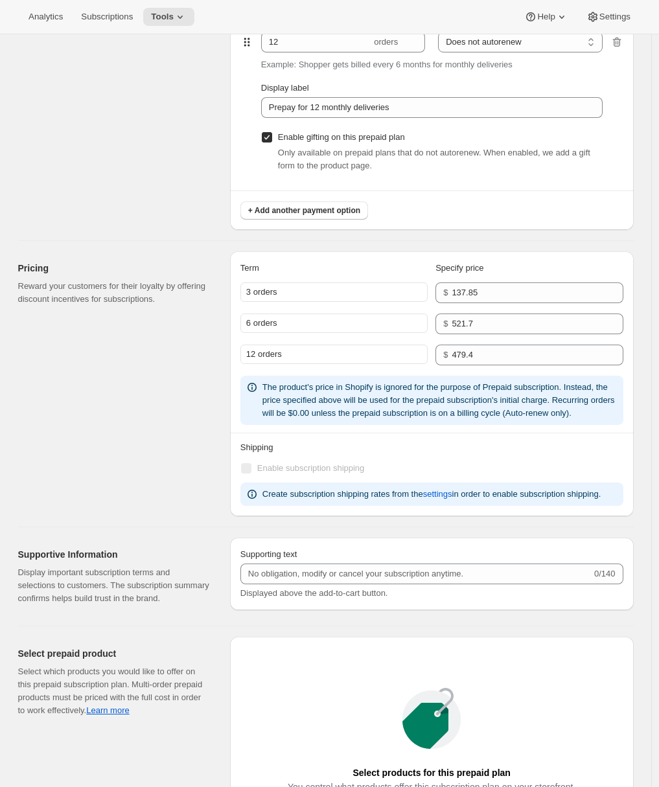
scroll to position [1462, 0]
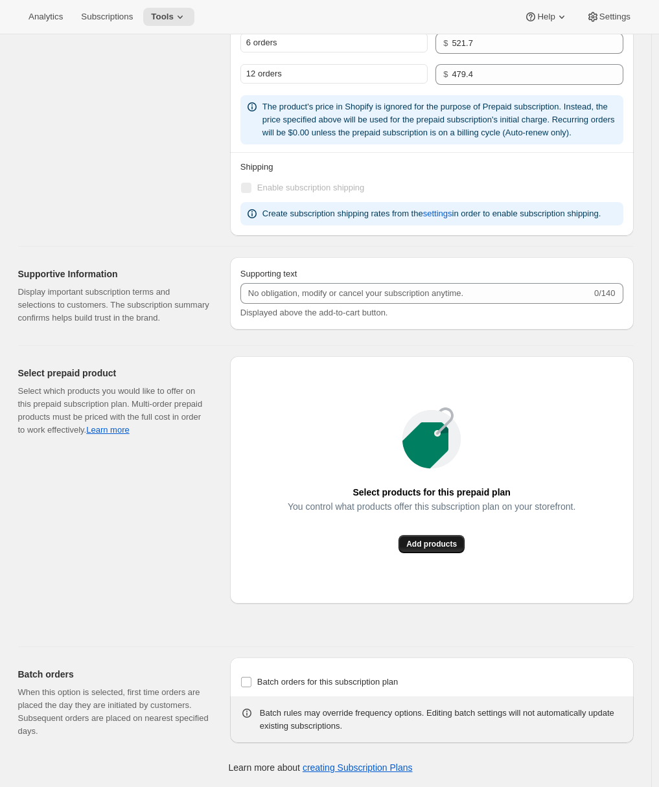
click at [433, 540] on span "Add products" at bounding box center [431, 544] width 51 height 10
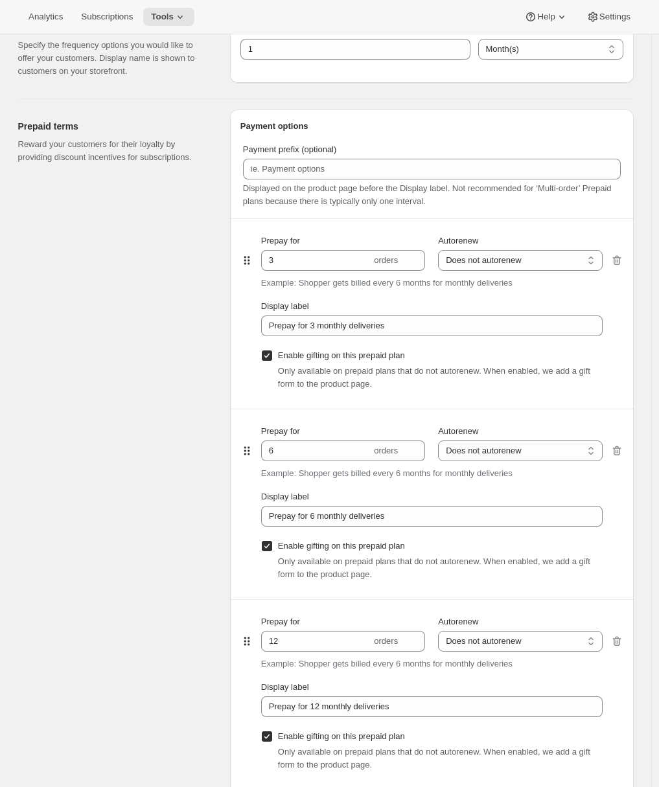
scroll to position [0, 0]
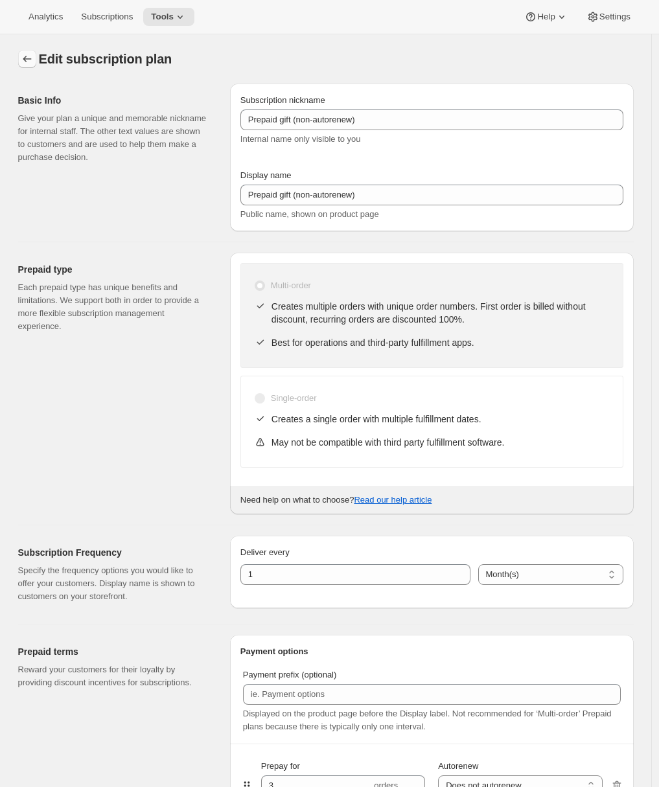
click at [28, 57] on icon "Subscription plans" at bounding box center [27, 59] width 8 height 6
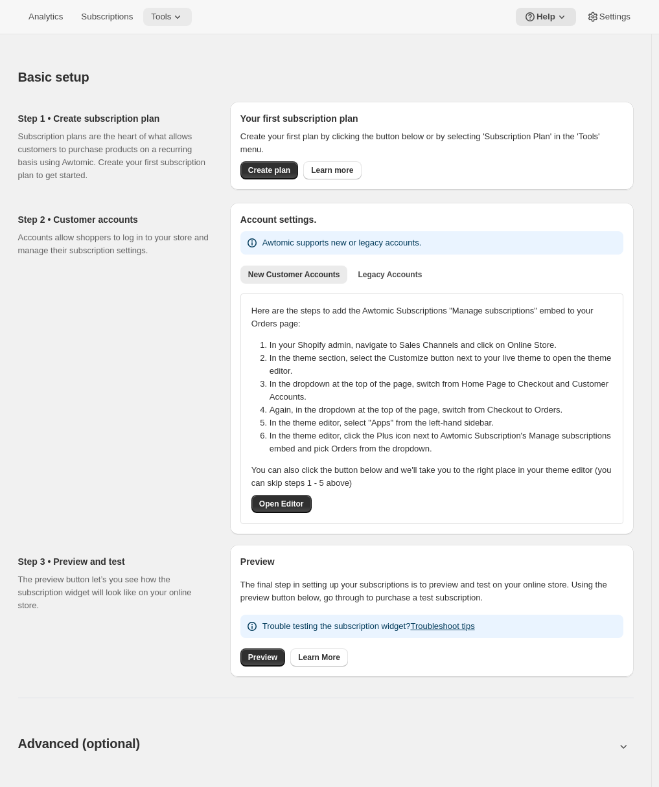
click at [179, 20] on icon at bounding box center [177, 16] width 13 height 13
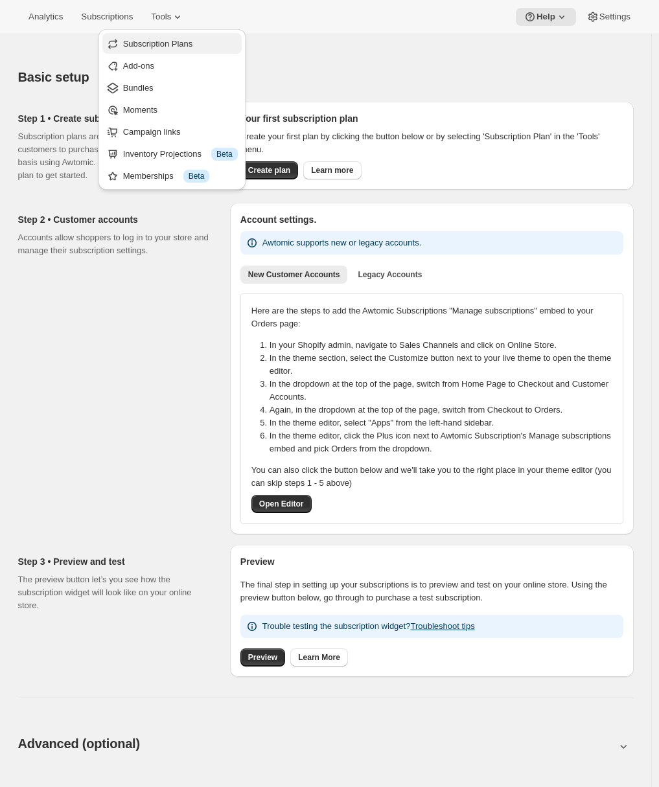
click at [175, 45] on span "Subscription Plans" at bounding box center [158, 44] width 70 height 10
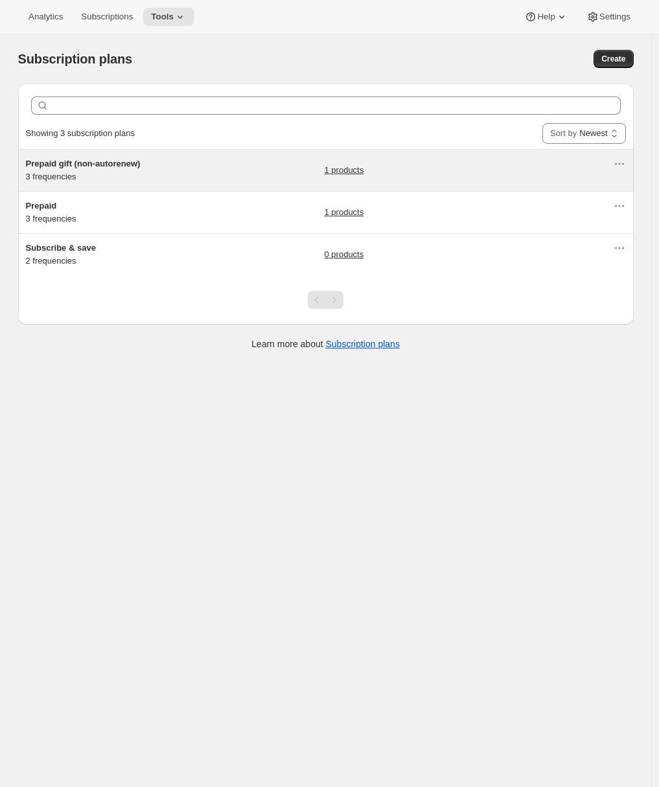
click at [234, 172] on div "Prepaid gift (non-autorenew) 3 frequencies 1 products" at bounding box center [319, 170] width 587 height 26
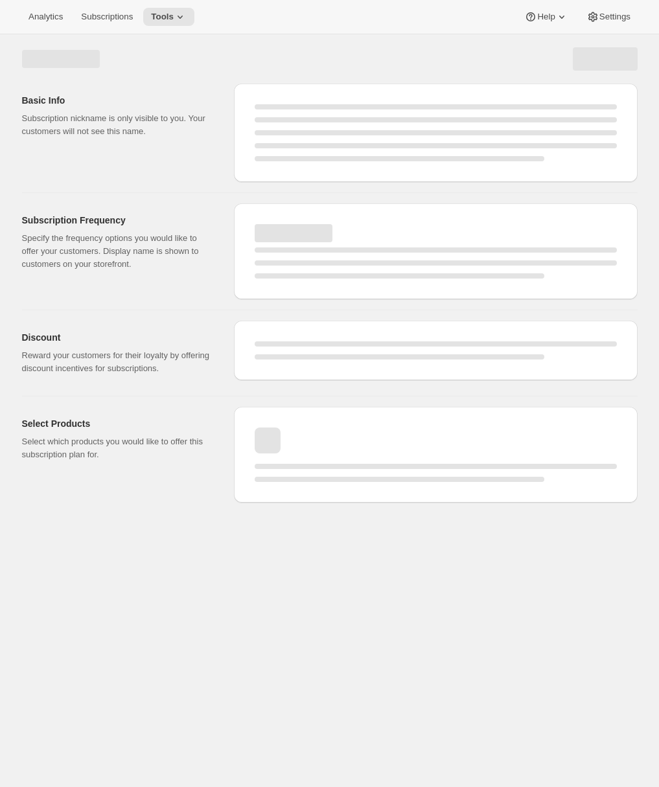
select select "WEEK"
select select "MONTH"
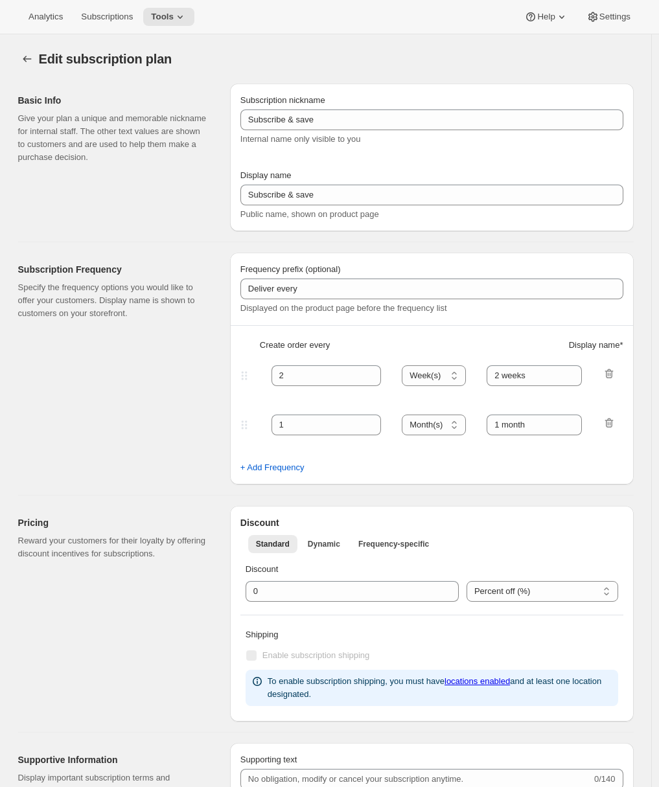
type input "Prepaid gift (non-autorenew)"
select select "MONTH"
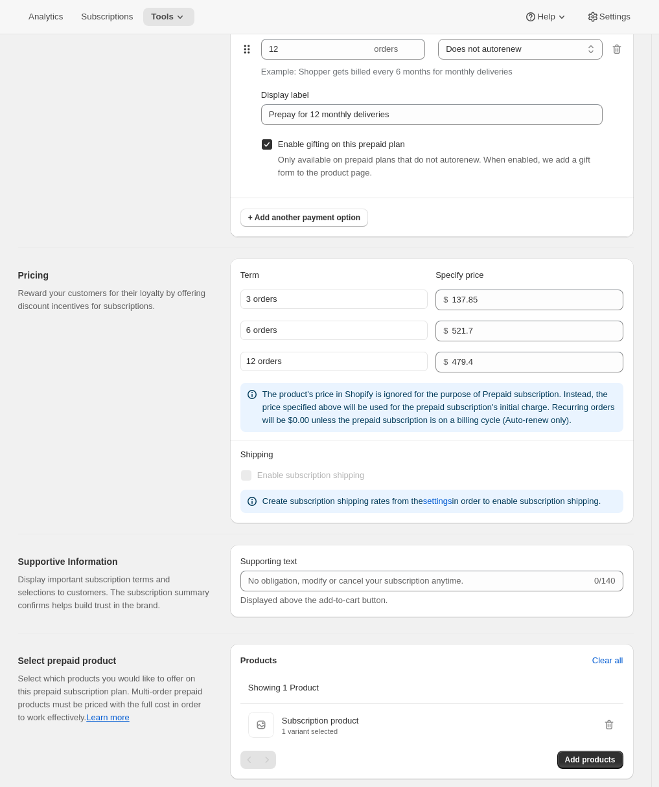
scroll to position [1332, 0]
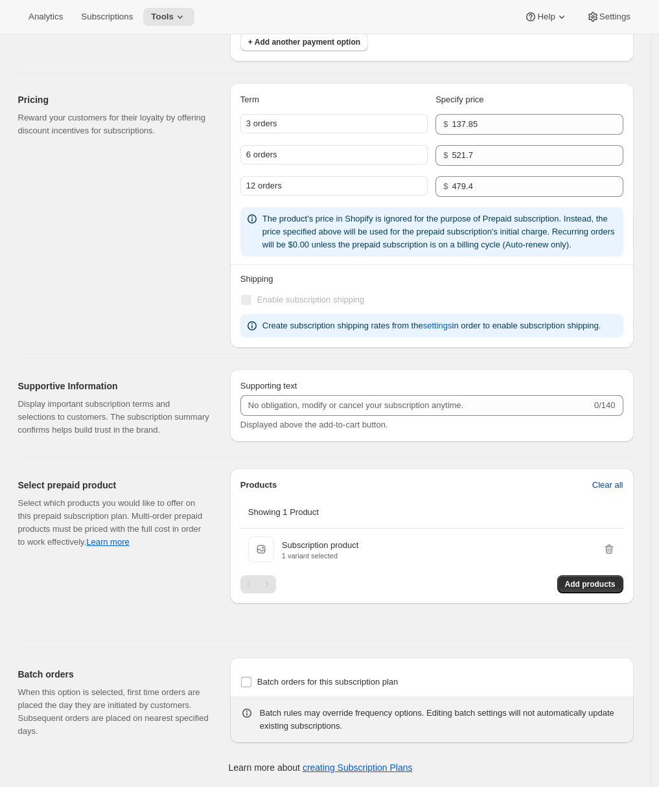
click at [620, 484] on span "Clear all" at bounding box center [607, 485] width 31 height 13
click at [595, 484] on span "Confirm clear all" at bounding box center [592, 485] width 61 height 13
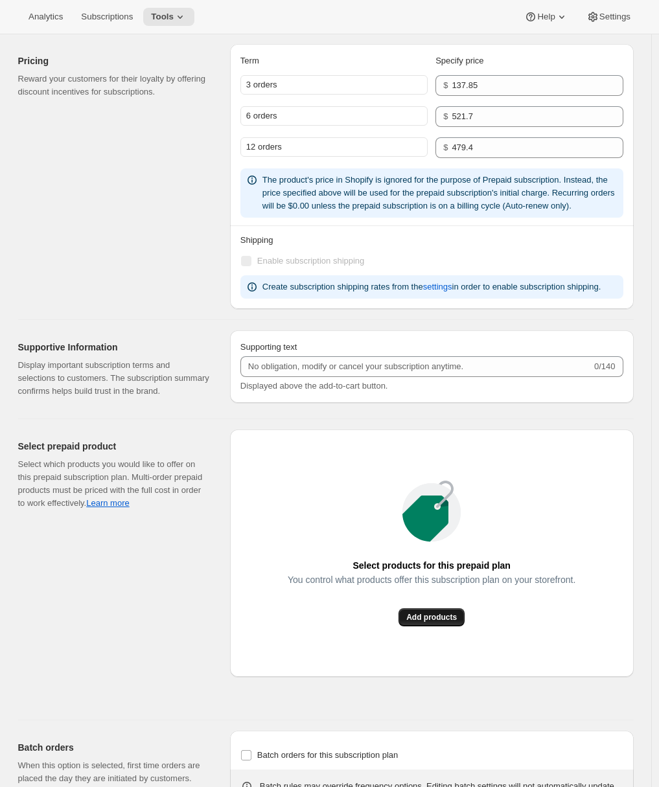
click at [426, 626] on button "Add products" at bounding box center [431, 617] width 66 height 18
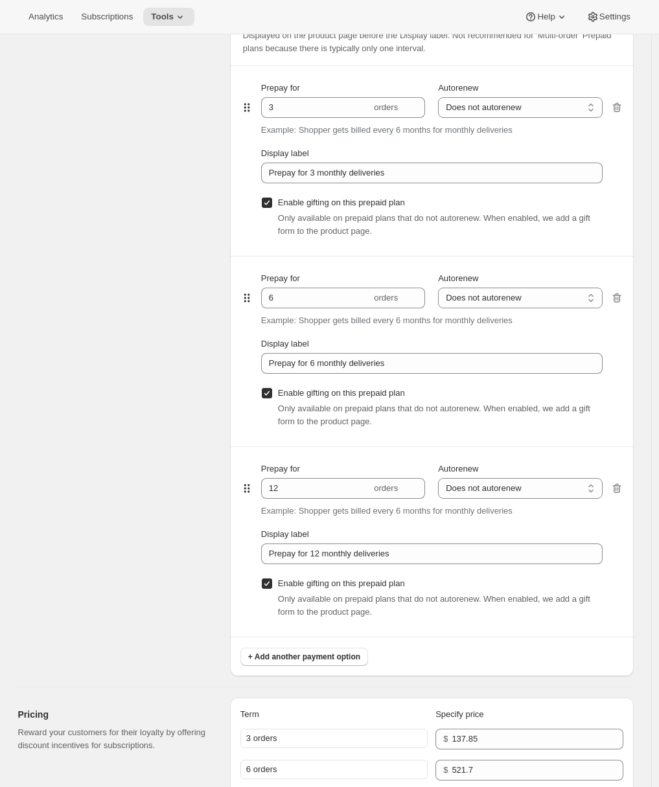
scroll to position [0, 0]
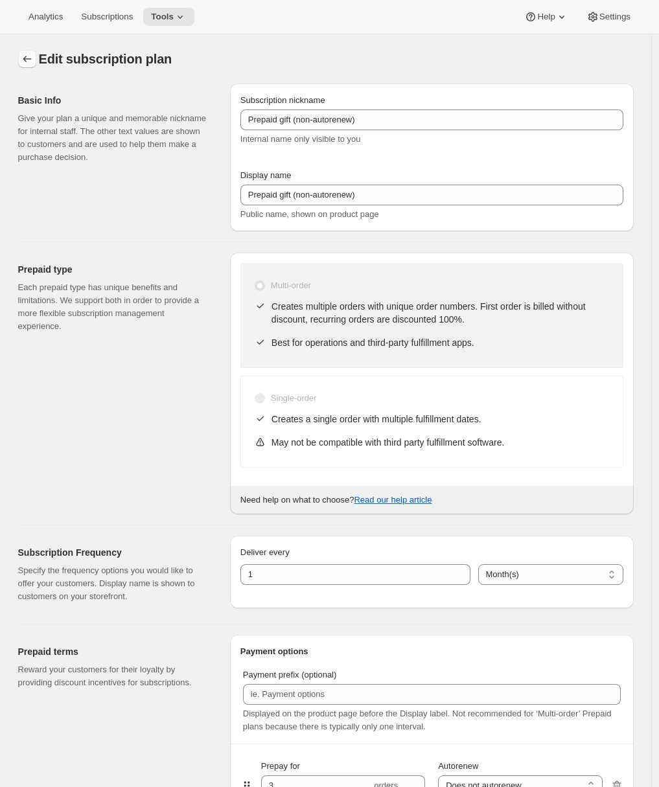
click at [25, 56] on icon "Subscription plans" at bounding box center [27, 58] width 13 height 13
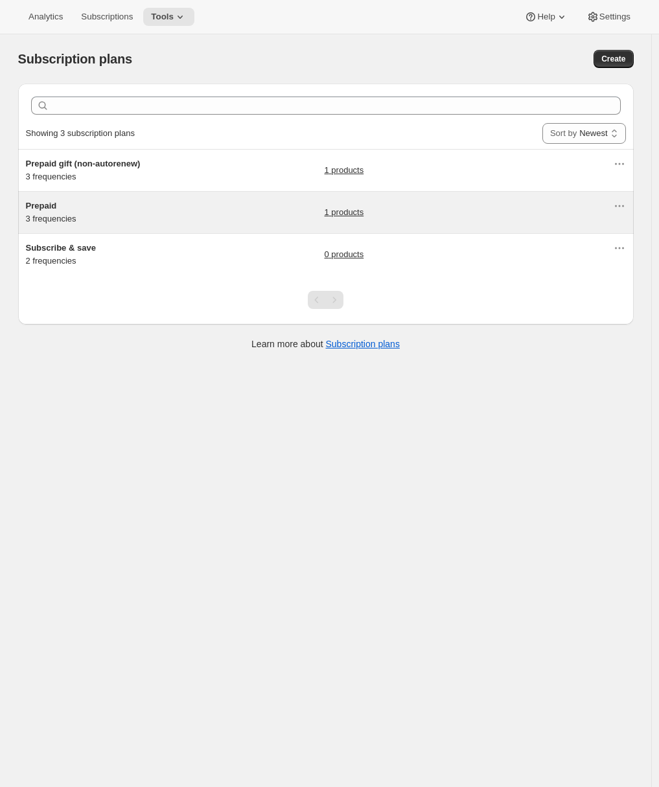
click at [174, 209] on h5 "Prepaid" at bounding box center [107, 205] width 162 height 13
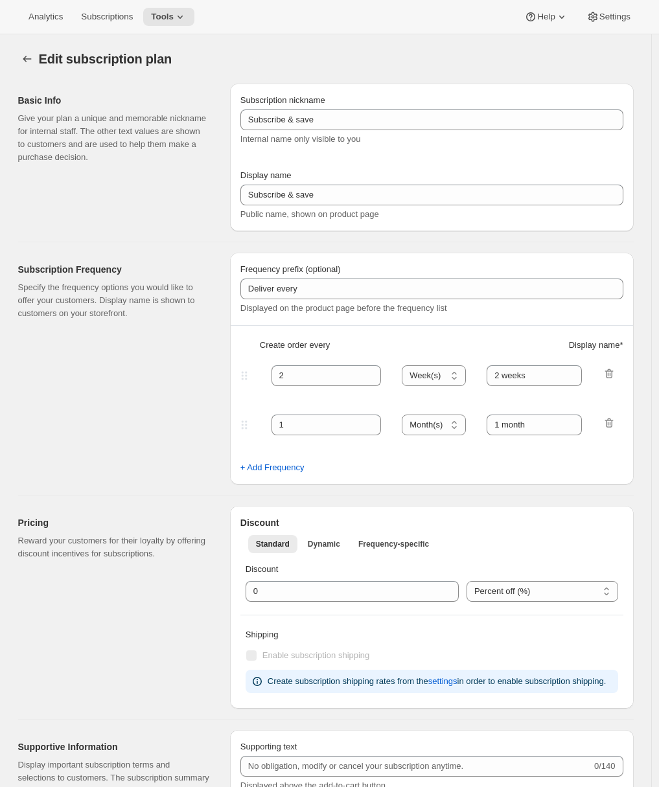
type input "Prepaid"
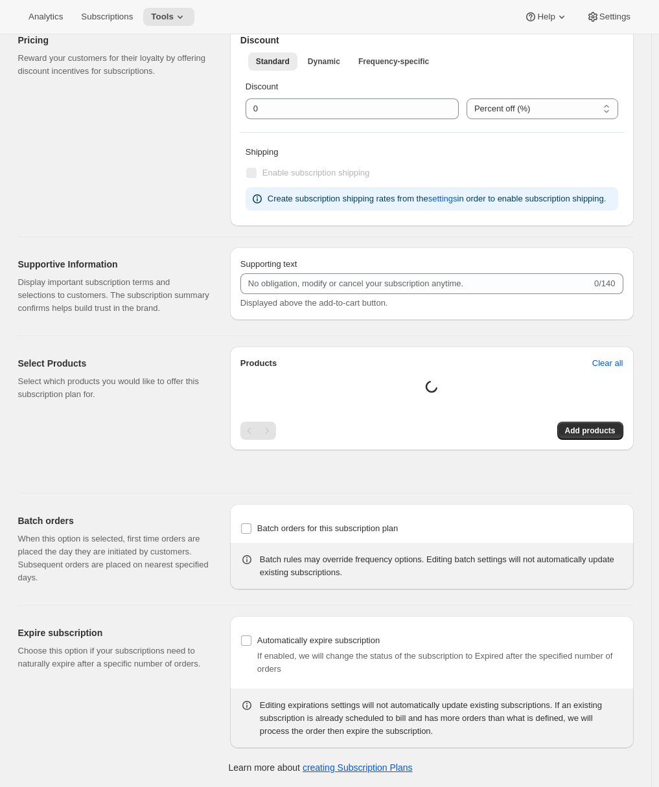
select select "ENABLED"
select select "MONTH"
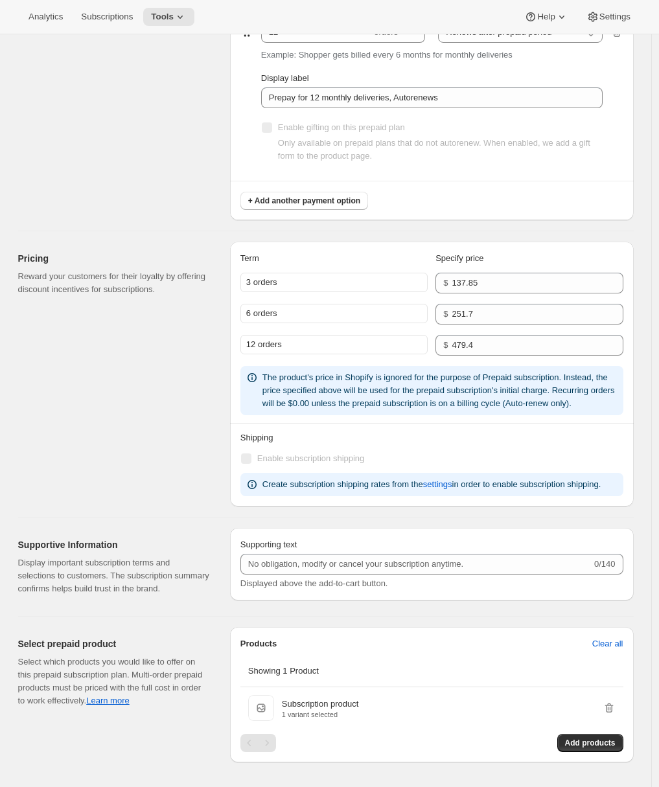
scroll to position [1332, 0]
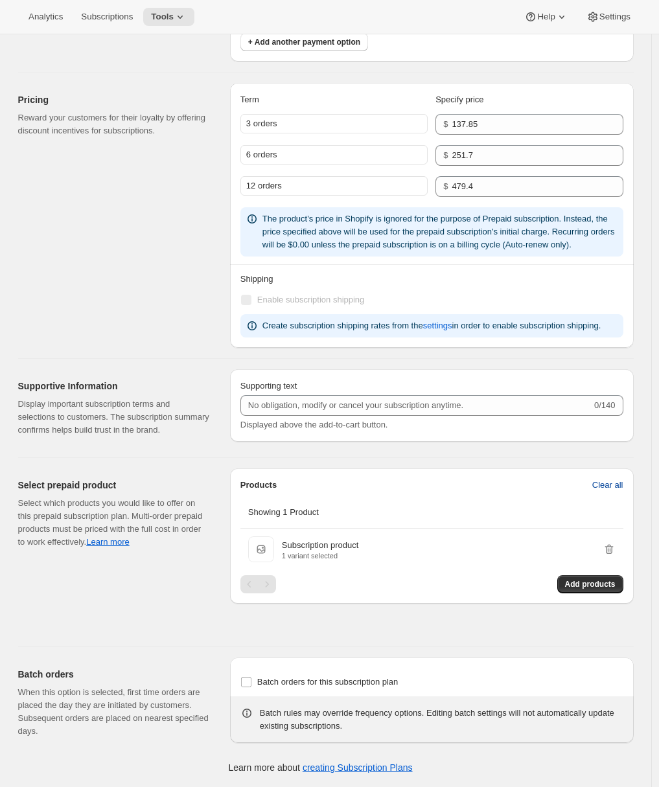
click at [595, 488] on span "Clear all" at bounding box center [607, 485] width 31 height 13
click at [595, 487] on span "Confirm clear all" at bounding box center [592, 485] width 61 height 13
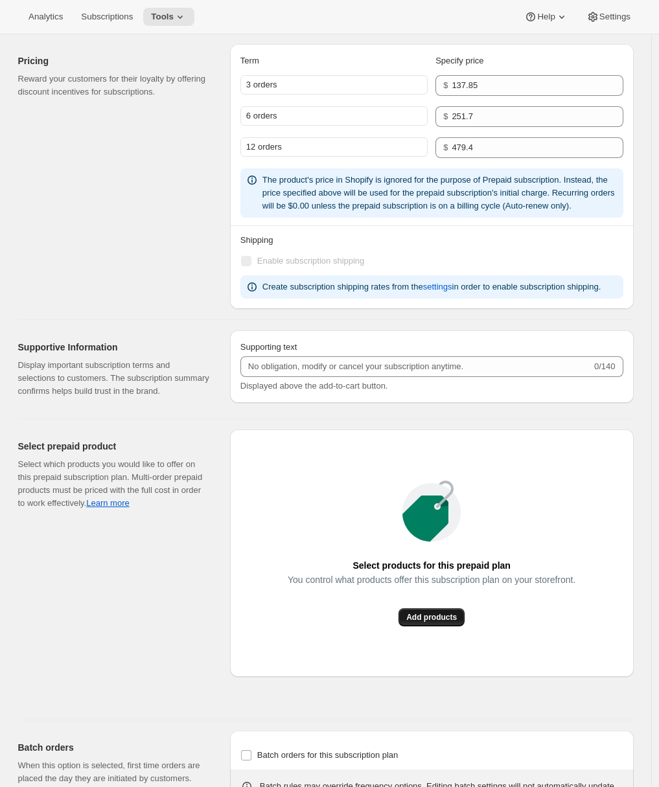
click at [430, 626] on button "Add products" at bounding box center [431, 617] width 66 height 18
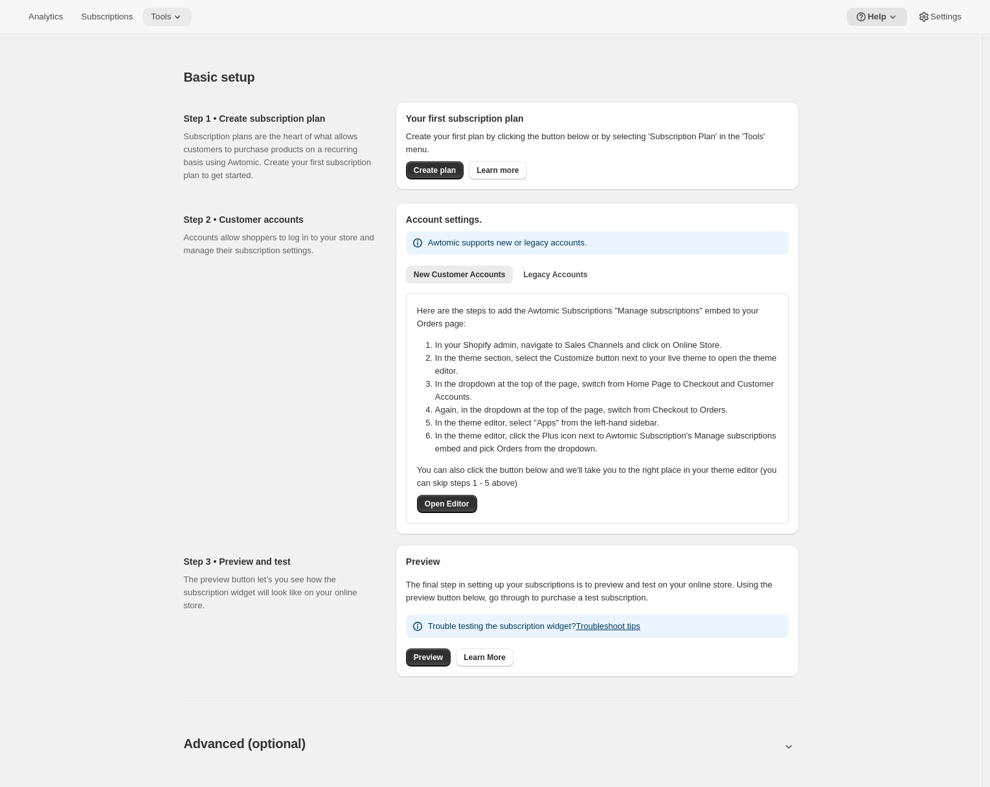
click at [158, 12] on span "Tools" at bounding box center [161, 17] width 20 height 10
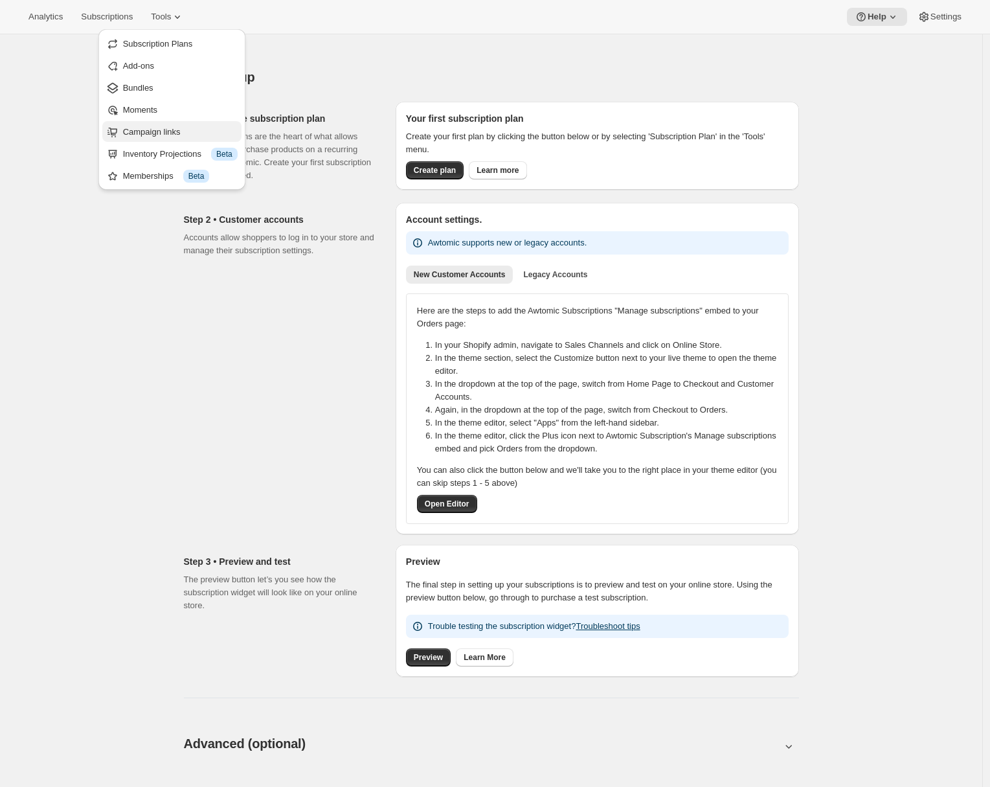
click at [153, 132] on span "Campaign links" at bounding box center [152, 132] width 58 height 10
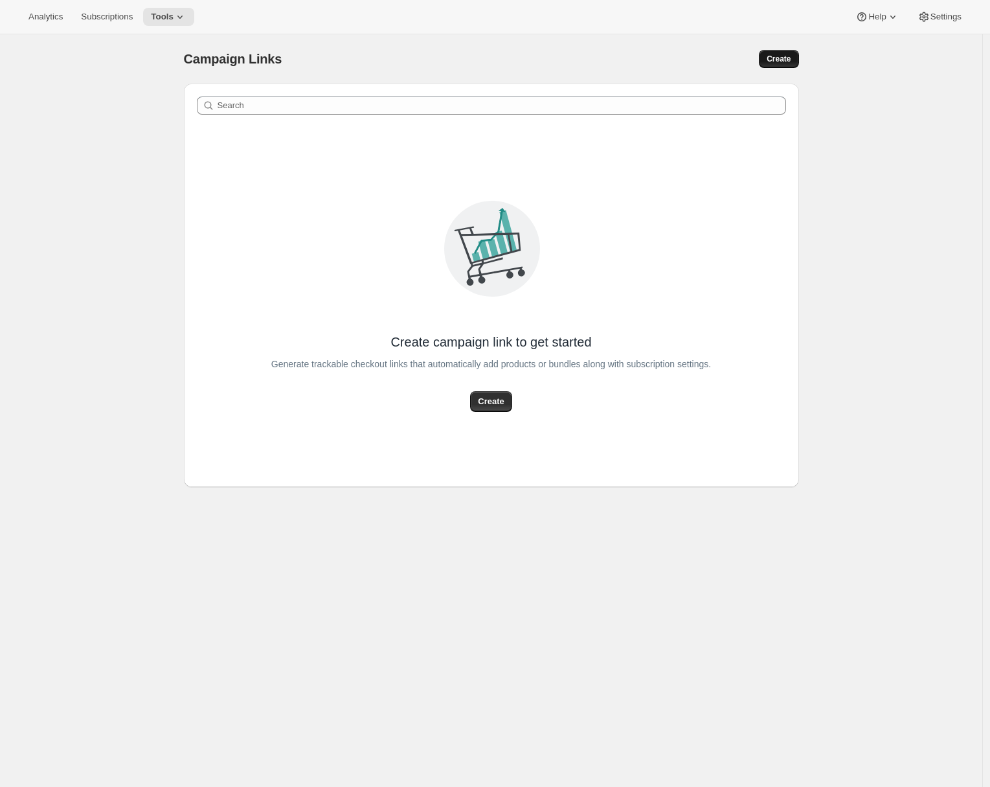
click at [775, 59] on span "Create" at bounding box center [779, 59] width 24 height 10
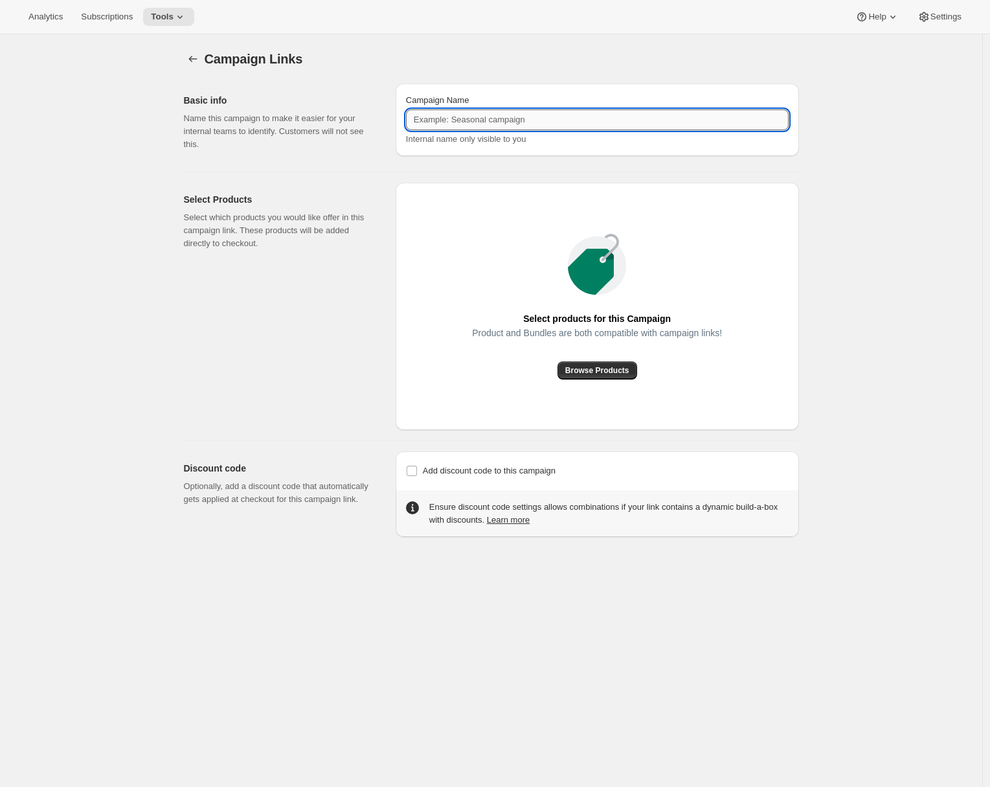
click at [465, 121] on input "Campaign Name" at bounding box center [597, 119] width 383 height 21
type input "Prepaid 3 Month Winback"
click at [610, 374] on span "Browse Products" at bounding box center [597, 370] width 64 height 10
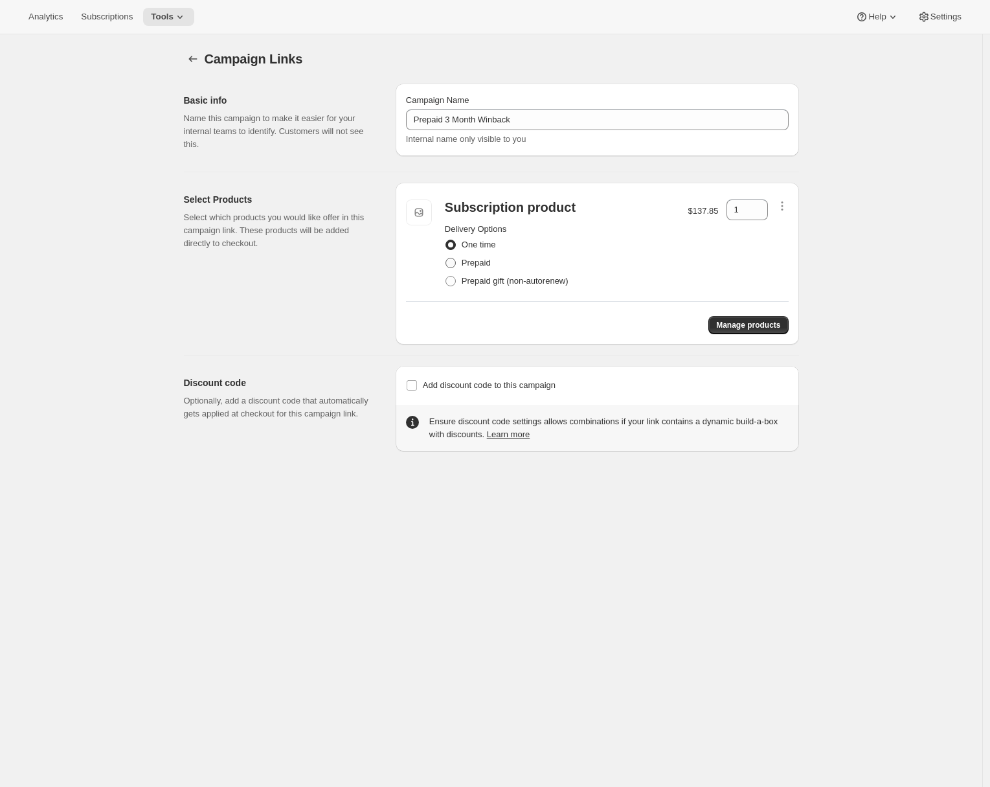
click at [456, 264] on span at bounding box center [451, 263] width 10 height 10
click at [446, 258] on input "Prepaid" at bounding box center [446, 258] width 1 height 1
radio input "true"
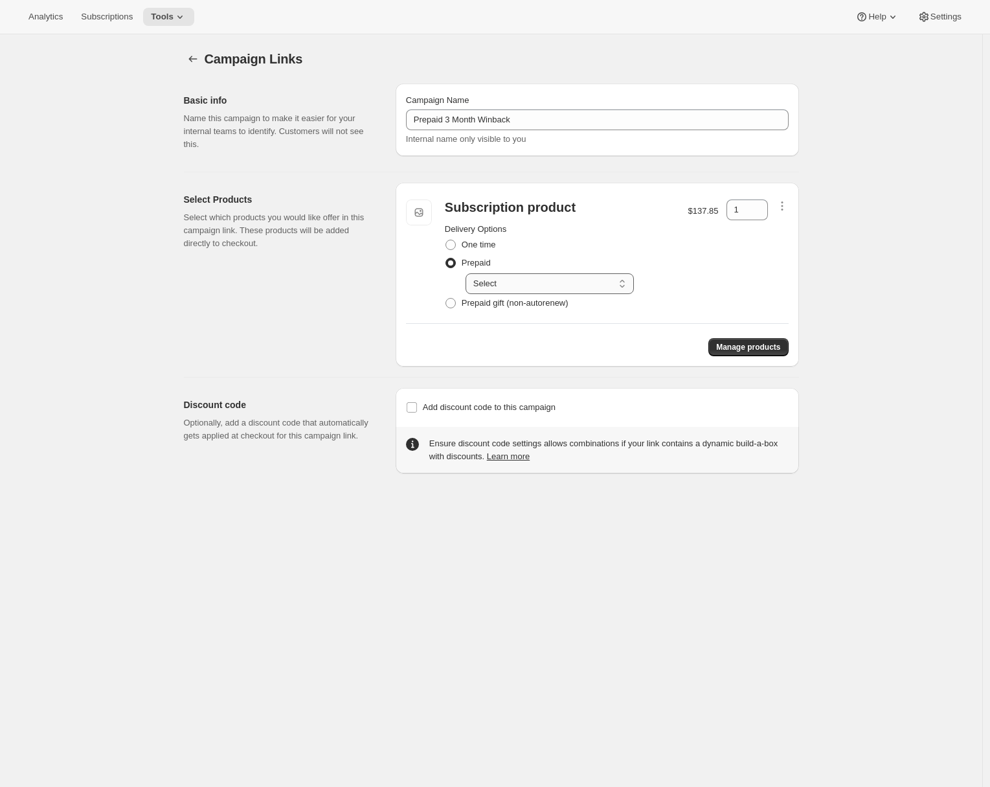
click at [503, 278] on select "Select Prepay for 3 monthly deliveries, Autorenews Prepay for 6 monthly deliver…" at bounding box center [550, 283] width 168 height 21
select select "gid://shopify/SellingPlan/9662038331"
click at [469, 273] on select "Select Prepay for 3 monthly deliveries, Autorenews Prepay for 6 monthly deliver…" at bounding box center [550, 283] width 168 height 21
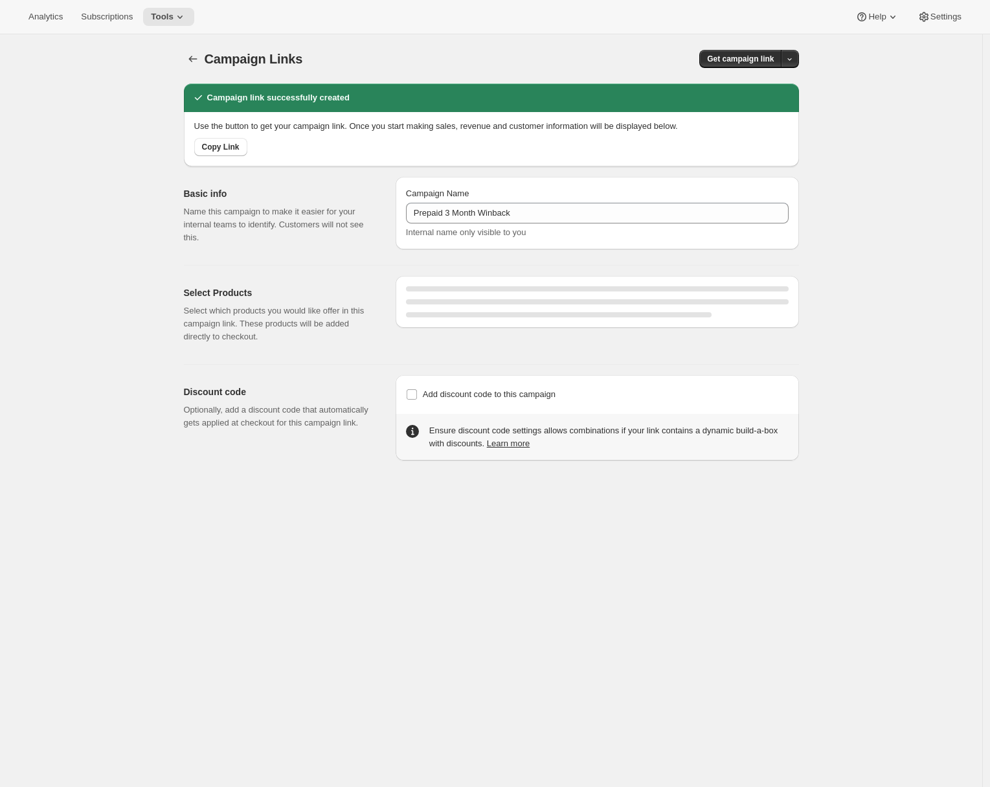
select select "gid://shopify/SellingPlan/9662038331"
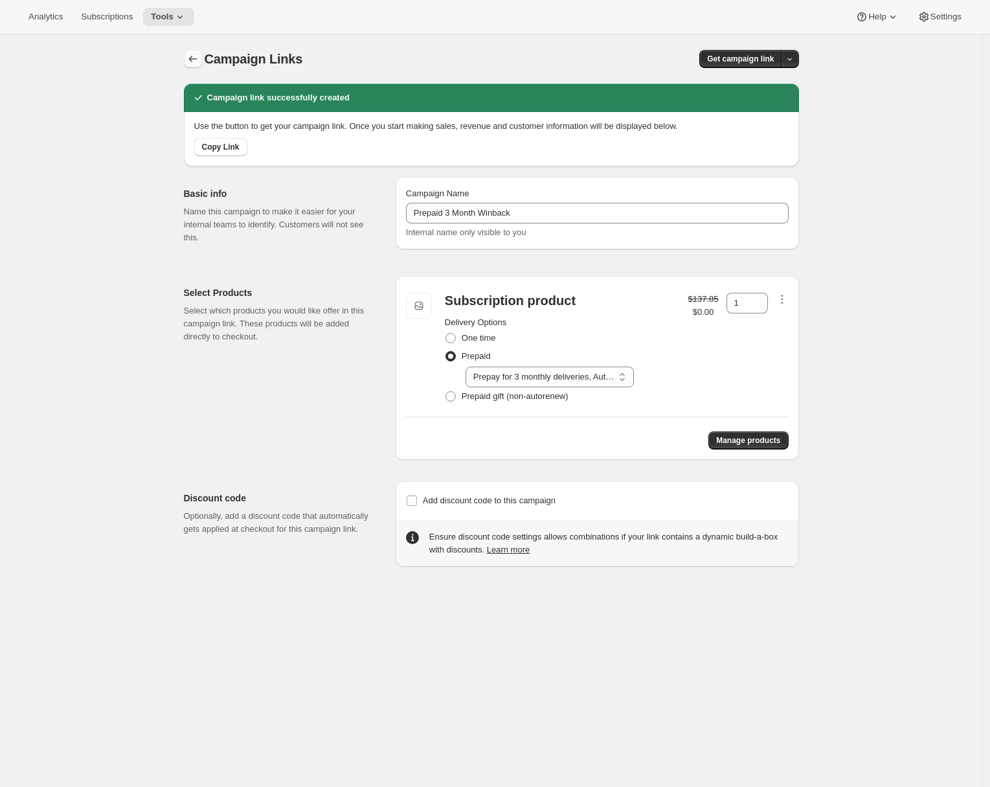
click at [192, 63] on icon "button" at bounding box center [193, 58] width 13 height 13
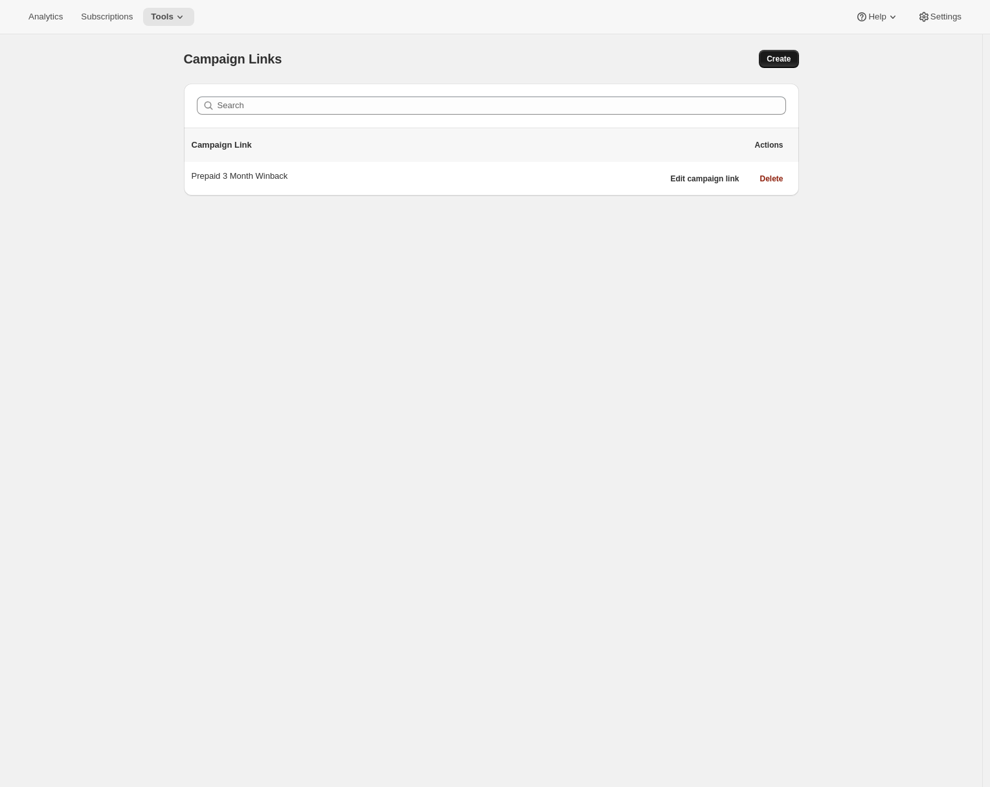
click at [781, 58] on span "Create" at bounding box center [779, 59] width 24 height 10
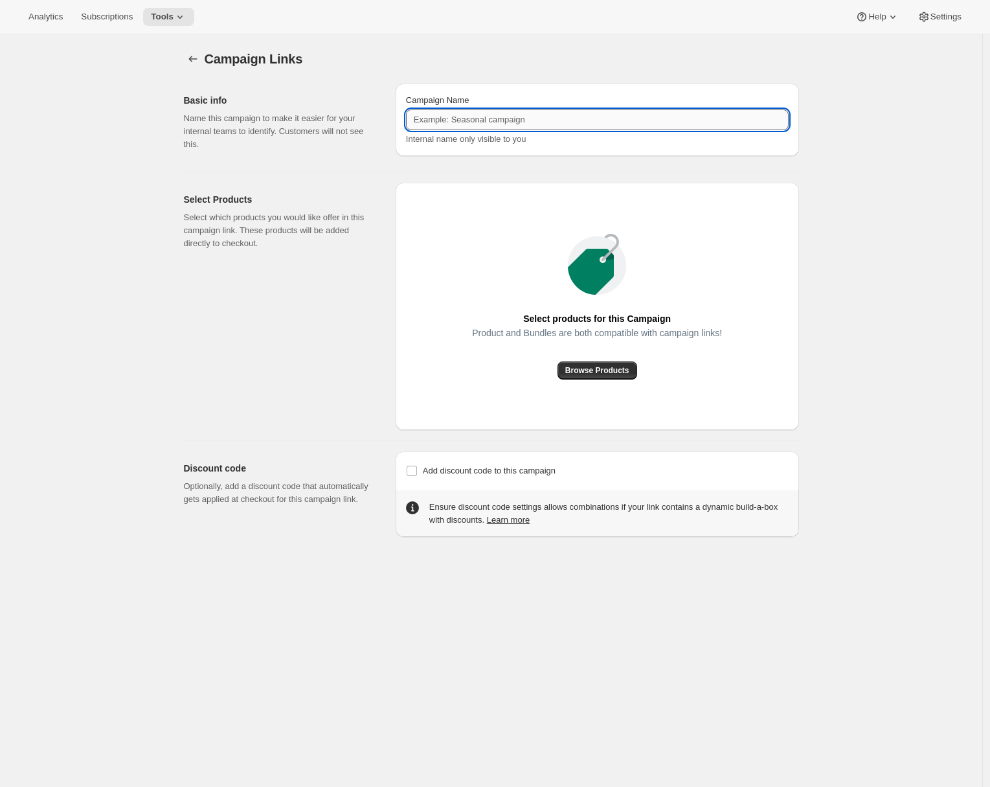
click at [468, 122] on input "Campaign Name" at bounding box center [597, 119] width 383 height 21
type input "Prepaid 6 Month Winback"
click at [595, 369] on span "Browse Products" at bounding box center [597, 370] width 64 height 10
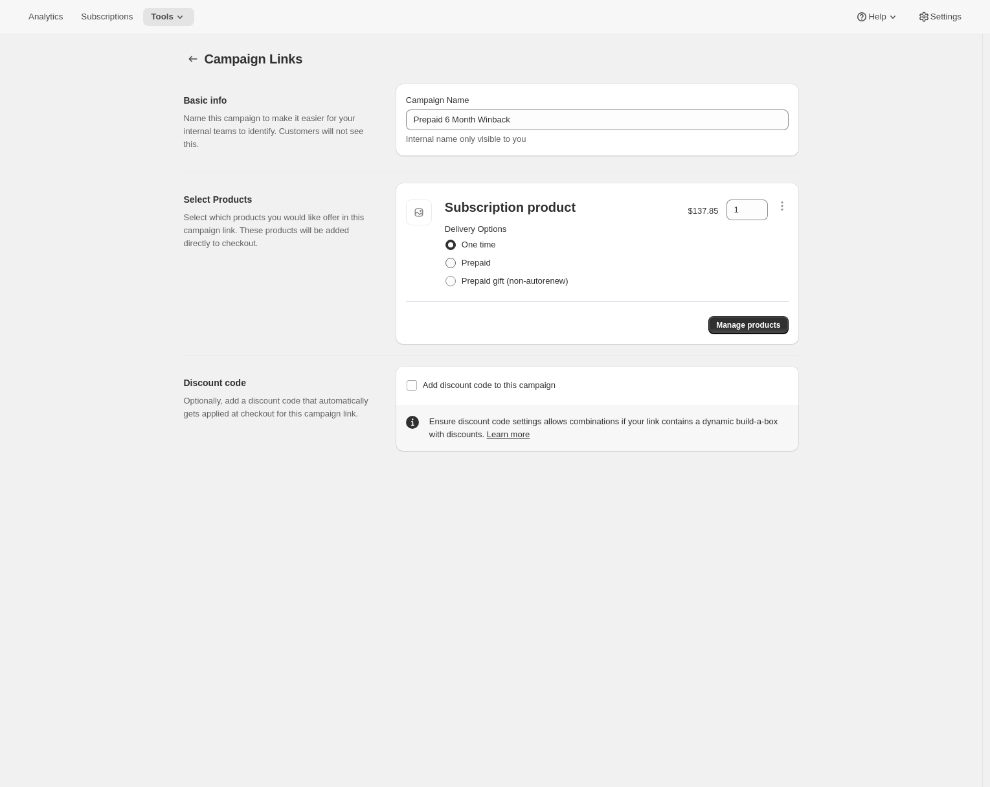
click at [477, 264] on span "Prepaid" at bounding box center [476, 263] width 29 height 10
click at [446, 258] on input "Prepaid" at bounding box center [446, 258] width 1 height 1
radio input "true"
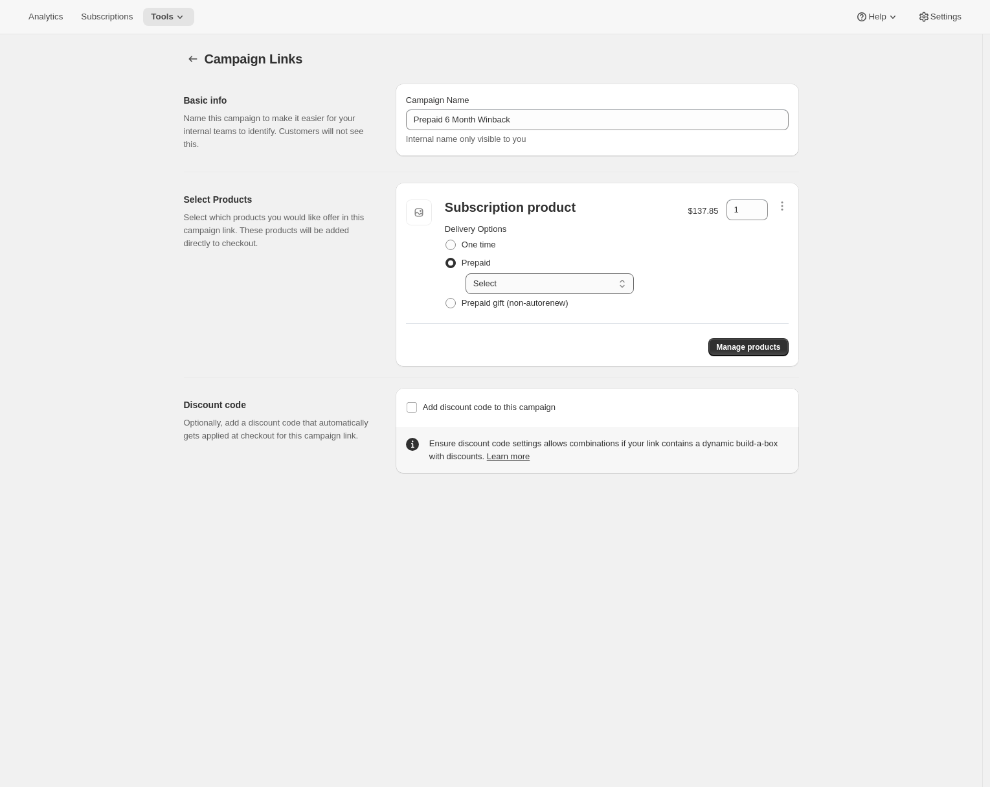
click at [491, 287] on select "Select Prepay for 3 monthly deliveries, Autorenews Prepay for 6 monthly deliver…" at bounding box center [550, 283] width 168 height 21
select select "gid://shopify/SellingPlan/9662071099"
click at [469, 273] on select "Select Prepay for 3 monthly deliveries, Autorenews Prepay for 6 monthly deliver…" at bounding box center [550, 283] width 168 height 21
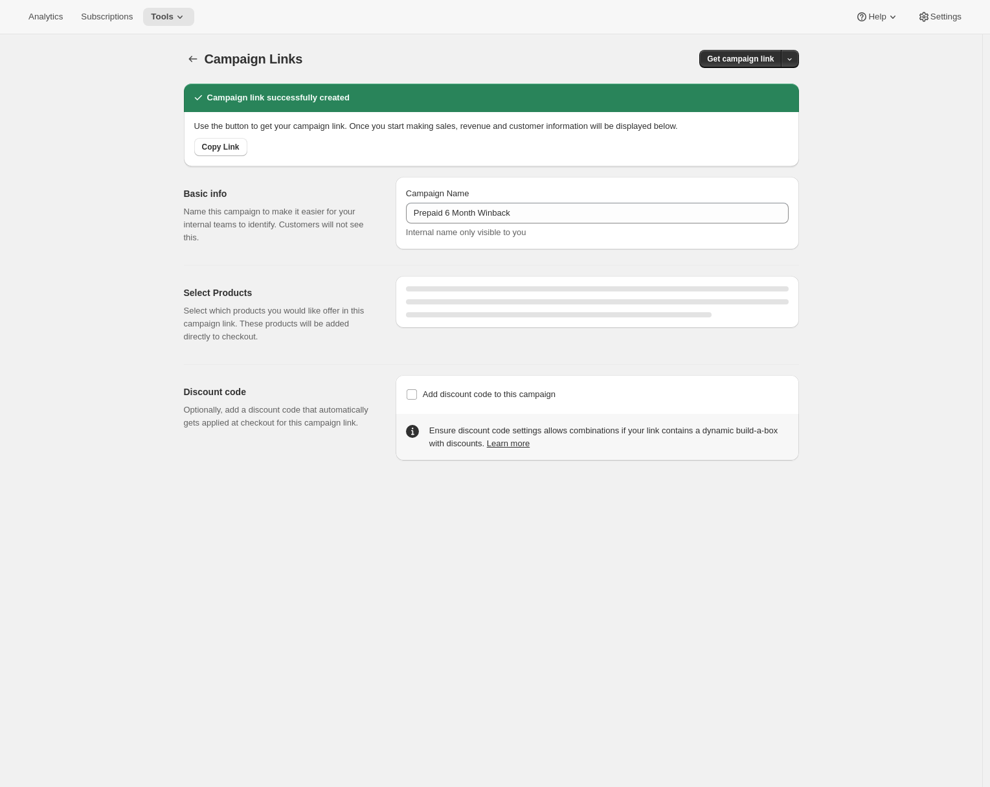
select select "gid://shopify/SellingPlan/9662071099"
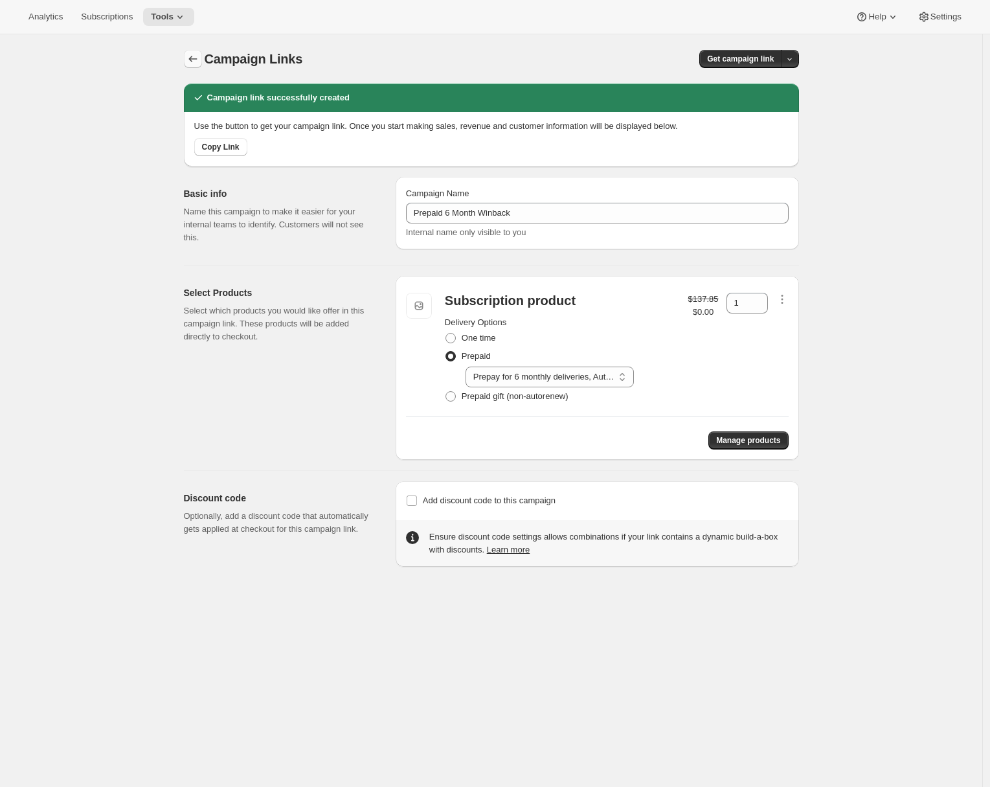
click at [197, 62] on icon "button" at bounding box center [193, 58] width 13 height 13
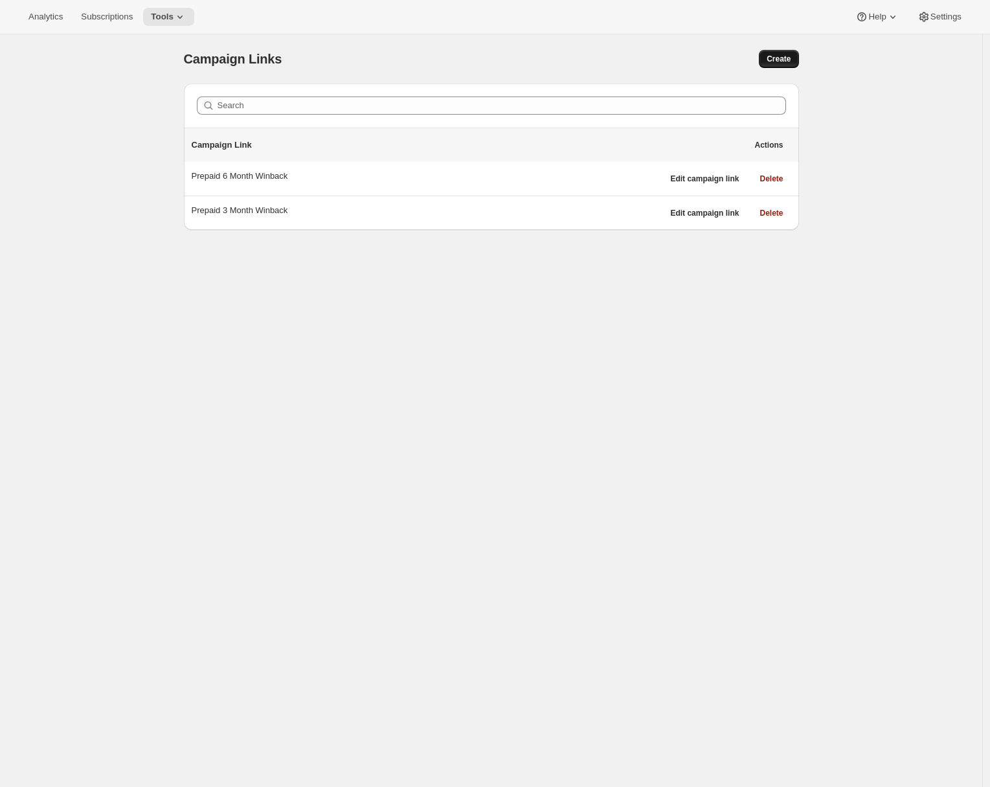
click at [775, 63] on span "Create" at bounding box center [779, 59] width 24 height 10
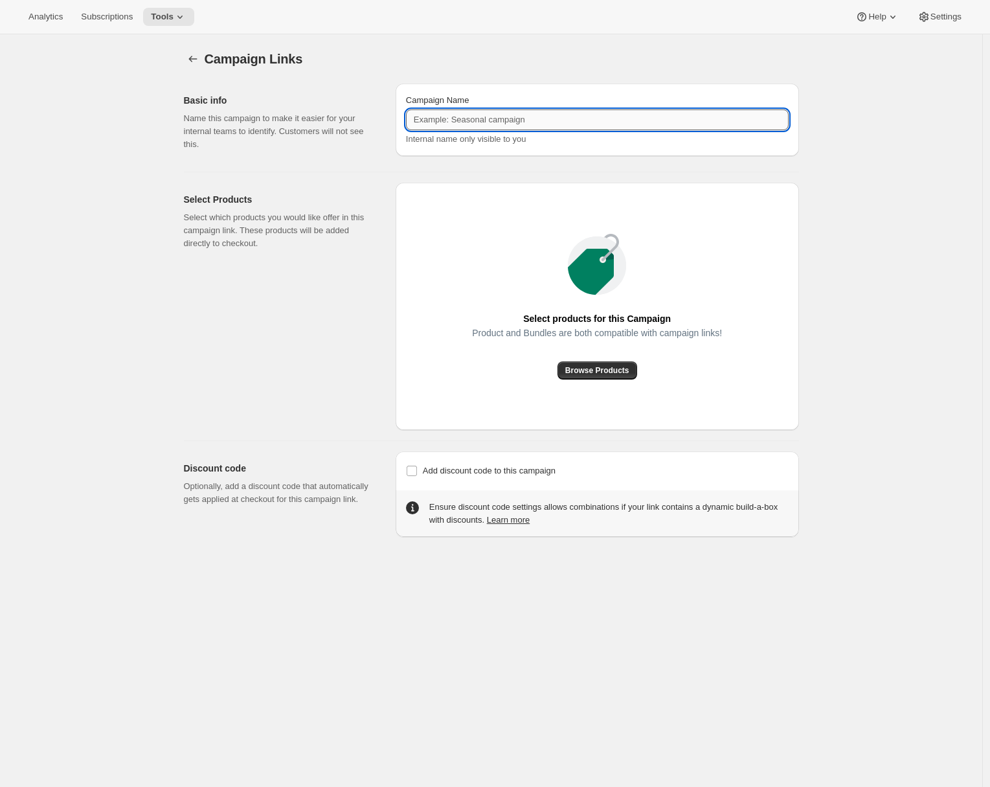
click at [468, 125] on input "Campaign Name" at bounding box center [597, 119] width 383 height 21
type input "Prepaid 12 Months Winback"
click at [588, 369] on span "Browse Products" at bounding box center [597, 370] width 64 height 10
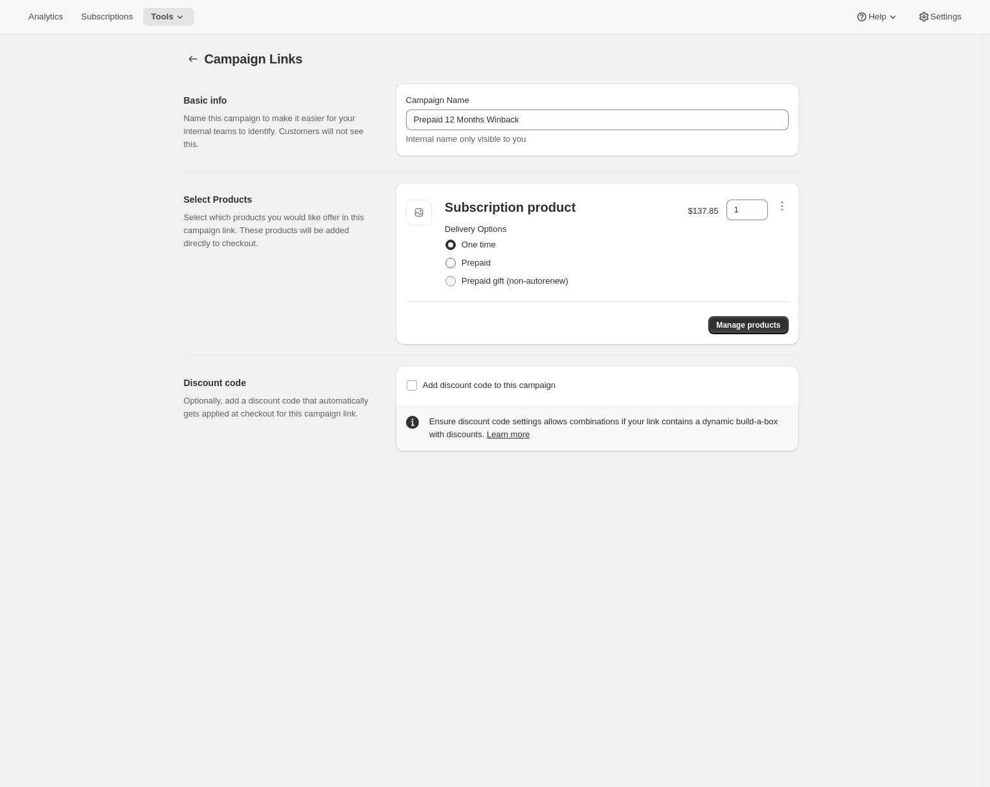
click at [481, 258] on span "Prepaid" at bounding box center [476, 263] width 29 height 10
click at [446, 258] on input "Prepaid" at bounding box center [446, 258] width 1 height 1
radio input "true"
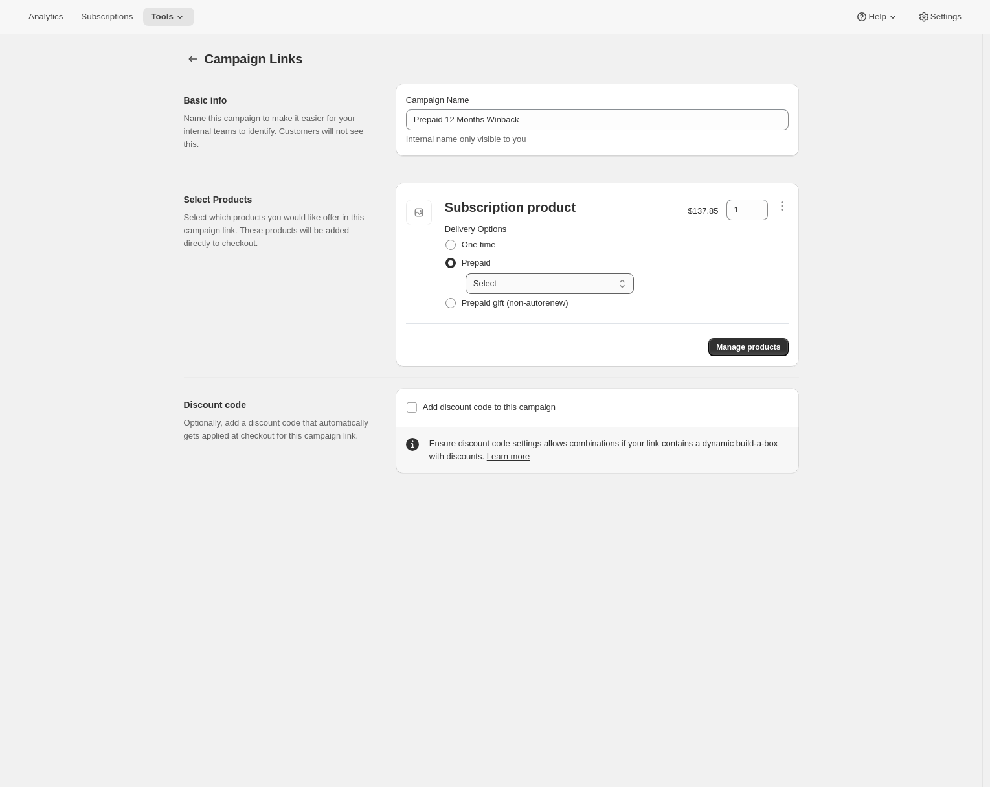
click at [530, 286] on select "Select Prepay for 3 monthly deliveries, Autorenews Prepay for 6 monthly deliver…" at bounding box center [550, 283] width 168 height 21
select select "gid://shopify/SellingPlan/9662103867"
click at [469, 273] on select "Select Prepay for 3 monthly deliveries, Autorenews Prepay for 6 monthly deliver…" at bounding box center [550, 283] width 168 height 21
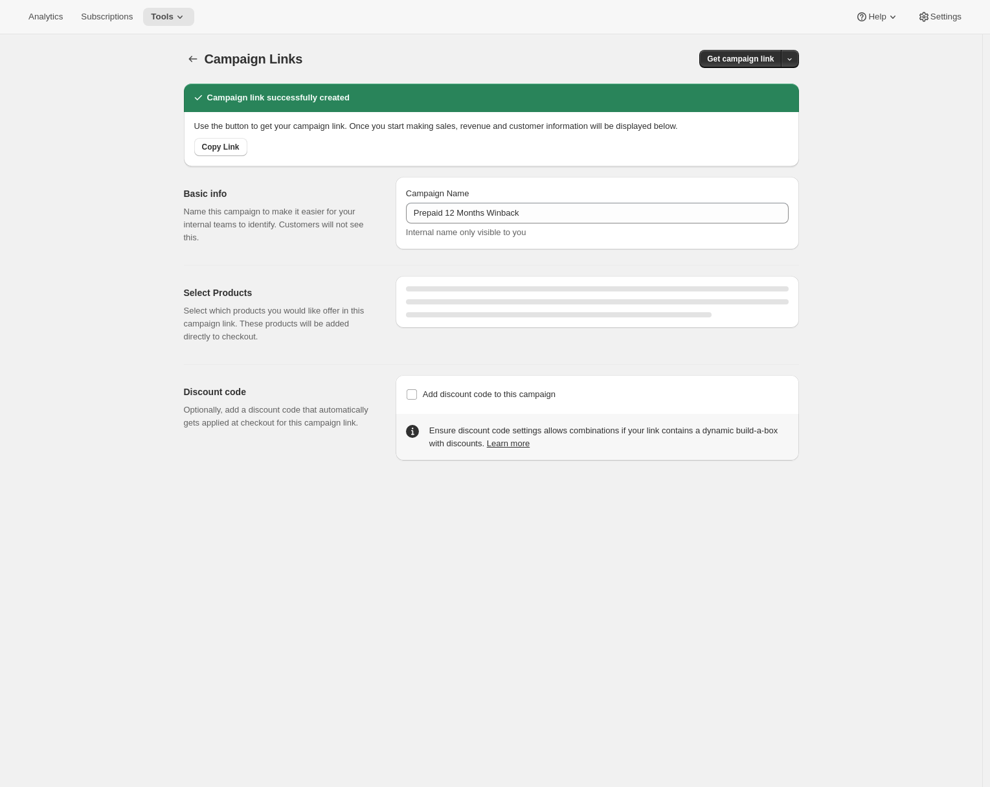
select select "gid://shopify/SellingPlan/9662103867"
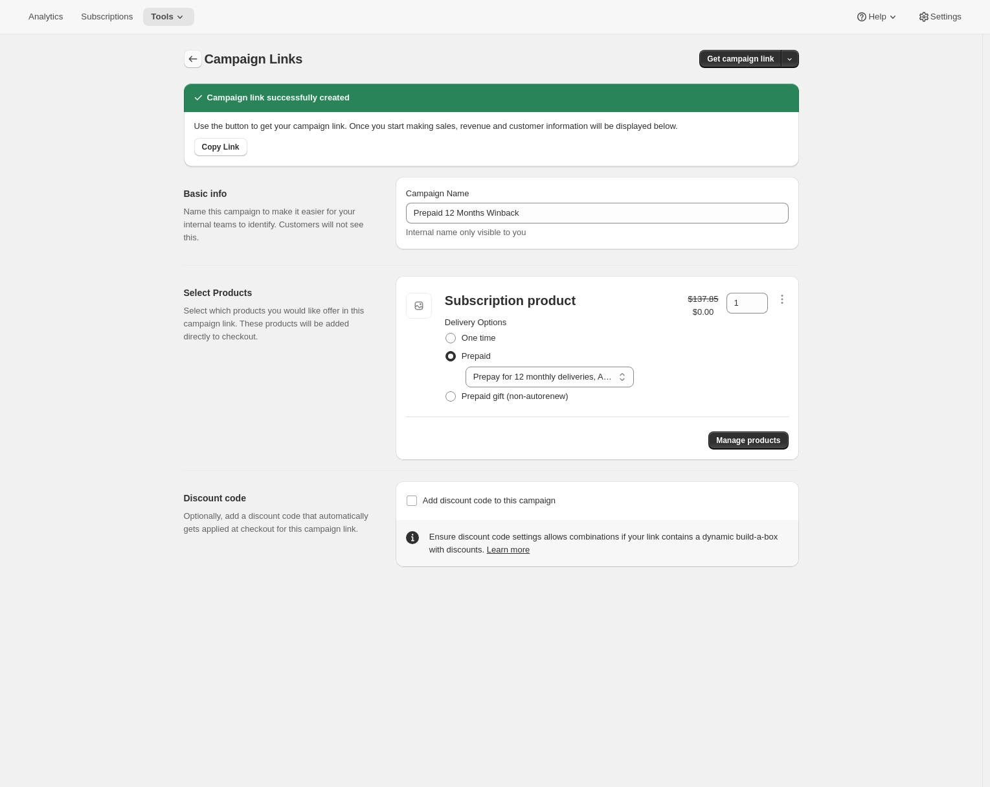
click at [192, 59] on icon "button" at bounding box center [192, 59] width 8 height 6
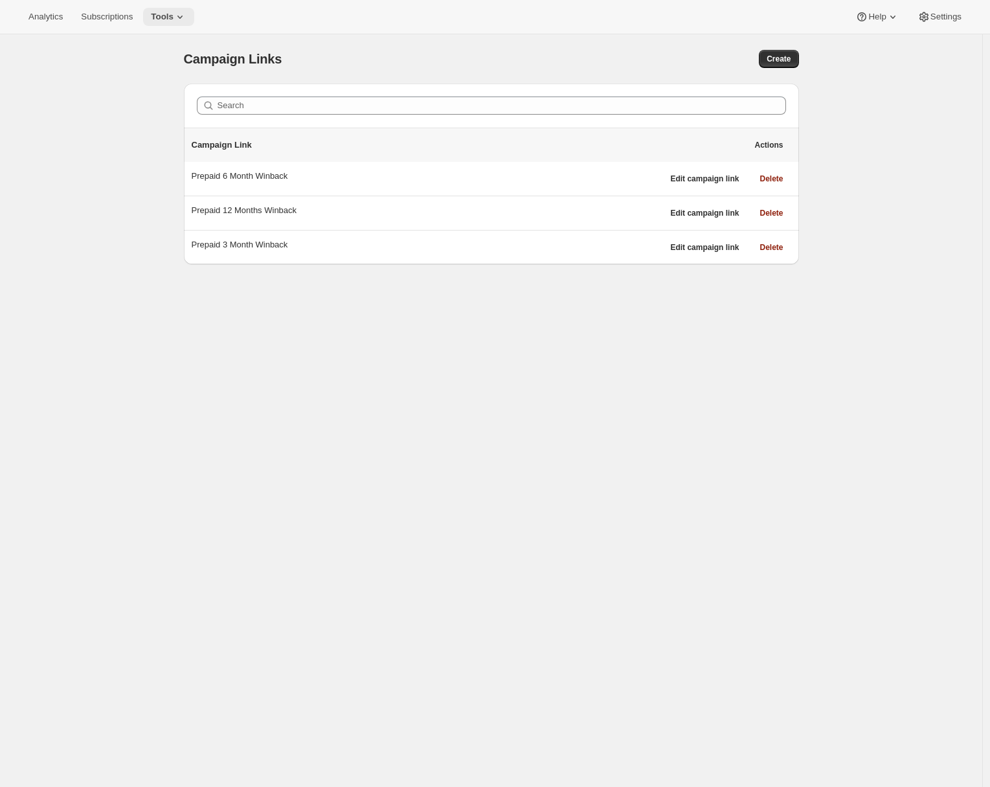
click at [174, 19] on span "Tools" at bounding box center [162, 17] width 23 height 10
click at [166, 113] on span "Moments" at bounding box center [180, 110] width 115 height 13
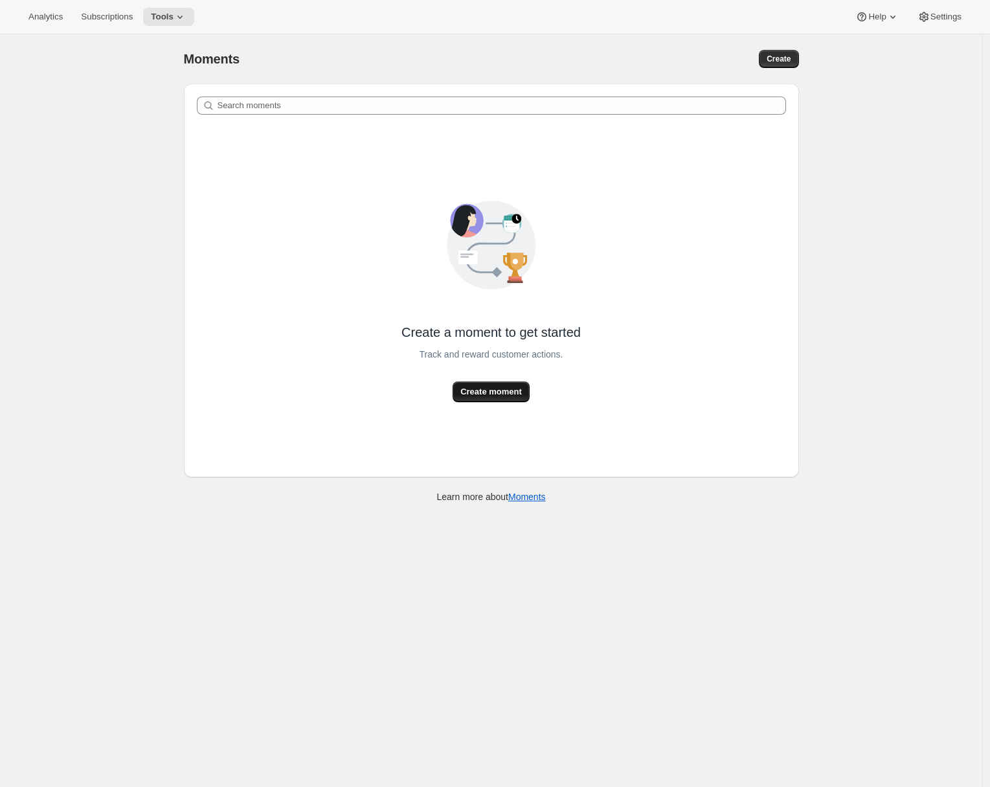
click at [494, 396] on span "Create moment" at bounding box center [491, 391] width 62 height 13
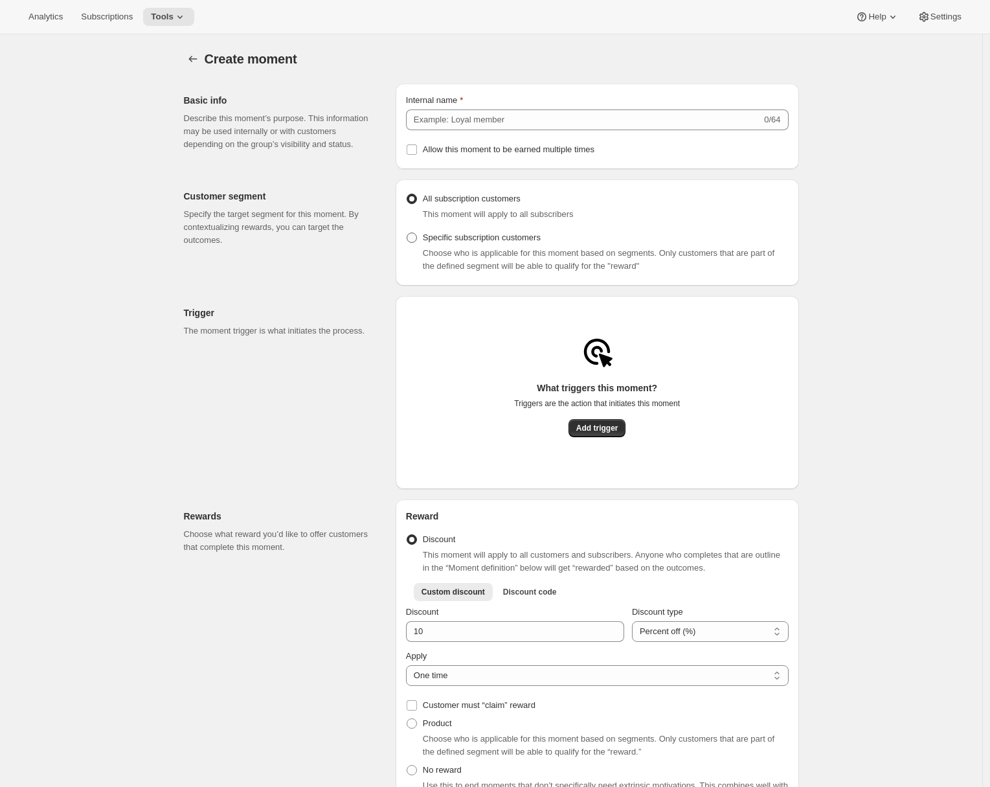
click at [427, 242] on span "Specific subscription customers" at bounding box center [482, 238] width 118 height 10
click at [407, 233] on input "Specific subscription customers" at bounding box center [407, 233] width 1 height 1
radio input "true"
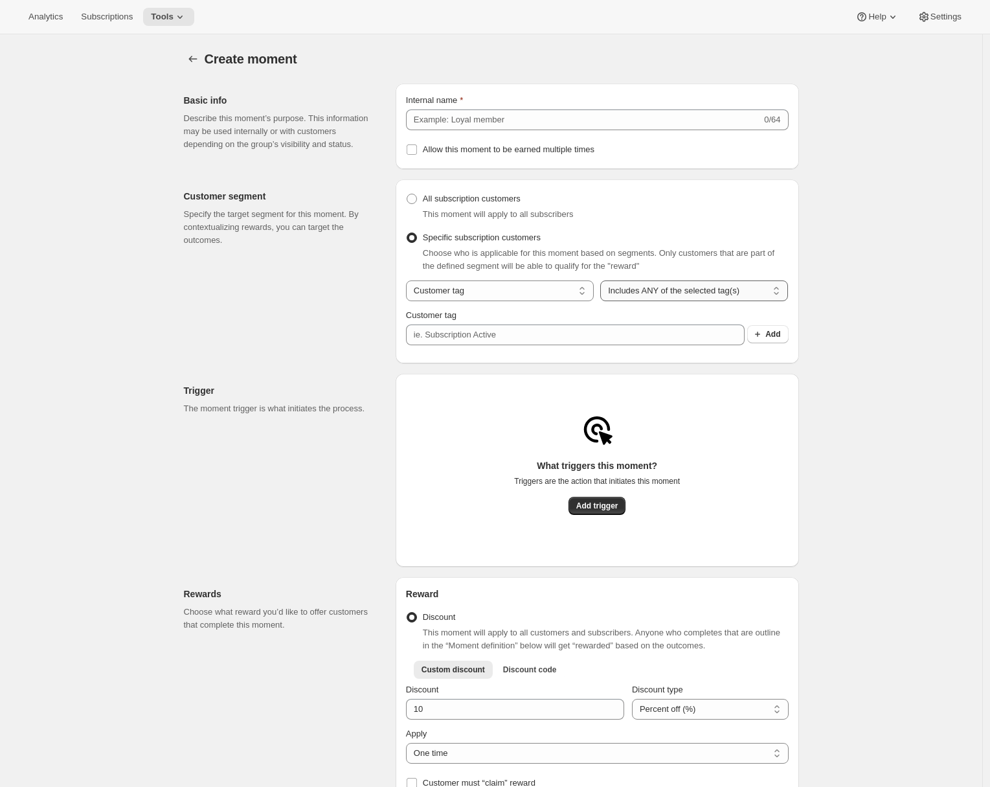
click at [677, 292] on select "Includes ANY of the selected tag(s) Includes ALL of the selected tag(s) Include…" at bounding box center [694, 290] width 188 height 21
click at [482, 335] on input "Customer tag" at bounding box center [575, 334] width 339 height 21
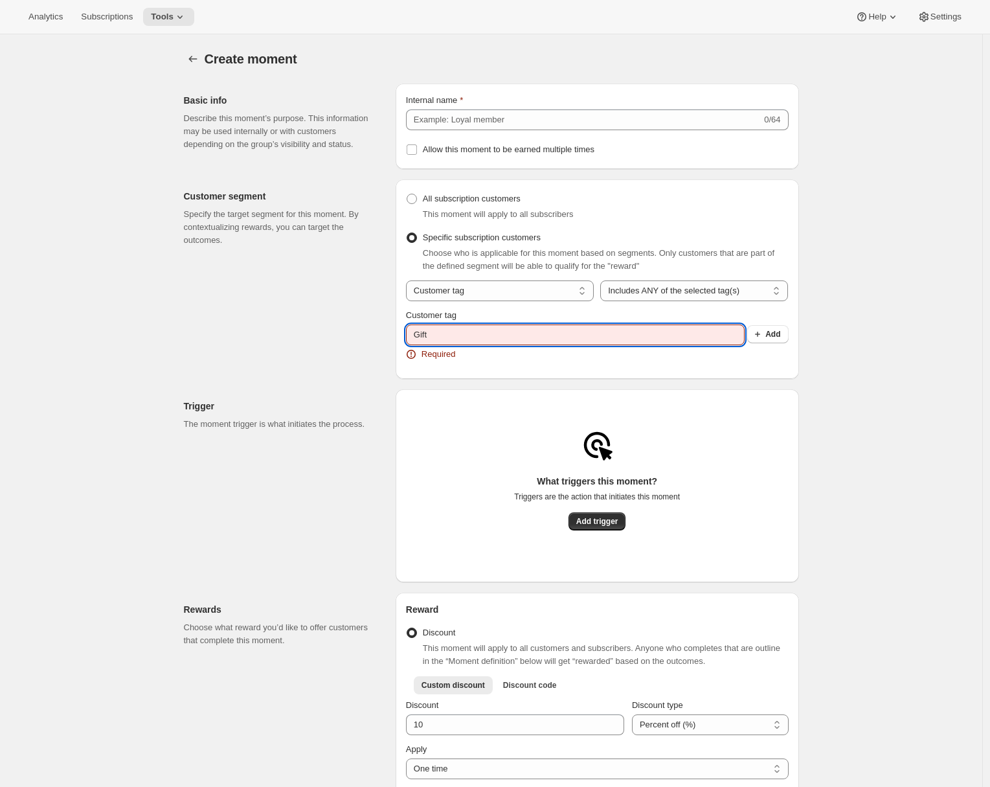
click at [470, 339] on input "Gift" at bounding box center [575, 334] width 339 height 21
type input "Gift Recipient"
click at [775, 339] on span "Add" at bounding box center [773, 334] width 15 height 10
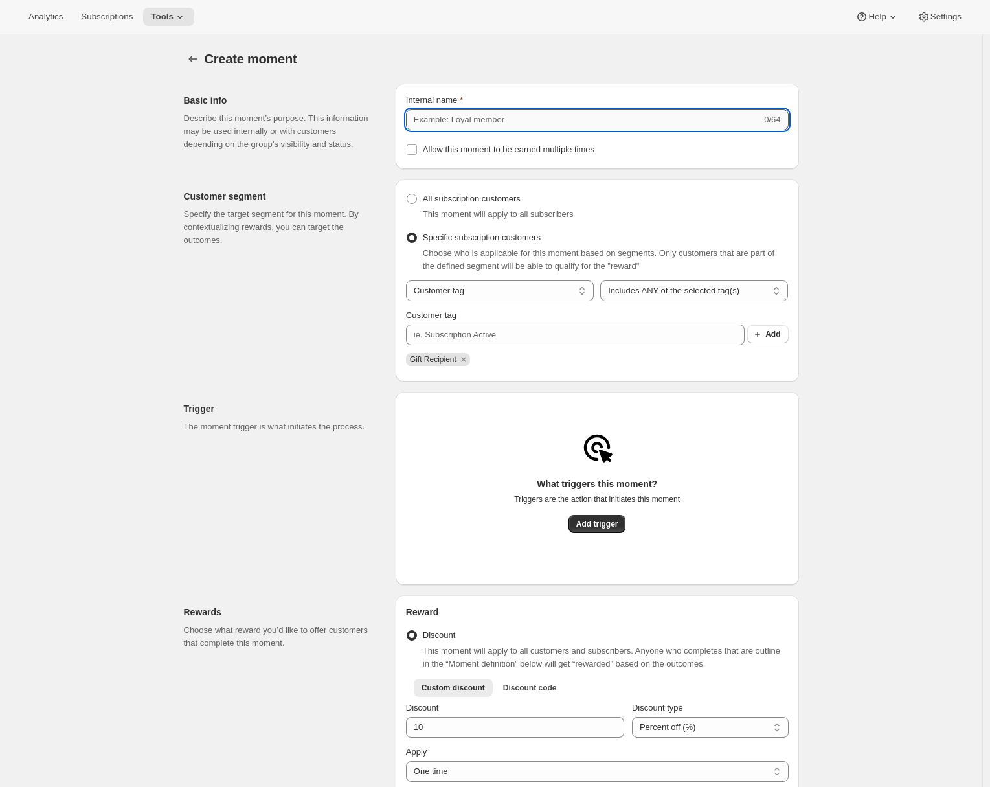
click at [455, 124] on input "Internal name" at bounding box center [584, 119] width 356 height 21
type input "3 Month Winback"
click at [442, 203] on span "All subscription customers" at bounding box center [472, 199] width 98 height 10
click at [407, 194] on input "All subscription customers" at bounding box center [407, 194] width 1 height 1
radio input "true"
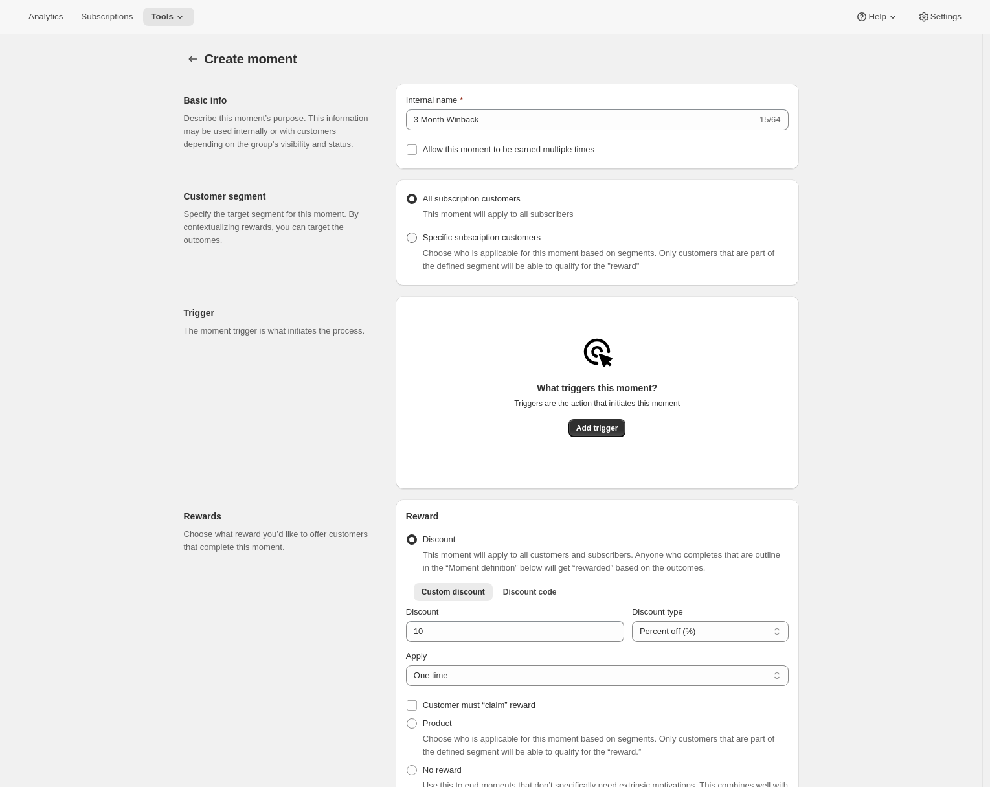
click at [460, 242] on span "Specific subscription customers" at bounding box center [482, 238] width 118 height 10
click at [407, 233] on input "Specific subscription customers" at bounding box center [407, 233] width 1 height 1
radio input "true"
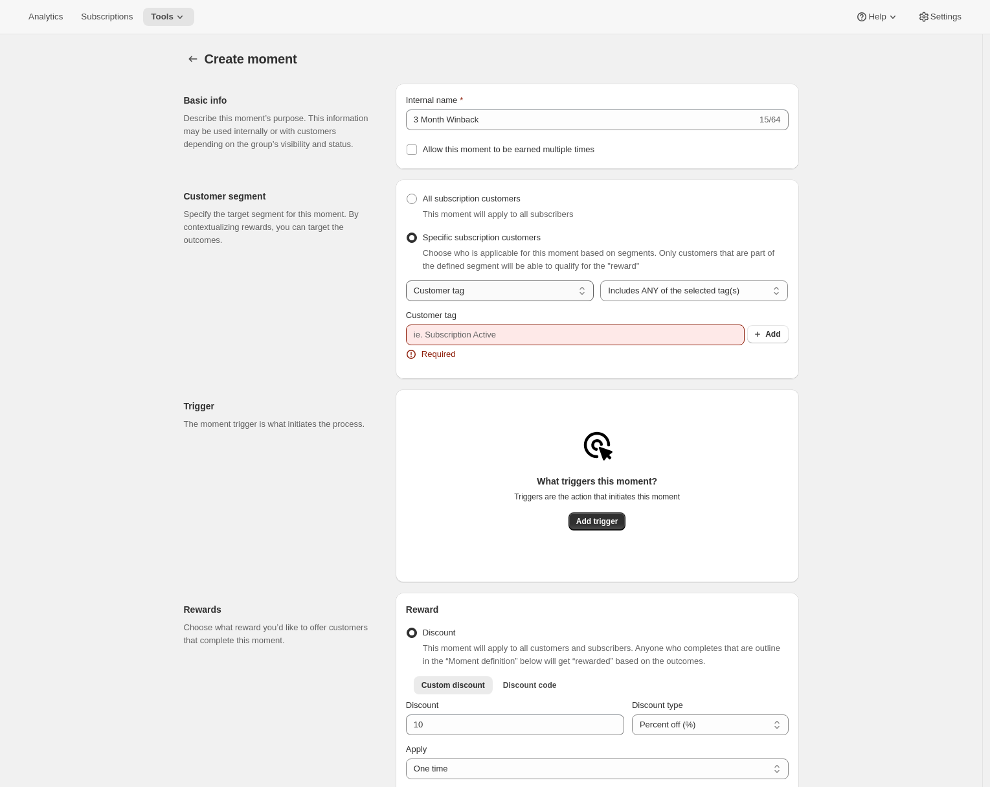
click at [509, 289] on select "Customer tag Subscription" at bounding box center [500, 290] width 188 height 21
select select "subscribesTo"
click at [409, 286] on select "Customer tag Subscription" at bounding box center [500, 290] width 188 height 21
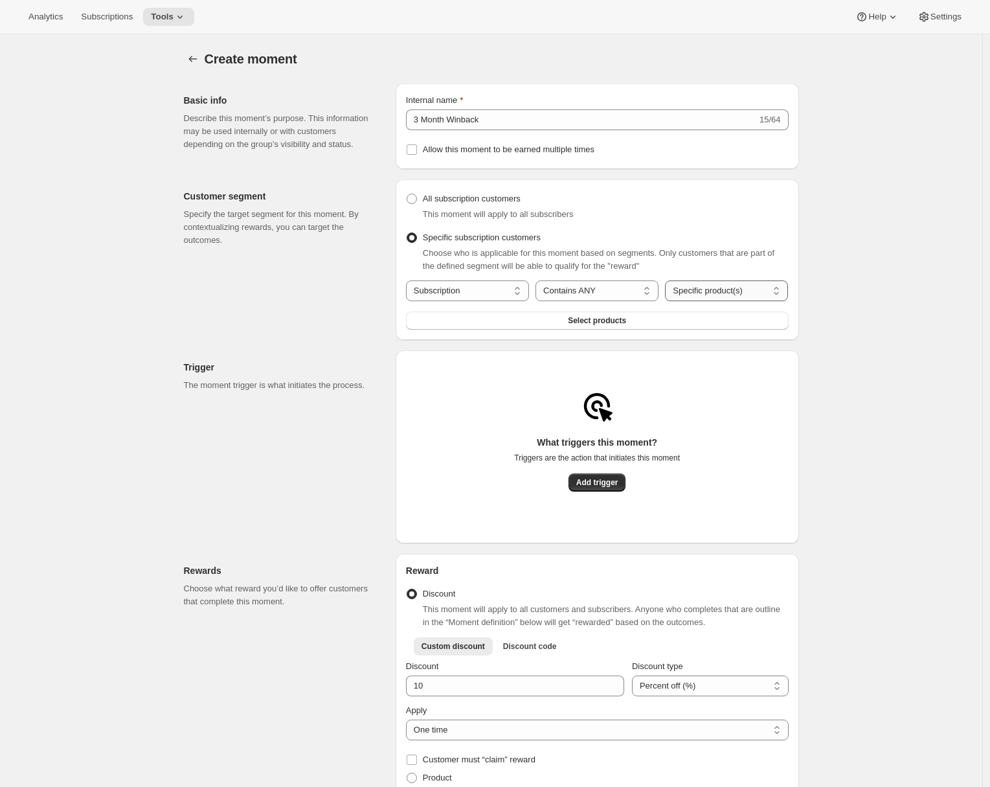
click at [715, 301] on select "Specific product(s) Specific variant(s)" at bounding box center [726, 290] width 123 height 21
click at [617, 321] on span "Select products" at bounding box center [597, 320] width 58 height 10
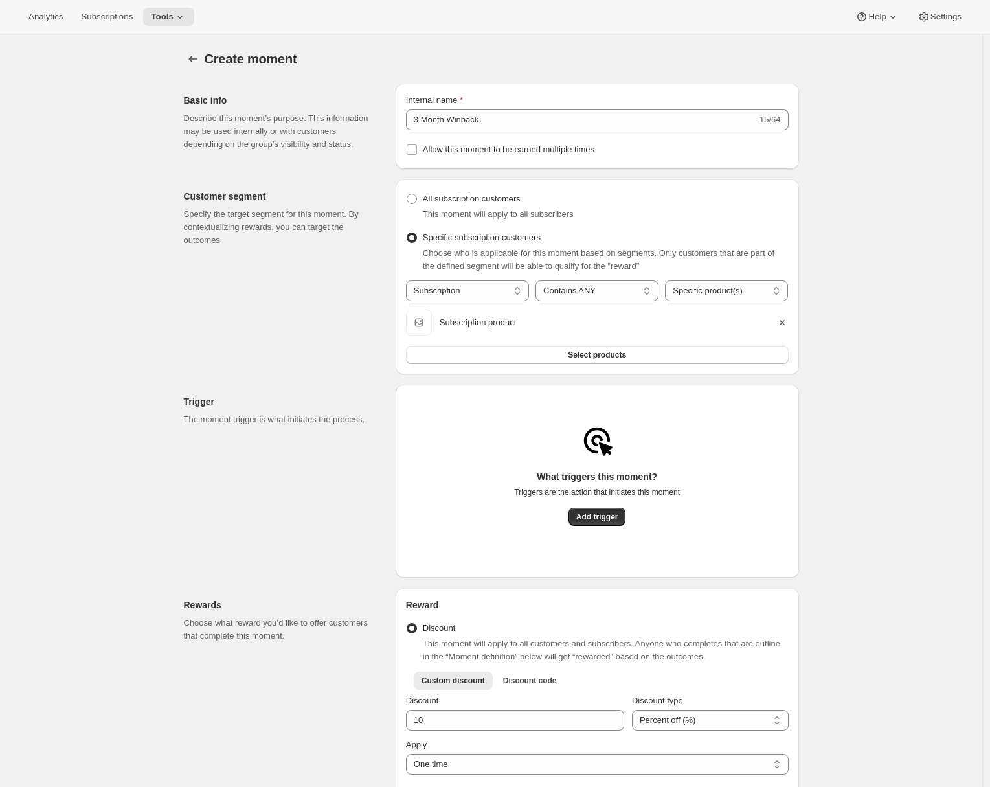
click at [247, 445] on div "Trigger The moment trigger is what initiates the process." at bounding box center [284, 481] width 201 height 193
click at [596, 519] on span "Add trigger" at bounding box center [597, 517] width 42 height 10
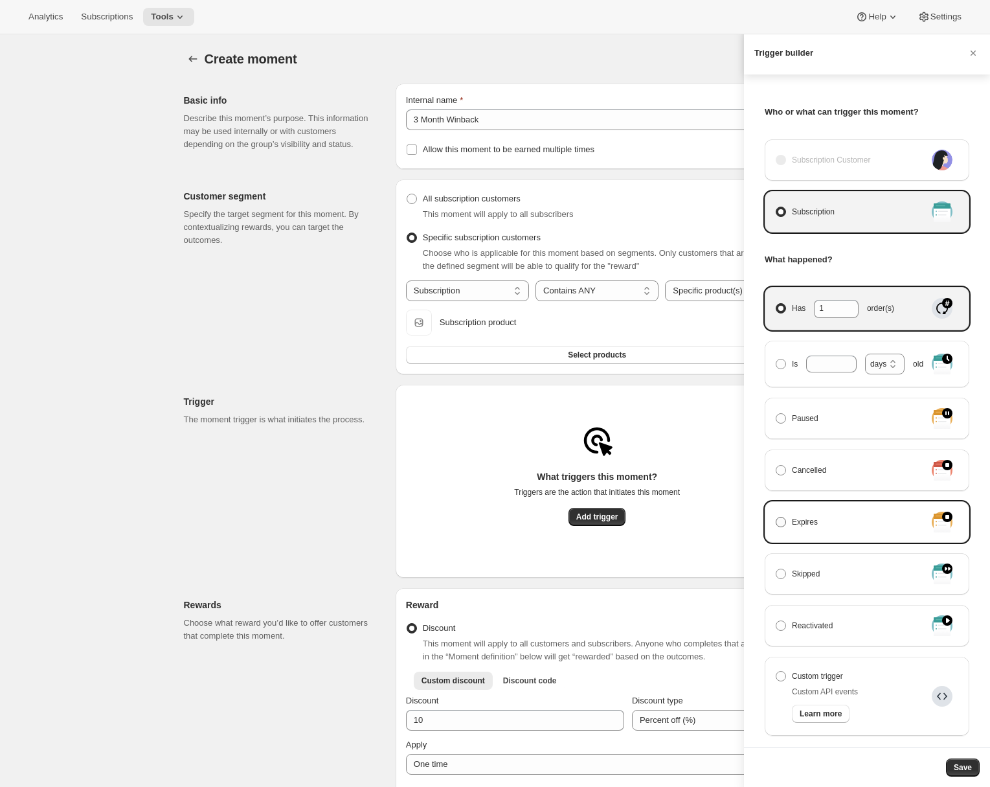
click at [795, 524] on span "Expires" at bounding box center [805, 522] width 26 height 13
click at [777, 517] on input "Expires" at bounding box center [776, 517] width 1 height 1
radio input "true"
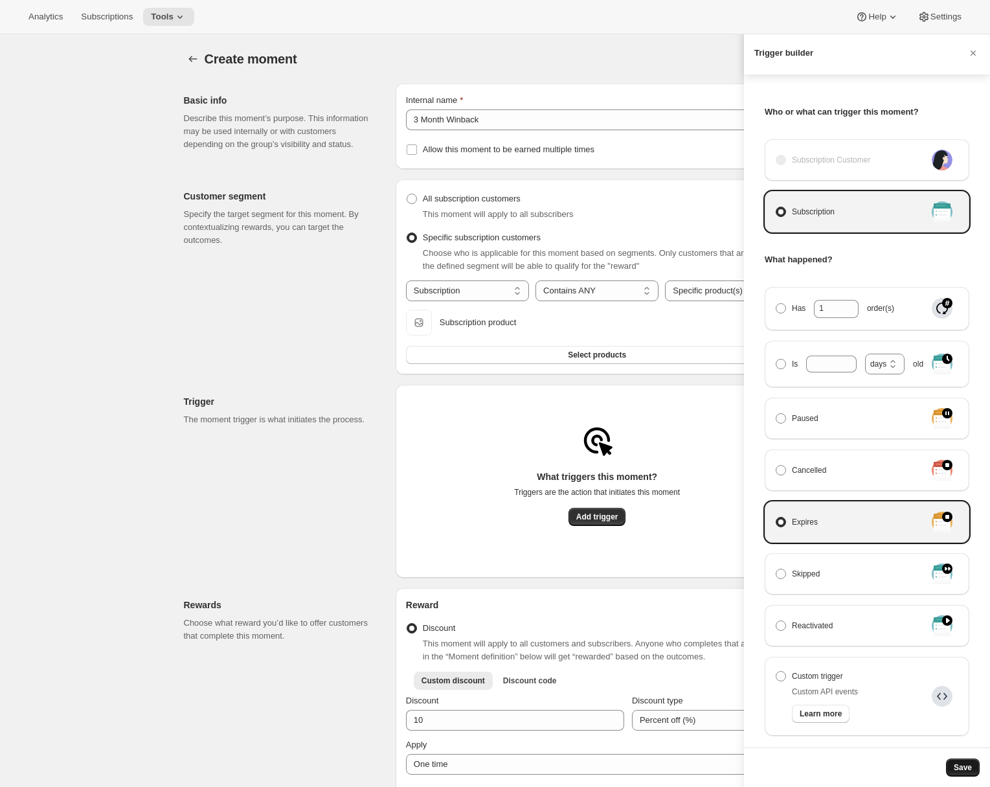
click at [971, 767] on span "Save" at bounding box center [963, 767] width 18 height 10
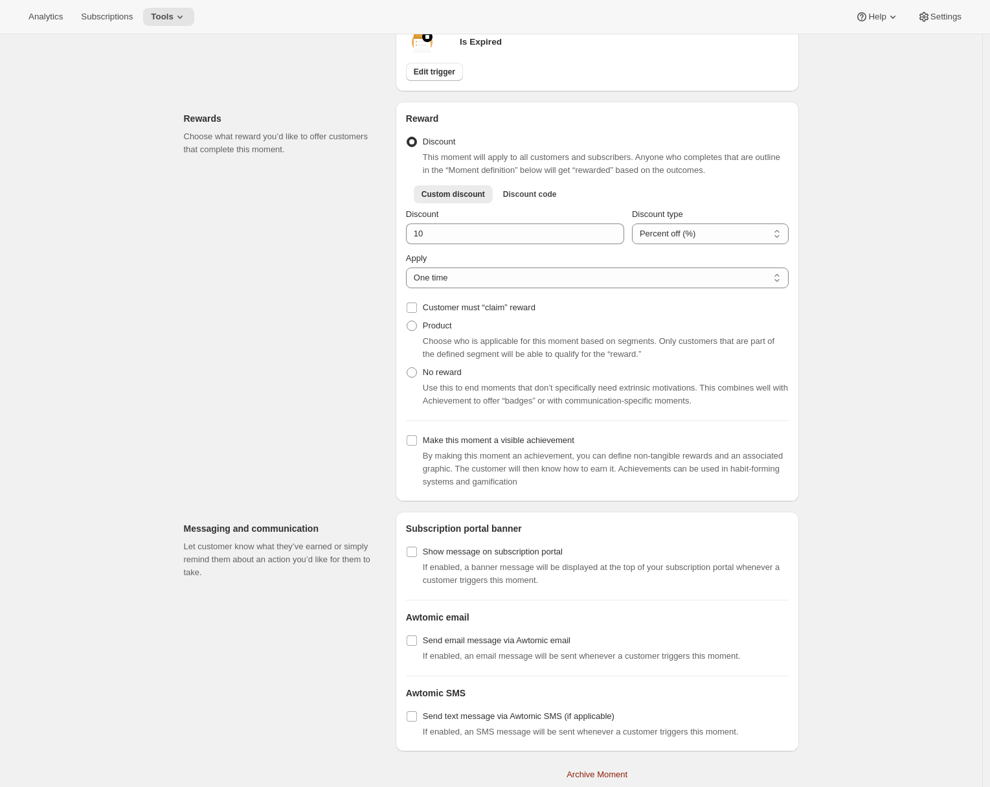
scroll to position [464, 0]
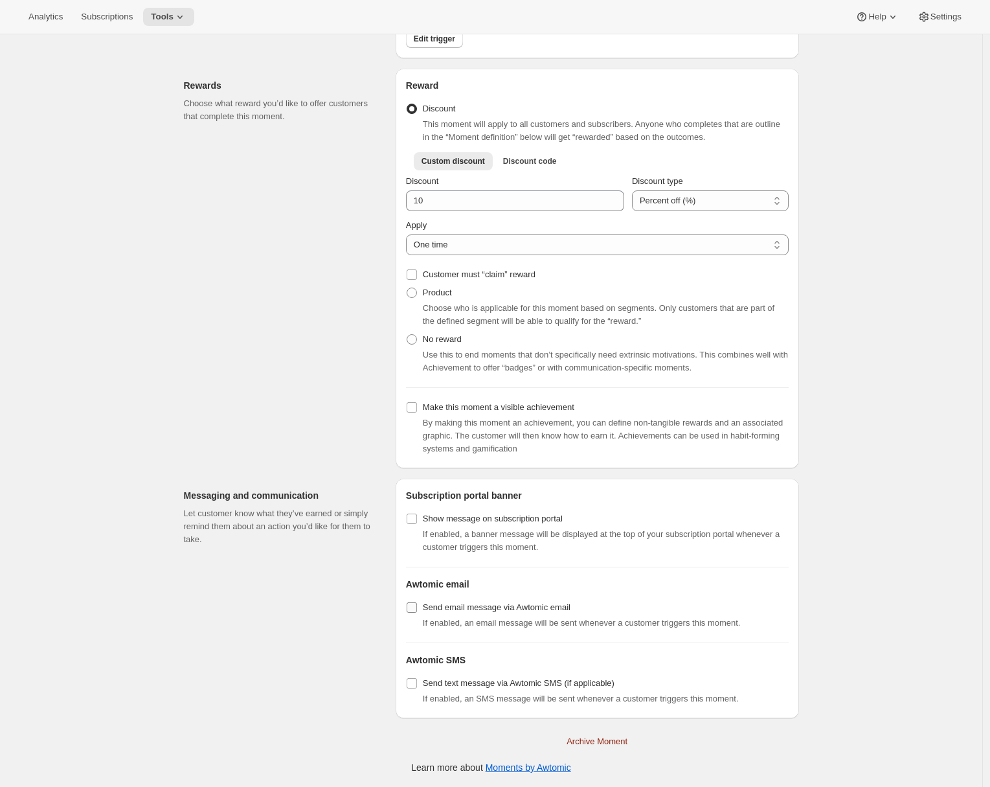
click at [429, 609] on span "Send email message via Awtomic email" at bounding box center [497, 607] width 148 height 10
click at [417, 609] on input "Send email message via Awtomic email" at bounding box center [412, 607] width 10 height 10
checkbox input "true"
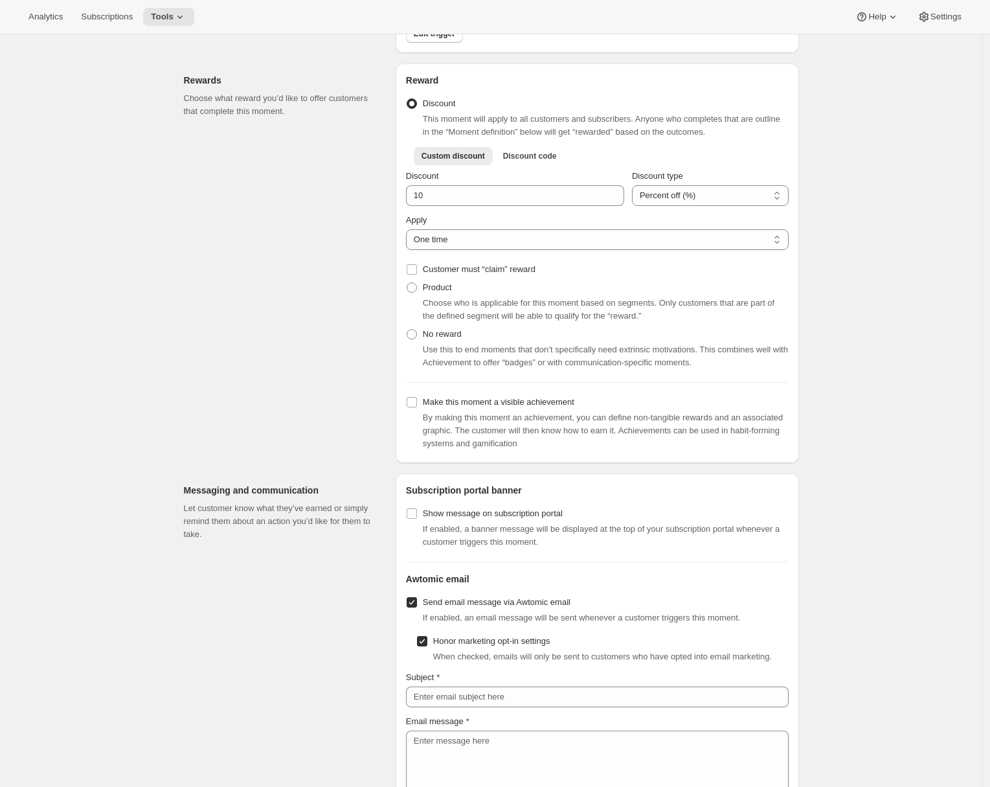
scroll to position [588, 0]
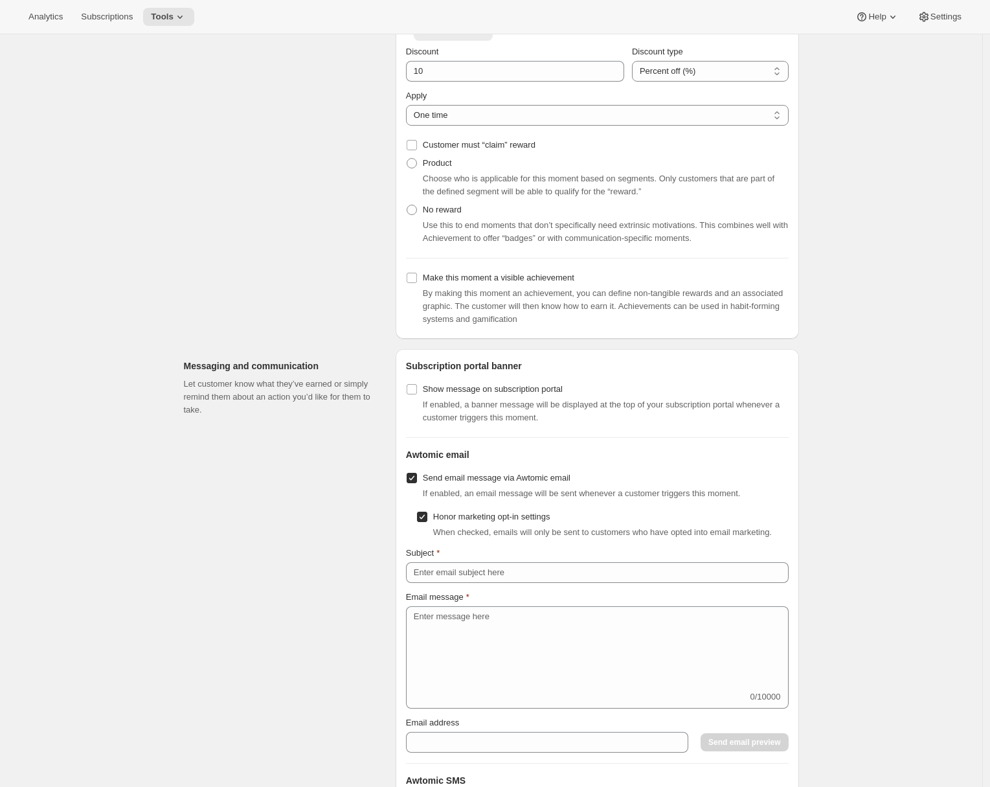
click at [427, 522] on input "Honor marketing opt-in settings" at bounding box center [422, 517] width 10 height 10
checkbox input "false"
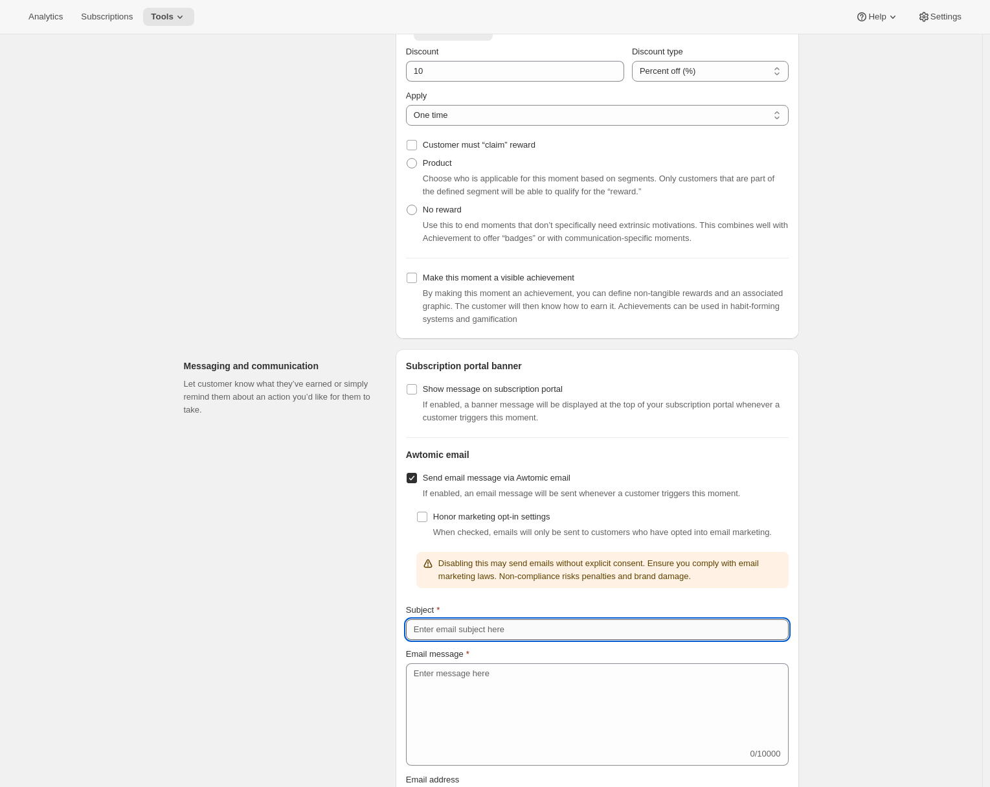
click at [436, 640] on input "Subject" at bounding box center [597, 629] width 383 height 21
type input "Keep your subscription"
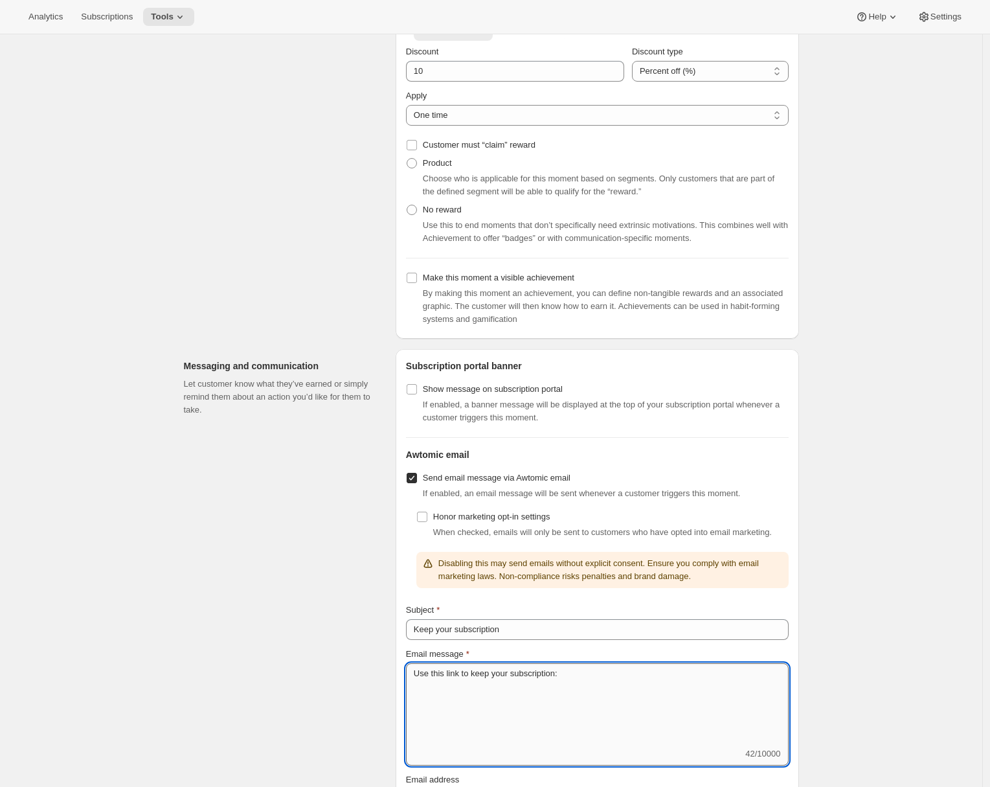
click at [495, 712] on textarea "Use this link to keep your subscription:" at bounding box center [597, 705] width 383 height 84
paste textarea "https://adrian-moments-playground.myshopify.com/tools/bundle-subscriptions/cl/e…"
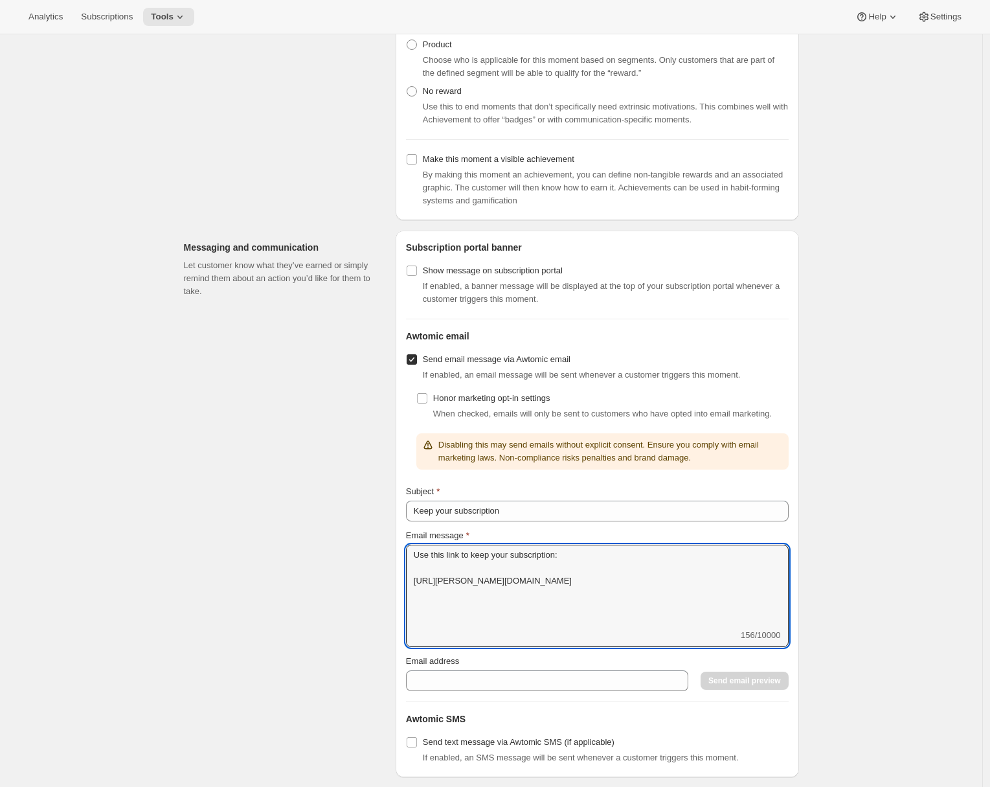
scroll to position [784, 0]
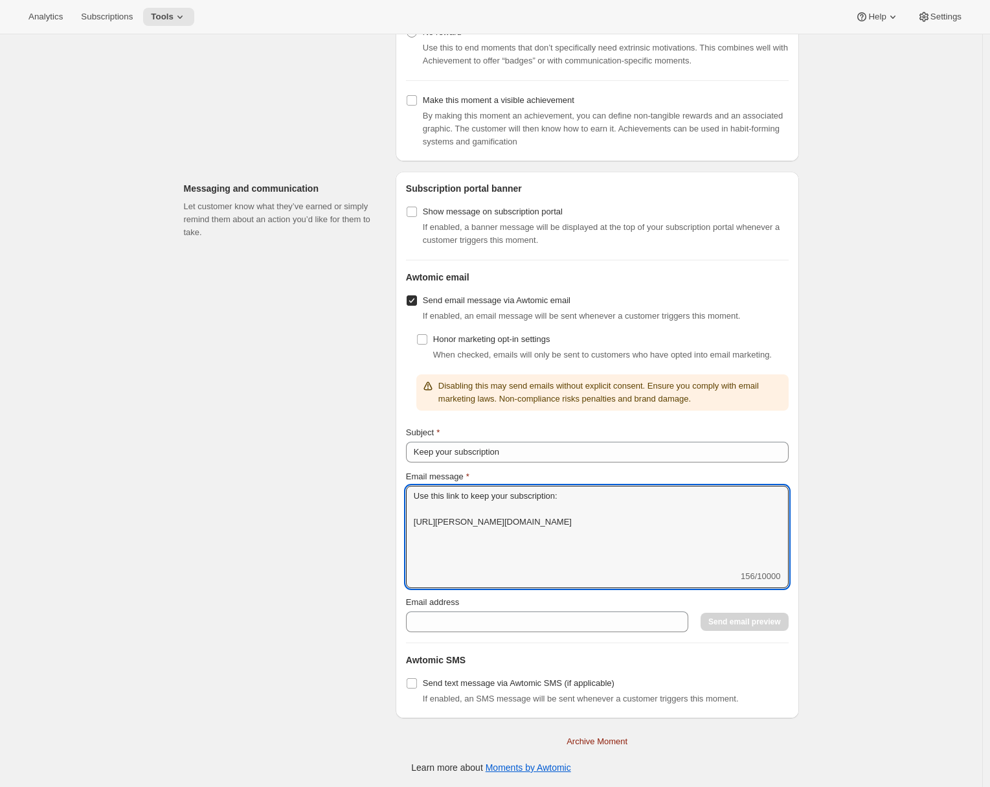
type textarea "Use this link to keep your subscription: https://adrian-moments-playground.mysh…"
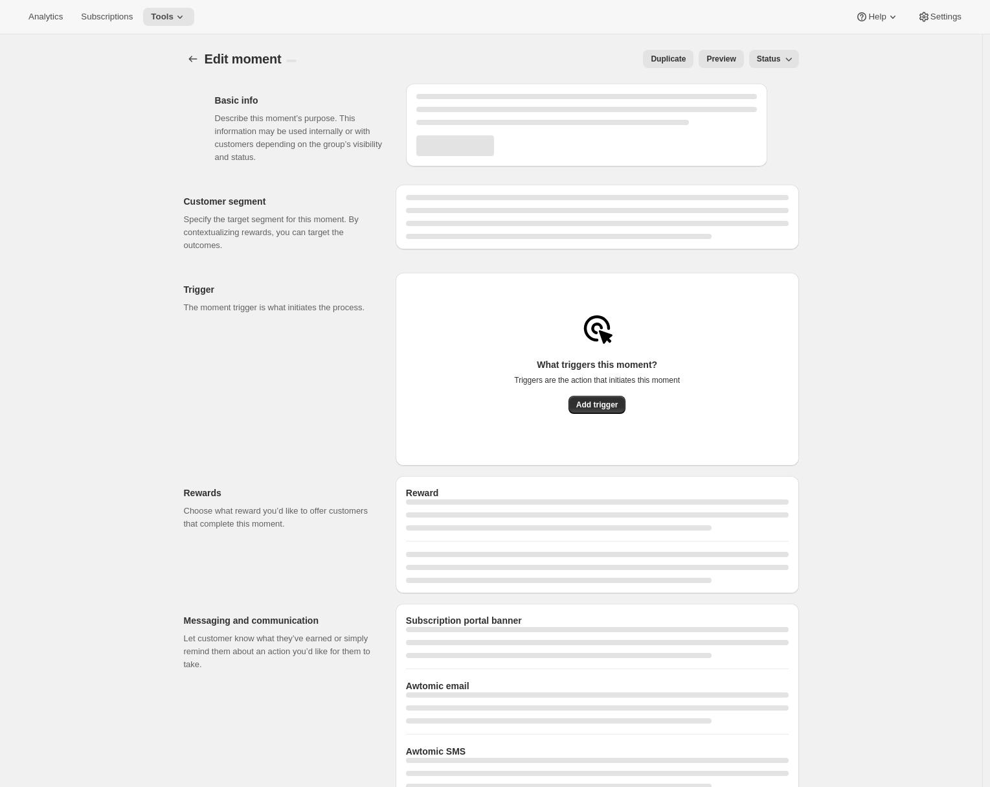
select select "subscribesTo"
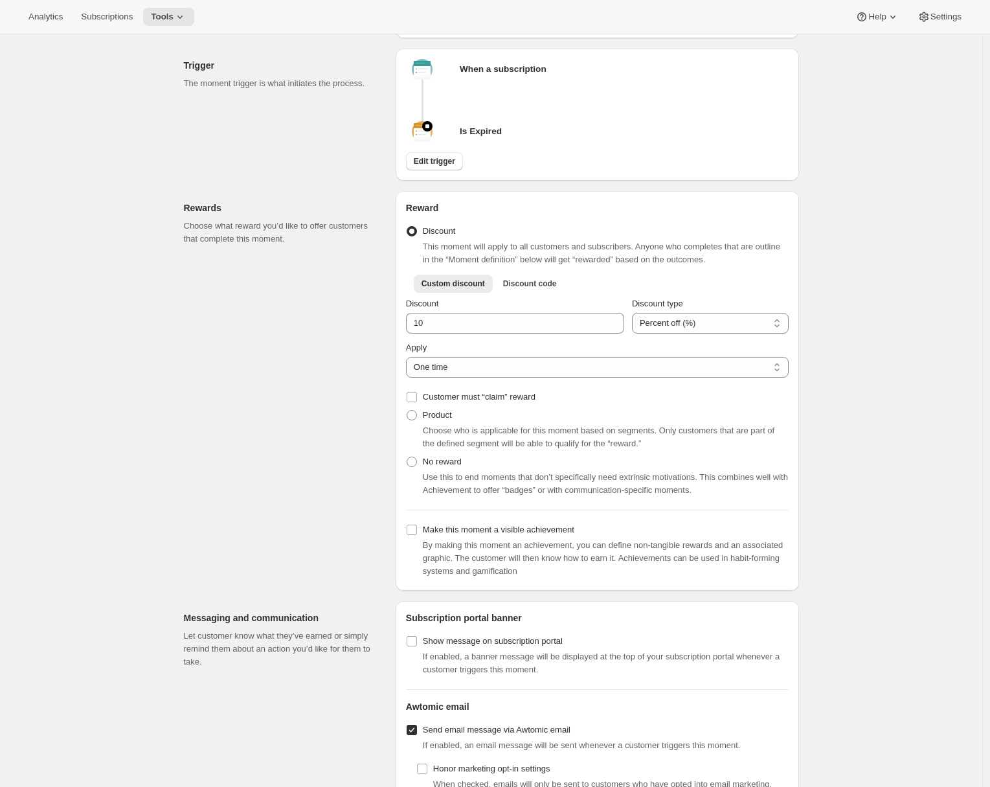
scroll to position [554, 0]
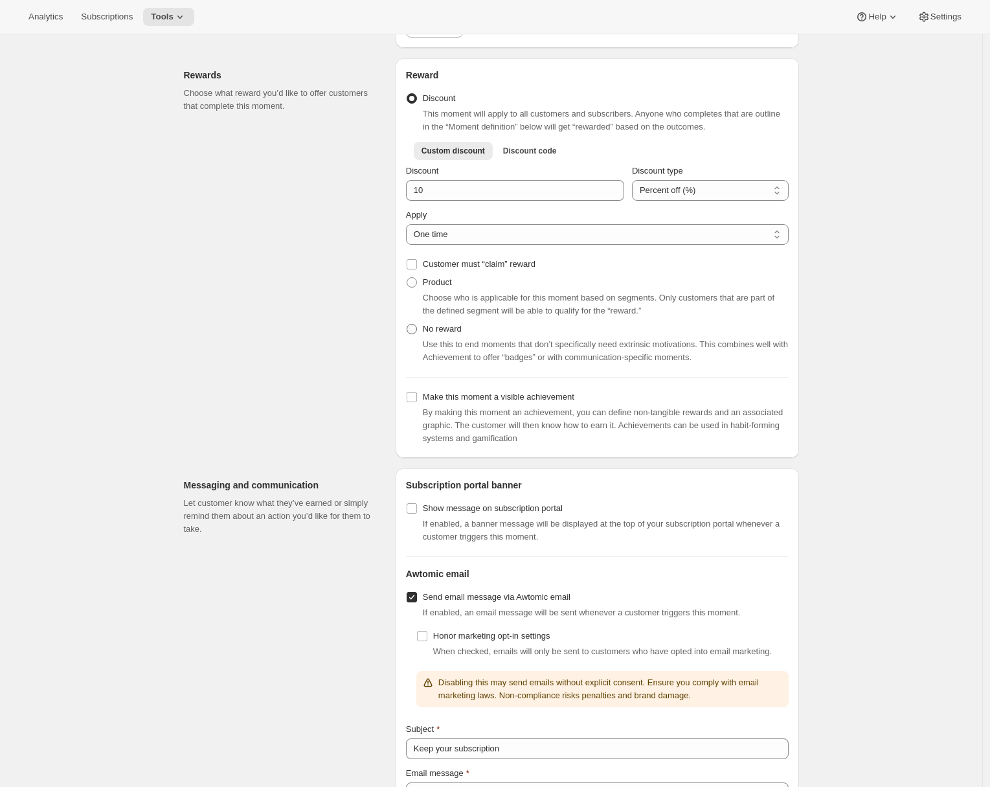
click at [416, 334] on span at bounding box center [412, 329] width 10 height 10
click at [407, 324] on input "No reward" at bounding box center [407, 324] width 1 height 1
radio input "true"
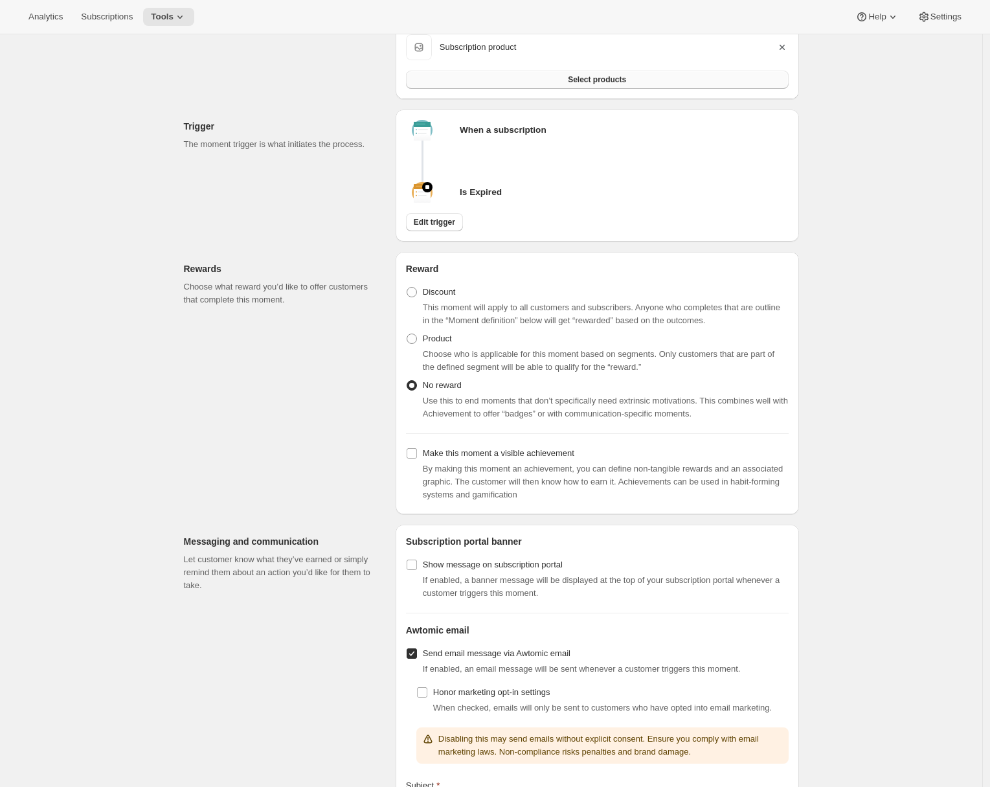
scroll to position [0, 0]
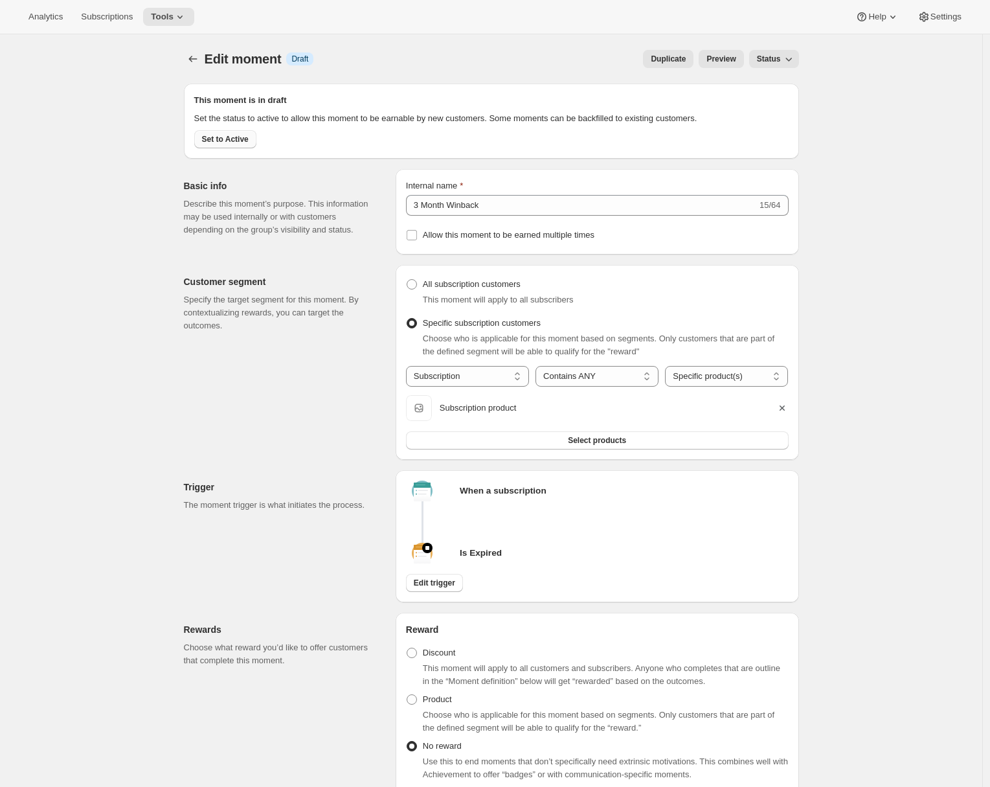
click at [247, 144] on span "Set to Active" at bounding box center [225, 139] width 47 height 10
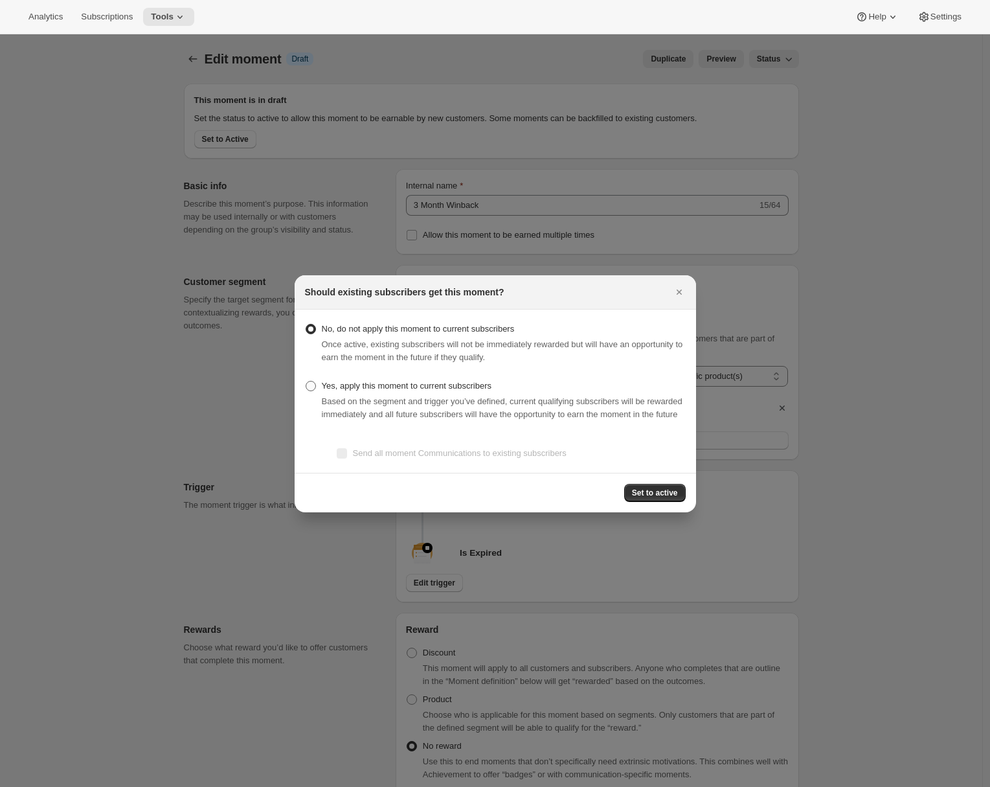
click at [439, 381] on span "Yes, apply this moment to current subscribers" at bounding box center [407, 386] width 170 height 10
click at [306, 381] on input "Yes, apply this moment to current subscribers" at bounding box center [306, 381] width 1 height 1
radio input "true"
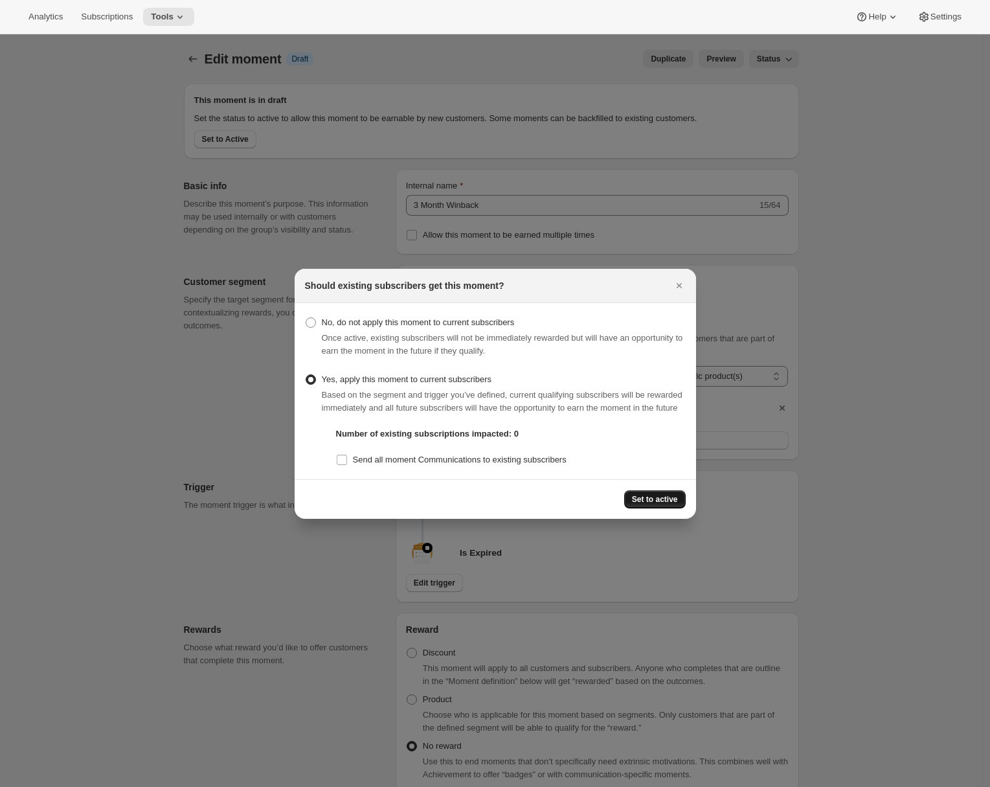
click at [661, 505] on span "Set to active" at bounding box center [655, 499] width 46 height 10
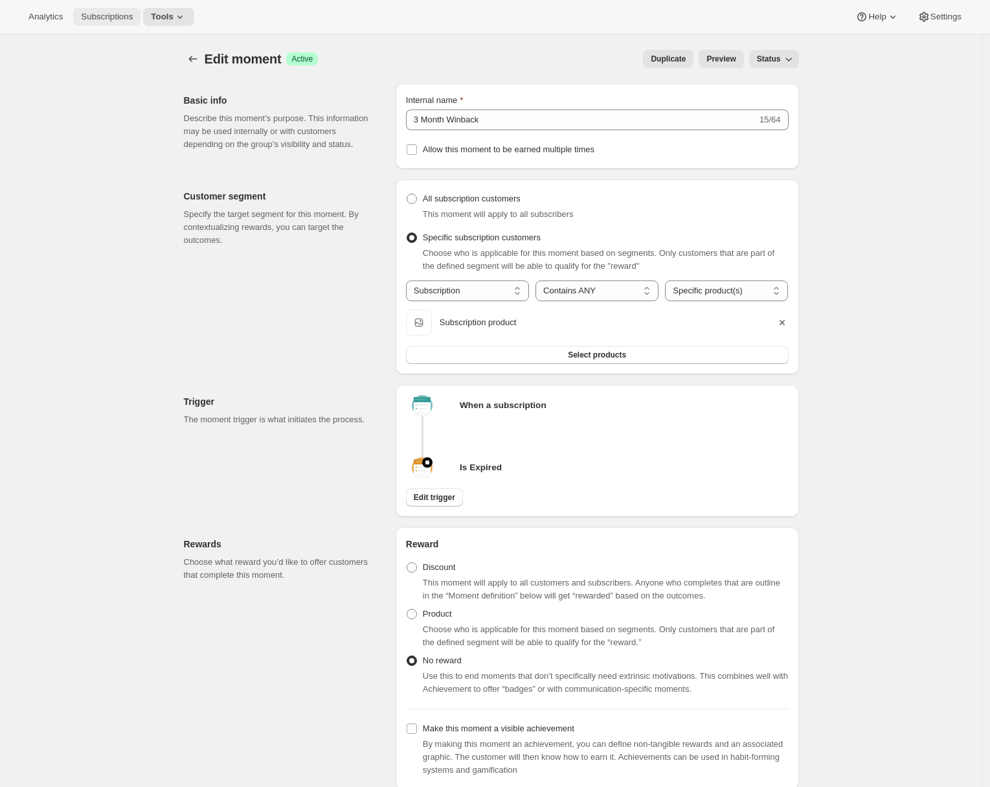
click at [127, 23] on button "Subscriptions" at bounding box center [106, 17] width 67 height 18
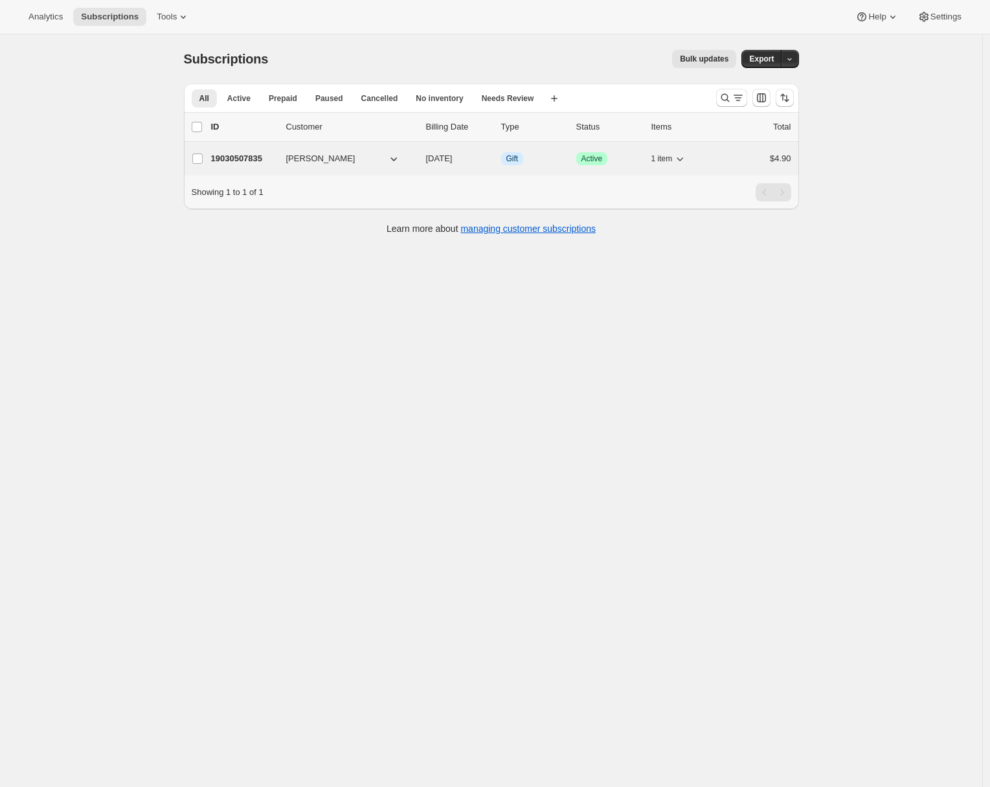
click at [236, 161] on p "19030507835" at bounding box center [243, 158] width 65 height 13
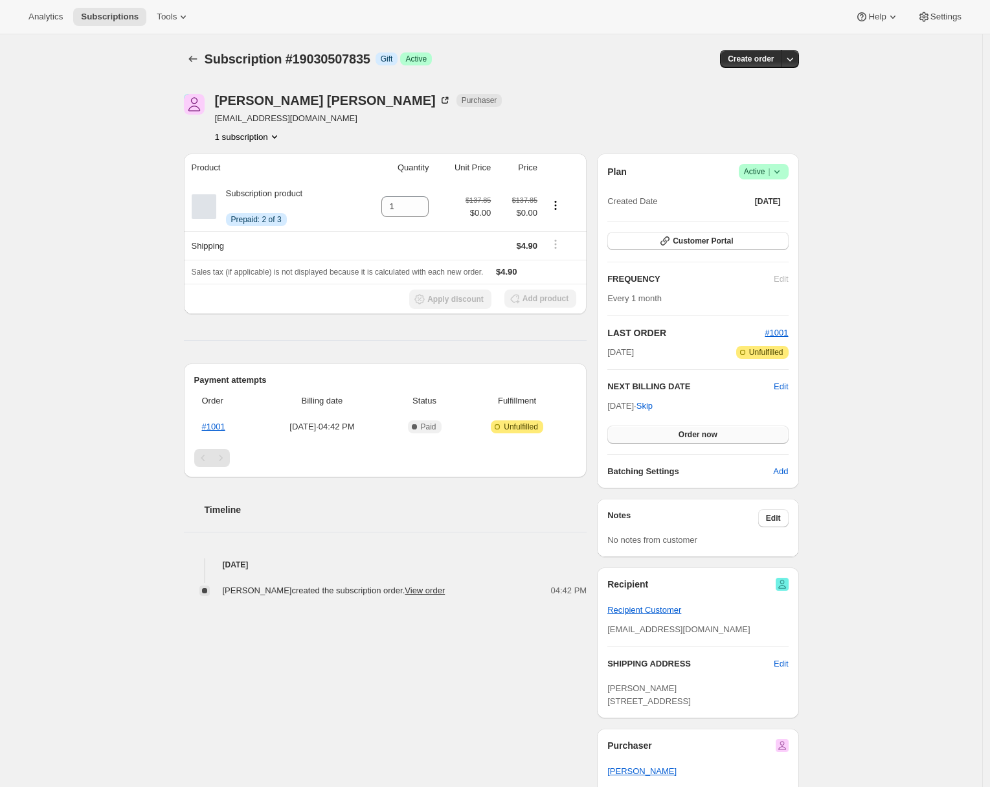
click at [707, 433] on span "Order now" at bounding box center [698, 434] width 39 height 10
click at [703, 433] on span "Click to confirm" at bounding box center [697, 434] width 59 height 10
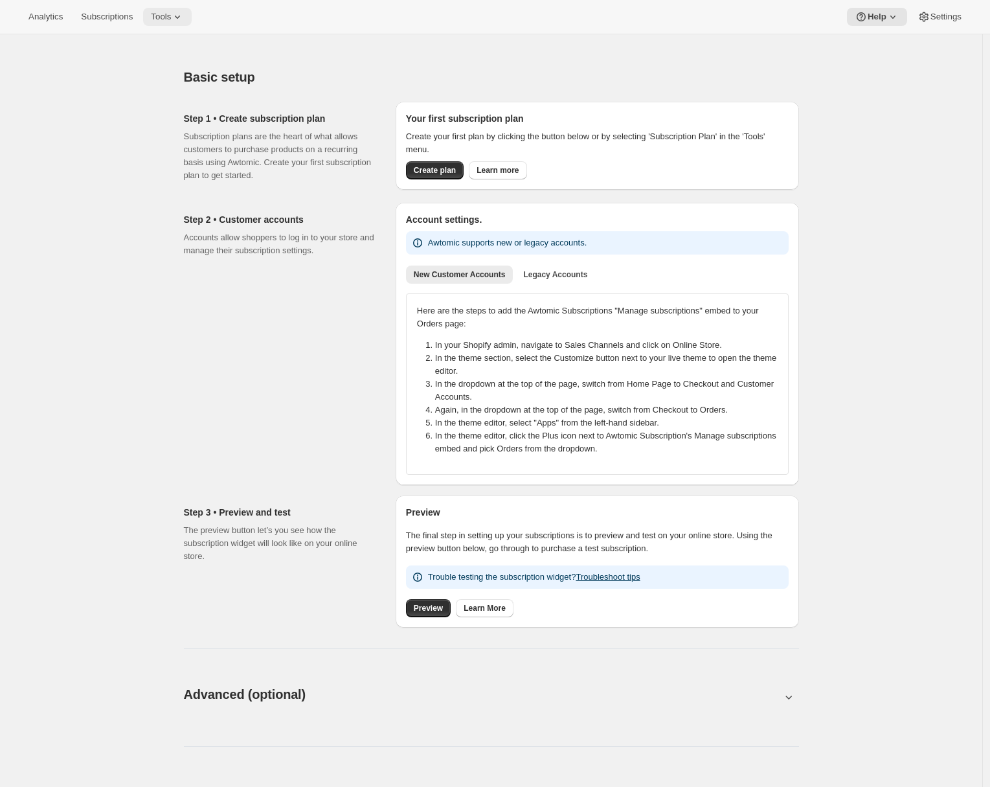
click at [171, 19] on span "Tools" at bounding box center [161, 17] width 20 height 10
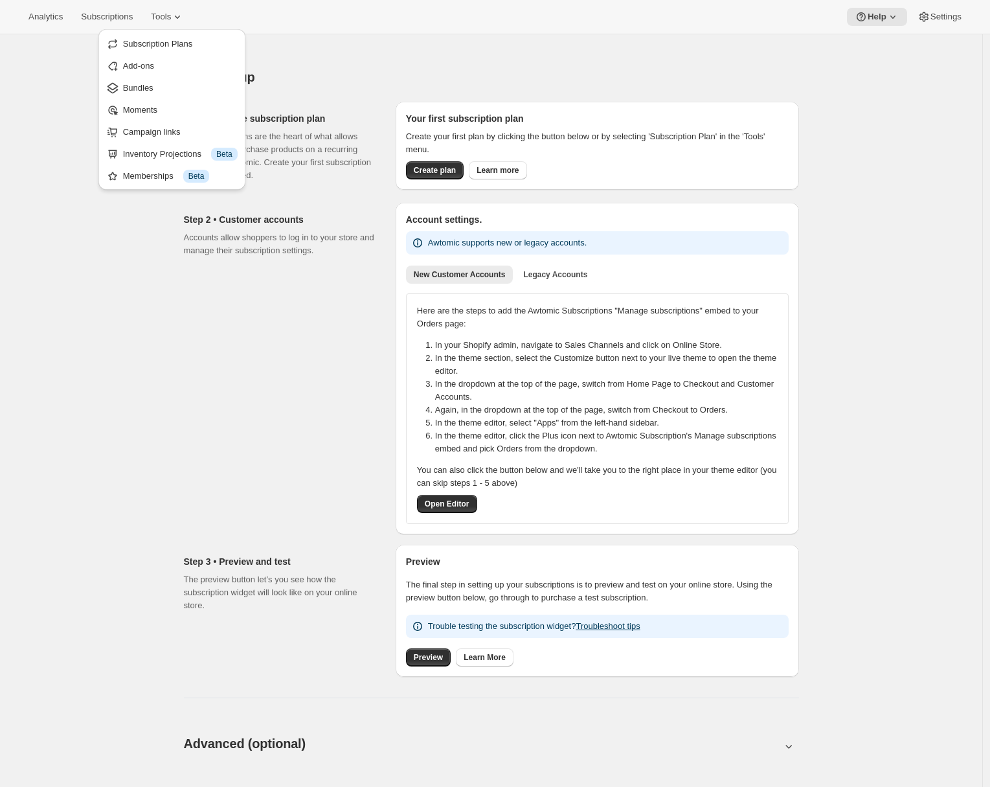
click at [91, 245] on div "Basic setup. This page is ready Basic setup Step 1 • Create subscription plan S…" at bounding box center [491, 769] width 982 height 1471
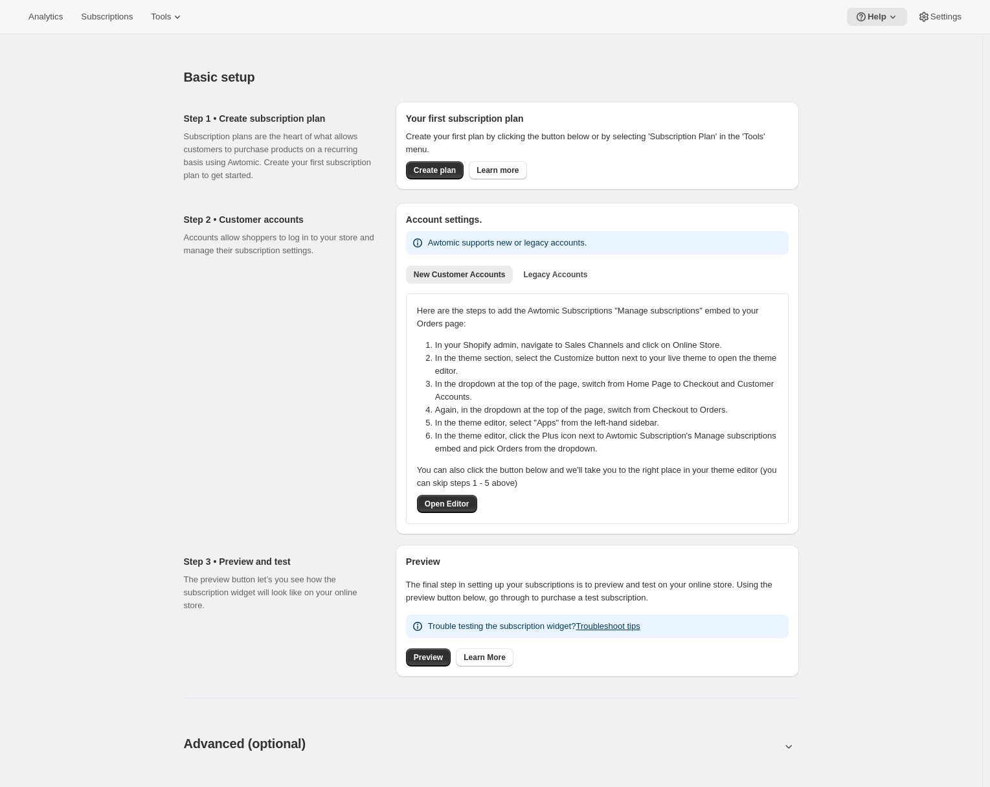
click at [220, 314] on div "Step 2 • Customer accounts Accounts allow shoppers to log in to your store and …" at bounding box center [284, 369] width 201 height 332
click at [171, 12] on span "Tools" at bounding box center [161, 17] width 20 height 10
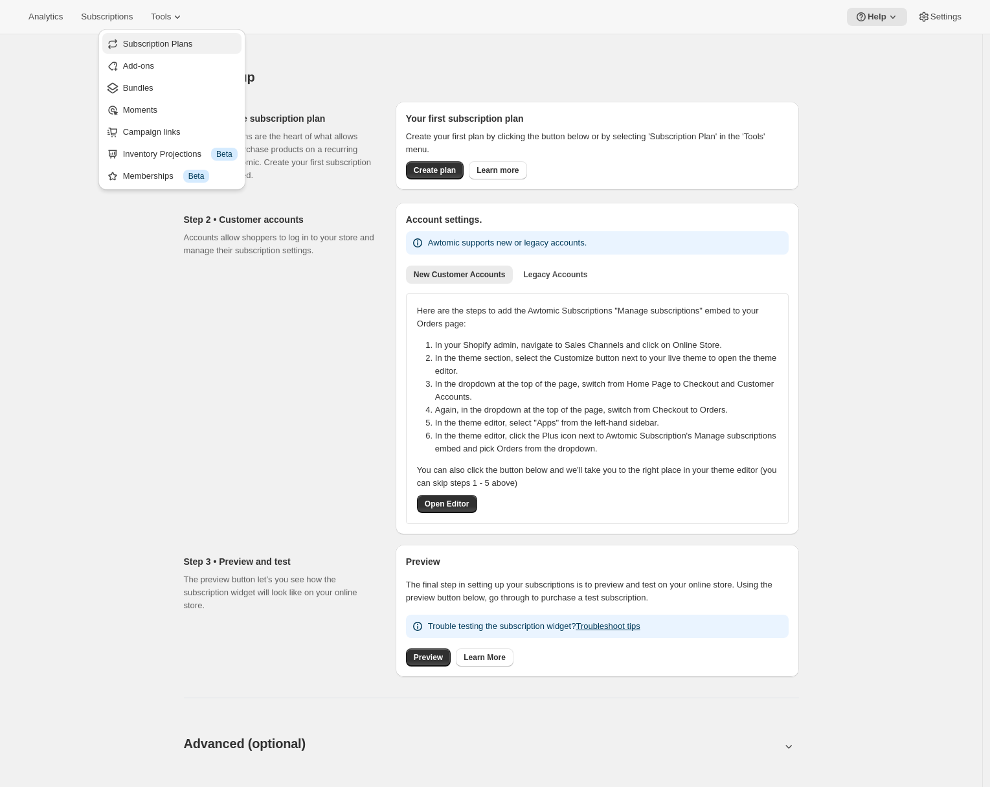
click at [170, 43] on span "Subscription Plans" at bounding box center [158, 44] width 70 height 10
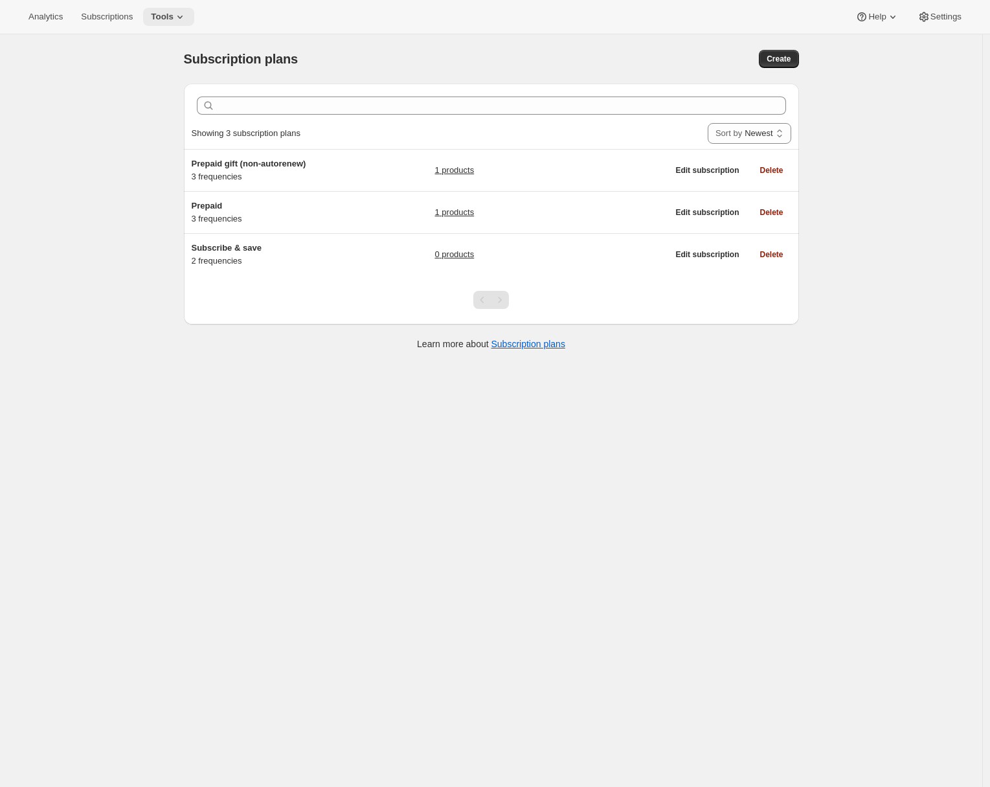
click at [181, 19] on icon at bounding box center [180, 16] width 13 height 13
click at [130, 130] on span "Campaign links" at bounding box center [152, 132] width 58 height 10
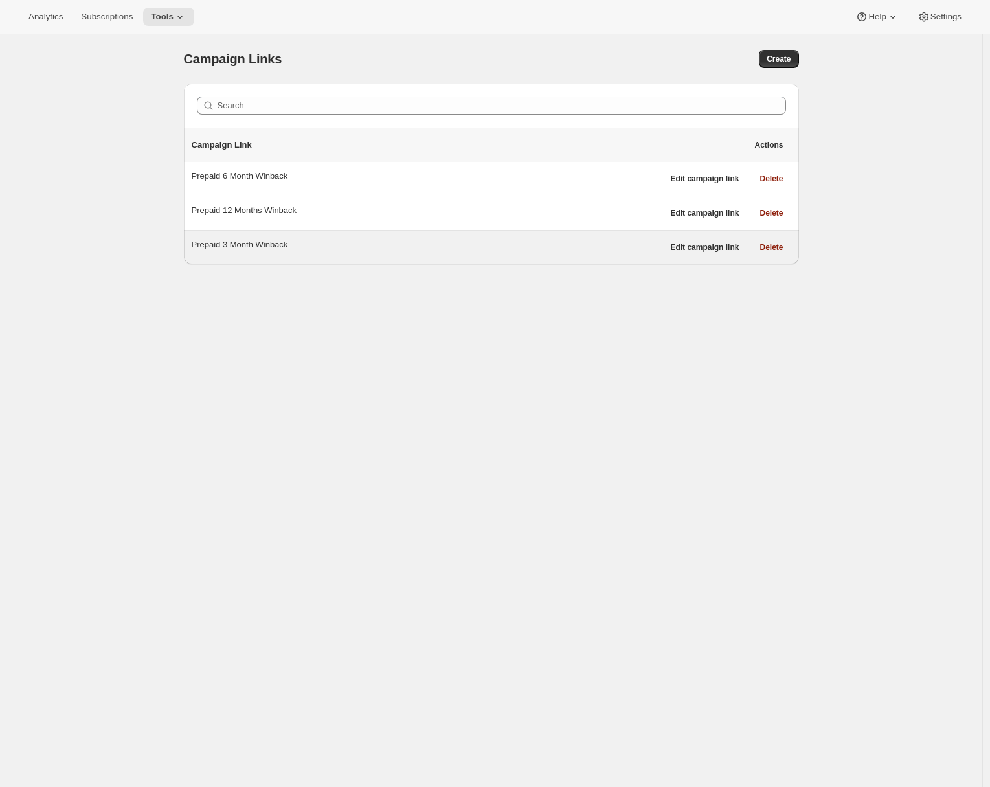
click at [499, 235] on div "Prepaid 3 Month Winback Edit campaign link Delete" at bounding box center [491, 248] width 615 height 34
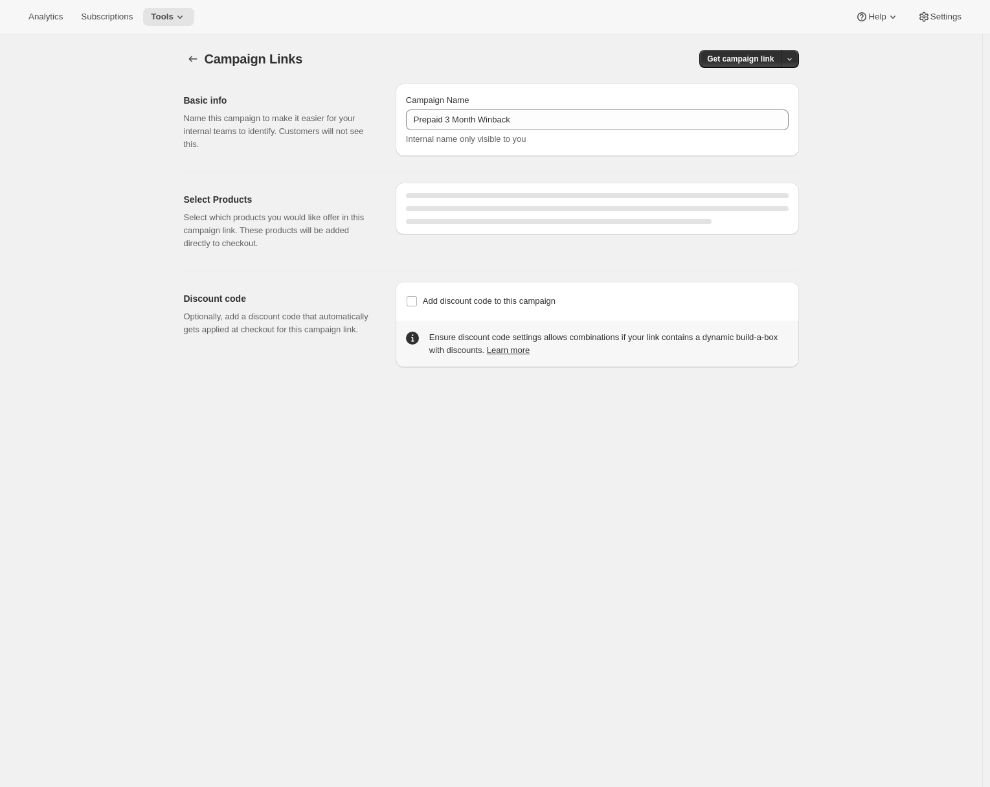
select select "gid://shopify/SellingPlan/9662038331"
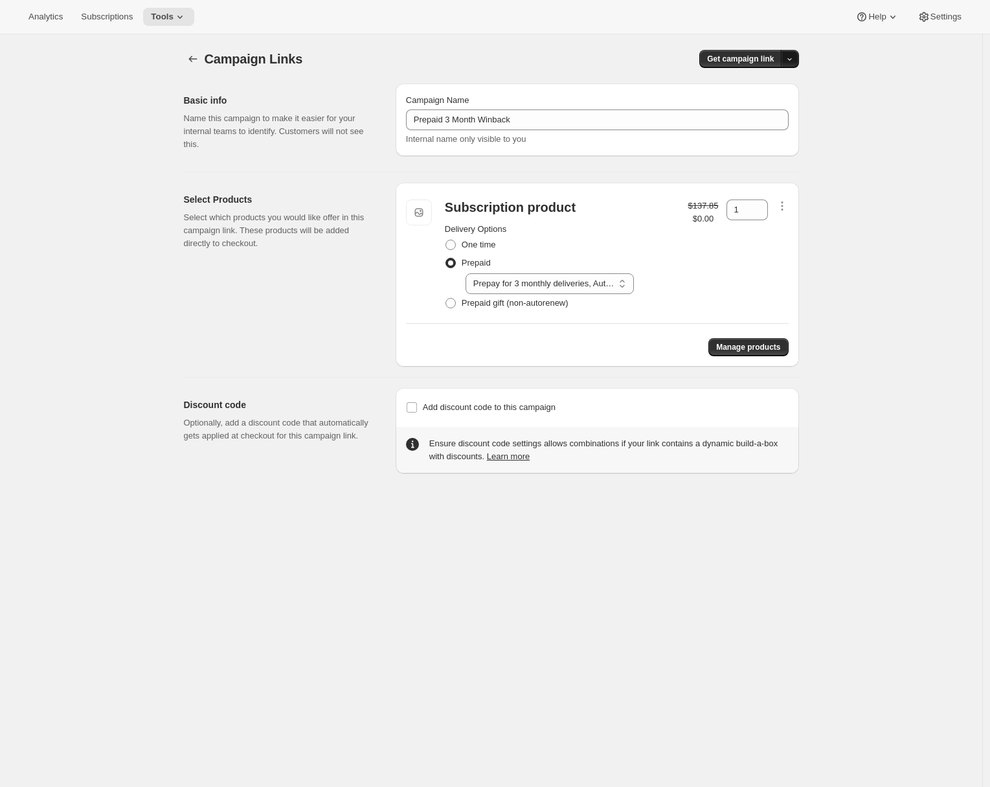
click at [794, 61] on icon "button" at bounding box center [790, 59] width 8 height 8
click at [773, 87] on span "Copy Link" at bounding box center [776, 86] width 38 height 10
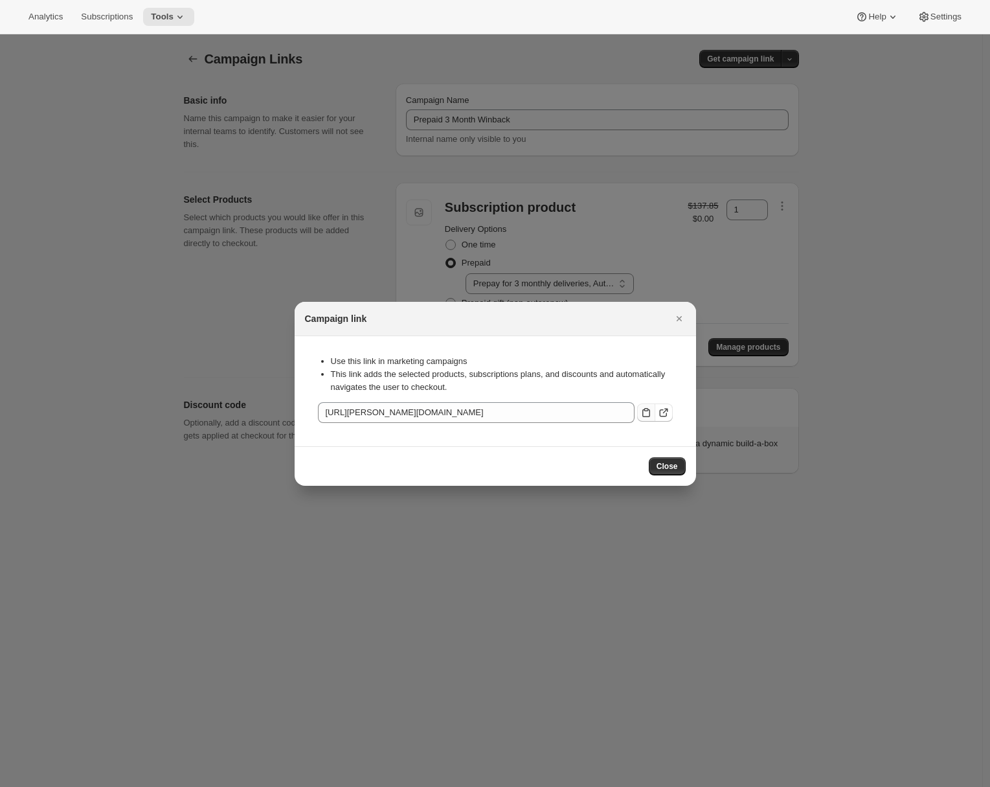
click at [647, 413] on icon ":rv:" at bounding box center [646, 412] width 13 height 13
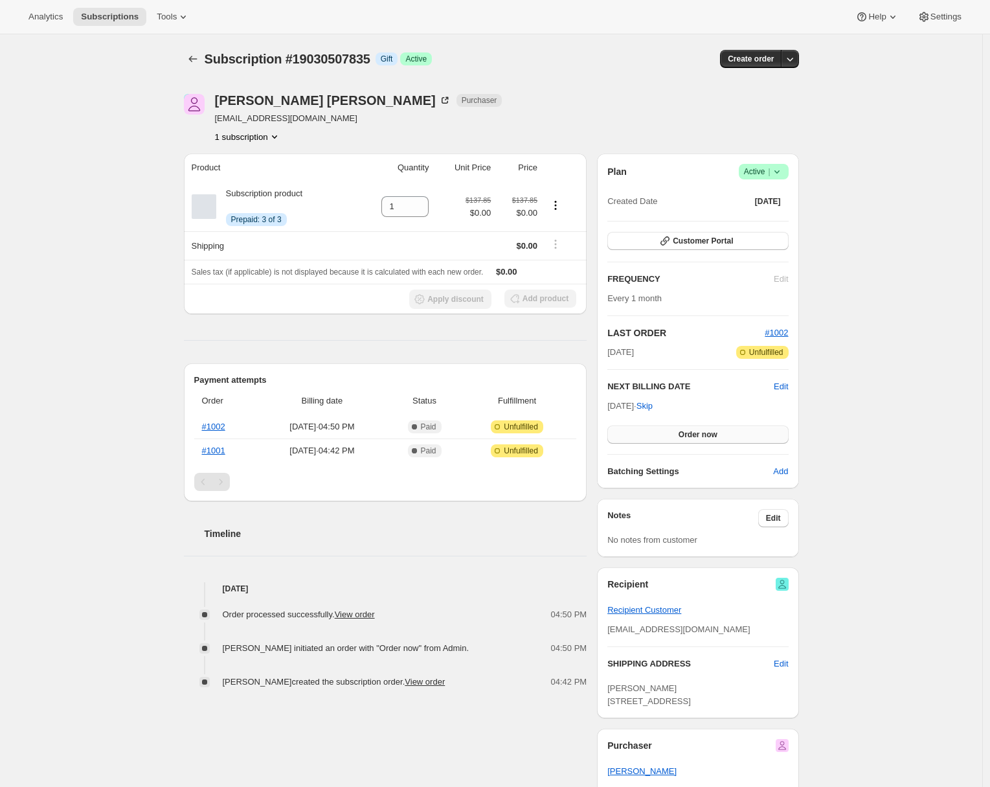
click at [705, 438] on span "Order now" at bounding box center [698, 434] width 39 height 10
click at [705, 439] on button "Click to confirm" at bounding box center [698, 435] width 181 height 18
